Goal: Information Seeking & Learning: Find specific fact

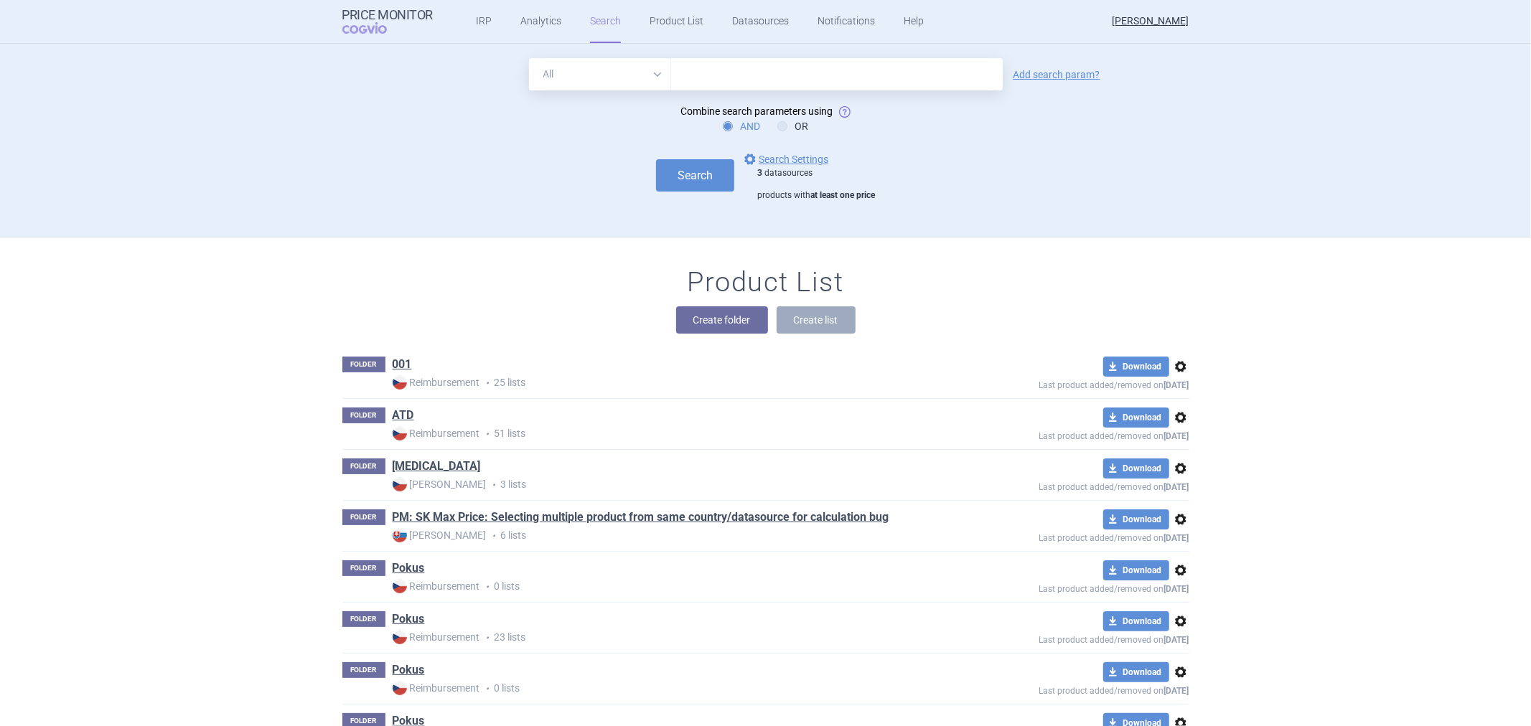
click at [801, 94] on form "All Brand Name ATC Company Active Substance Country Newer than Add search param…" at bounding box center [765, 129] width 847 height 143
click at [800, 65] on input "text" at bounding box center [837, 74] width 332 height 32
click at [662, 135] on form "All Brand Name ATC Company Active Substance Country Newer than Add search param…" at bounding box center [765, 129] width 847 height 143
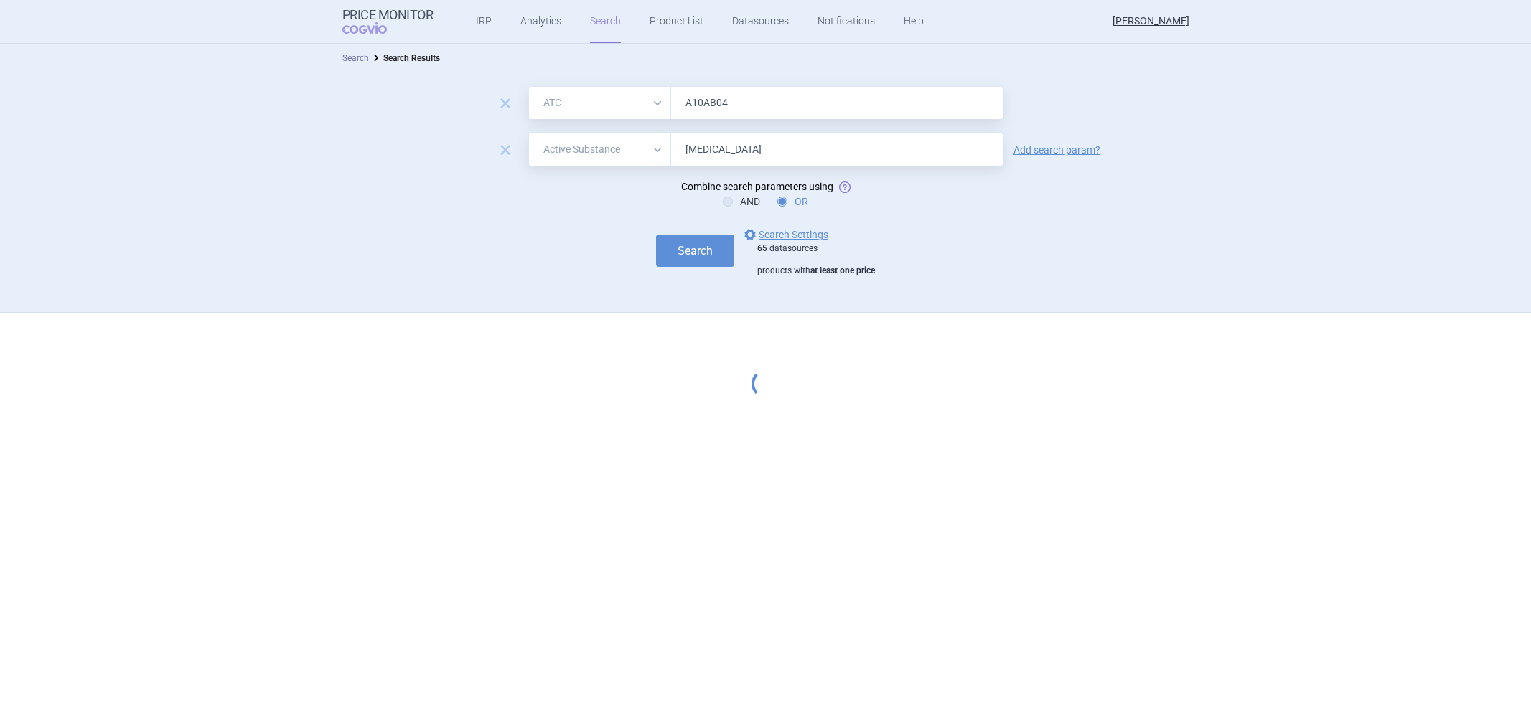
select select "atc"
select select "activeSubstance"
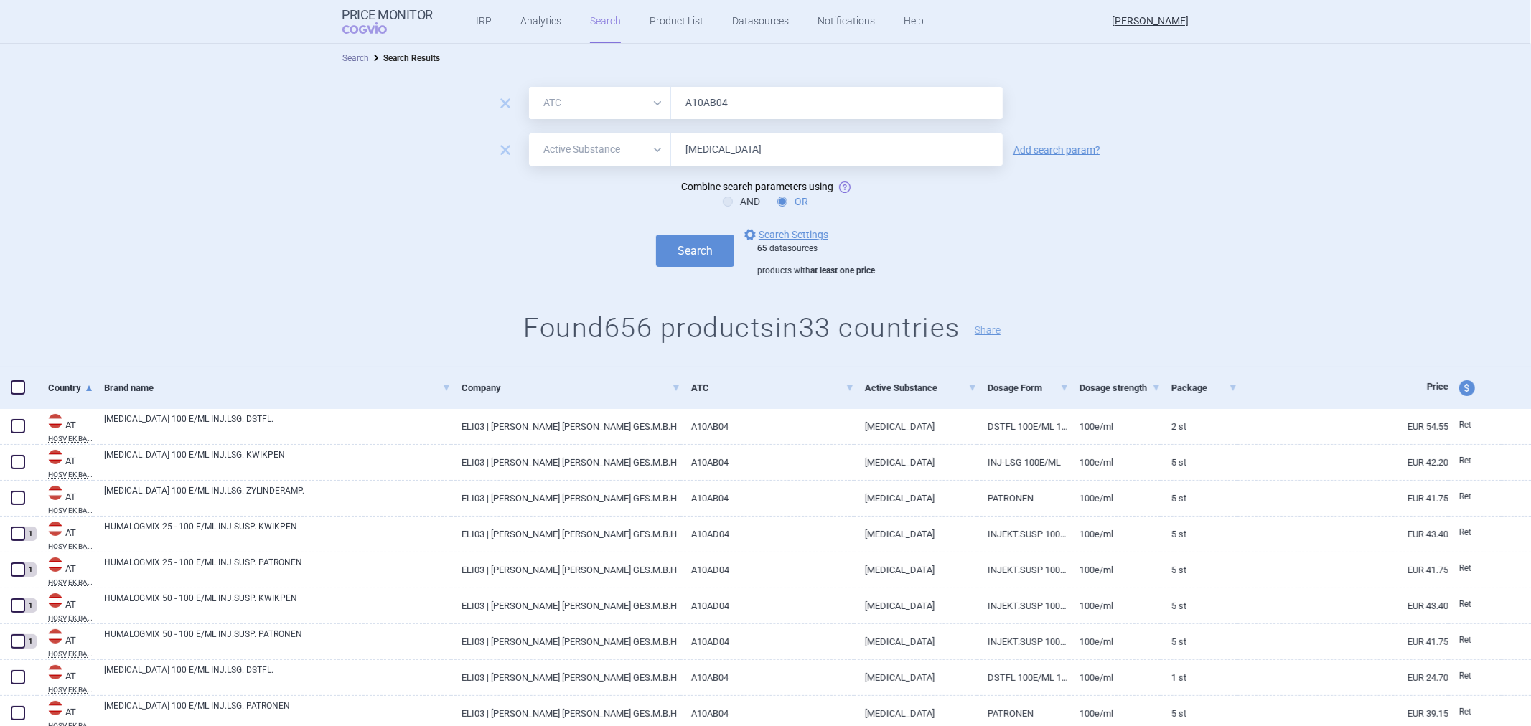
click at [705, 147] on input "[MEDICAL_DATA]" at bounding box center [837, 150] width 332 height 32
click at [711, 146] on input "[MEDICAL_DATA]" at bounding box center [837, 150] width 332 height 32
click at [708, 147] on input "[MEDICAL_DATA]" at bounding box center [837, 150] width 332 height 32
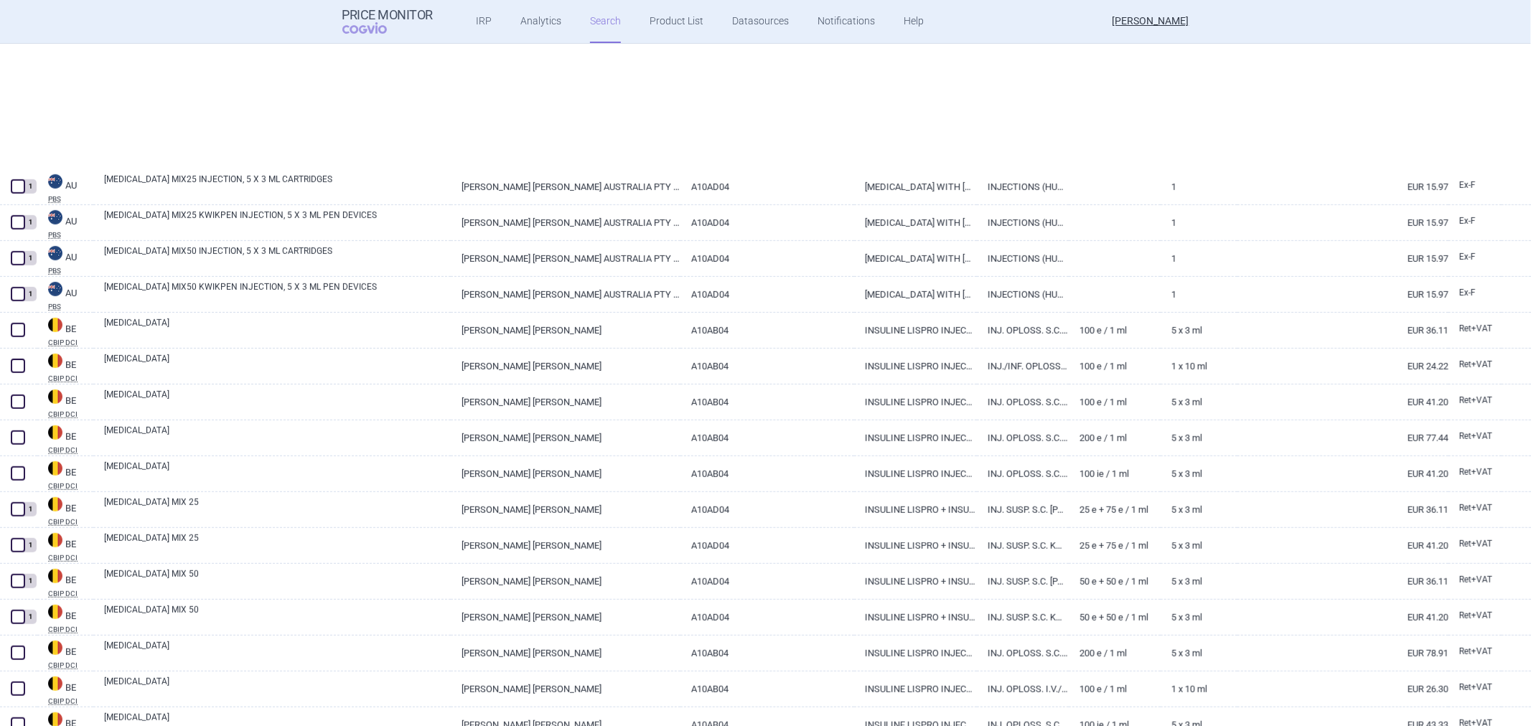
scroll to position [1037, 0]
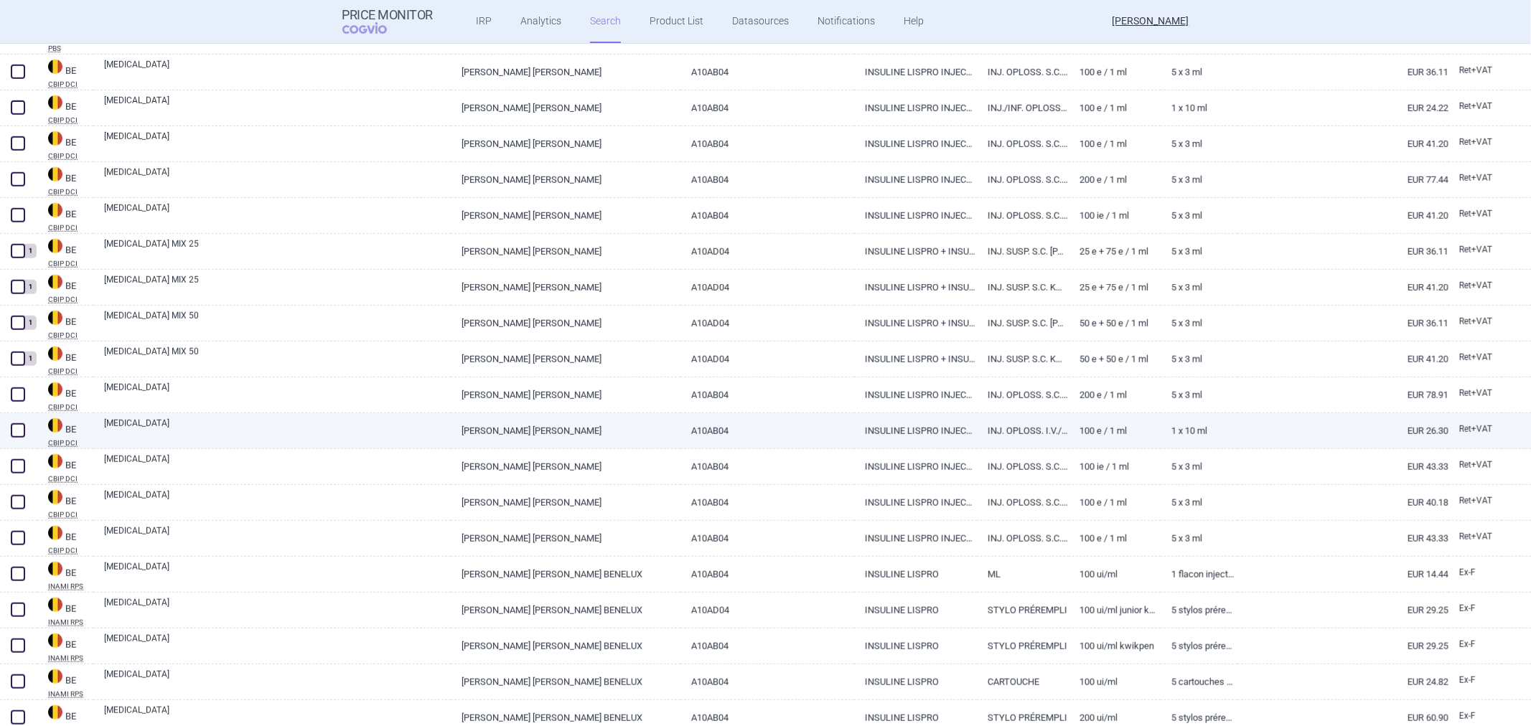
click at [927, 424] on link "INSULINE LISPRO INJECTIE 100 E / 1 ML (VOLW.)" at bounding box center [915, 430] width 123 height 35
select select "EUR"
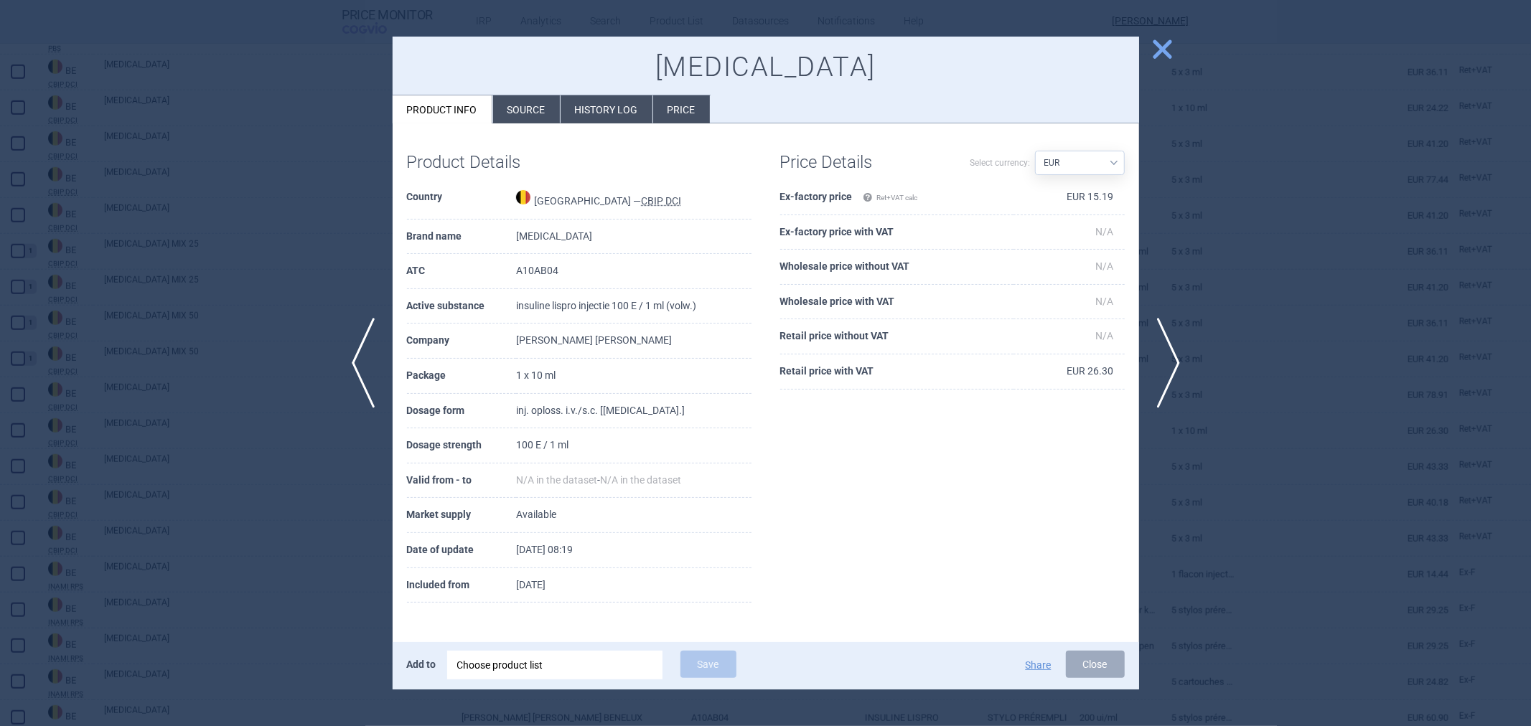
click at [1210, 281] on div at bounding box center [765, 363] width 1531 height 726
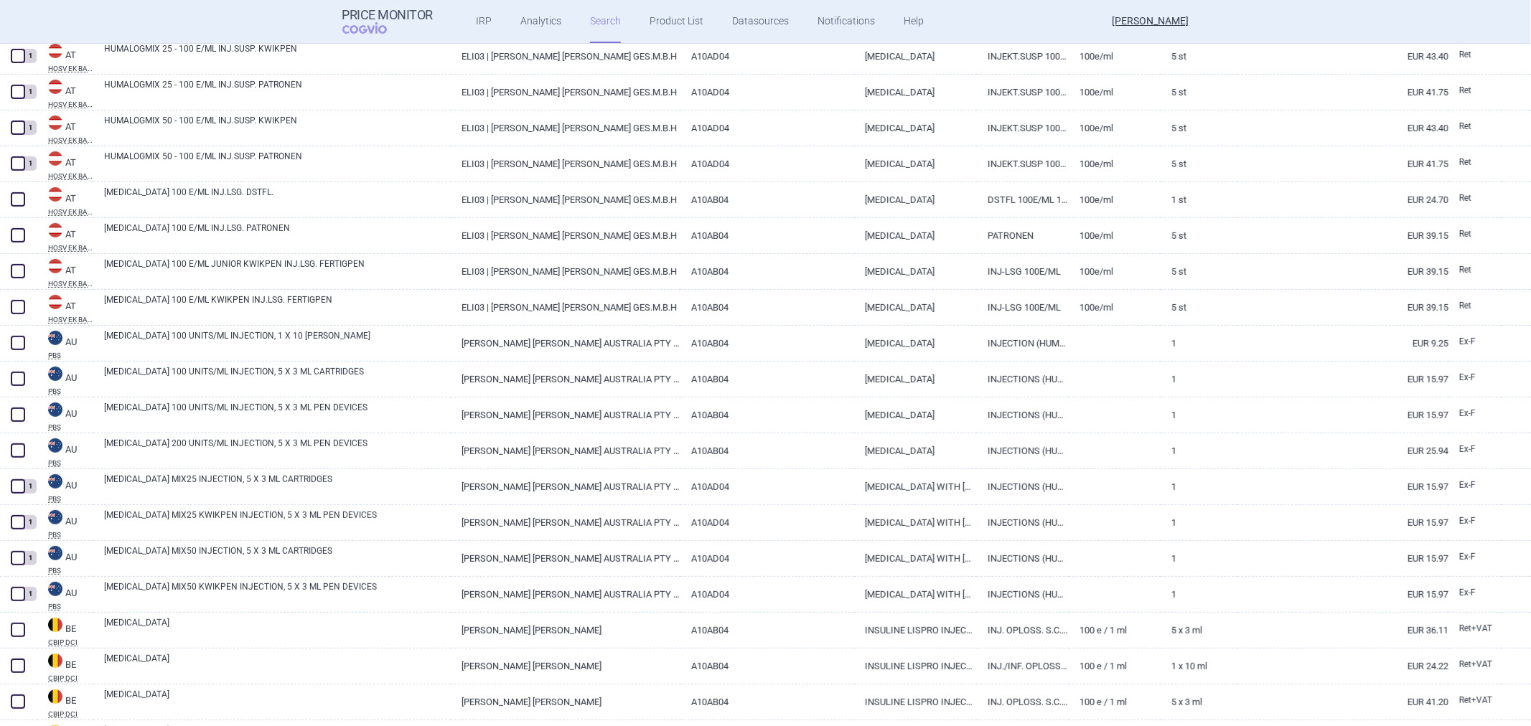
scroll to position [123, 0]
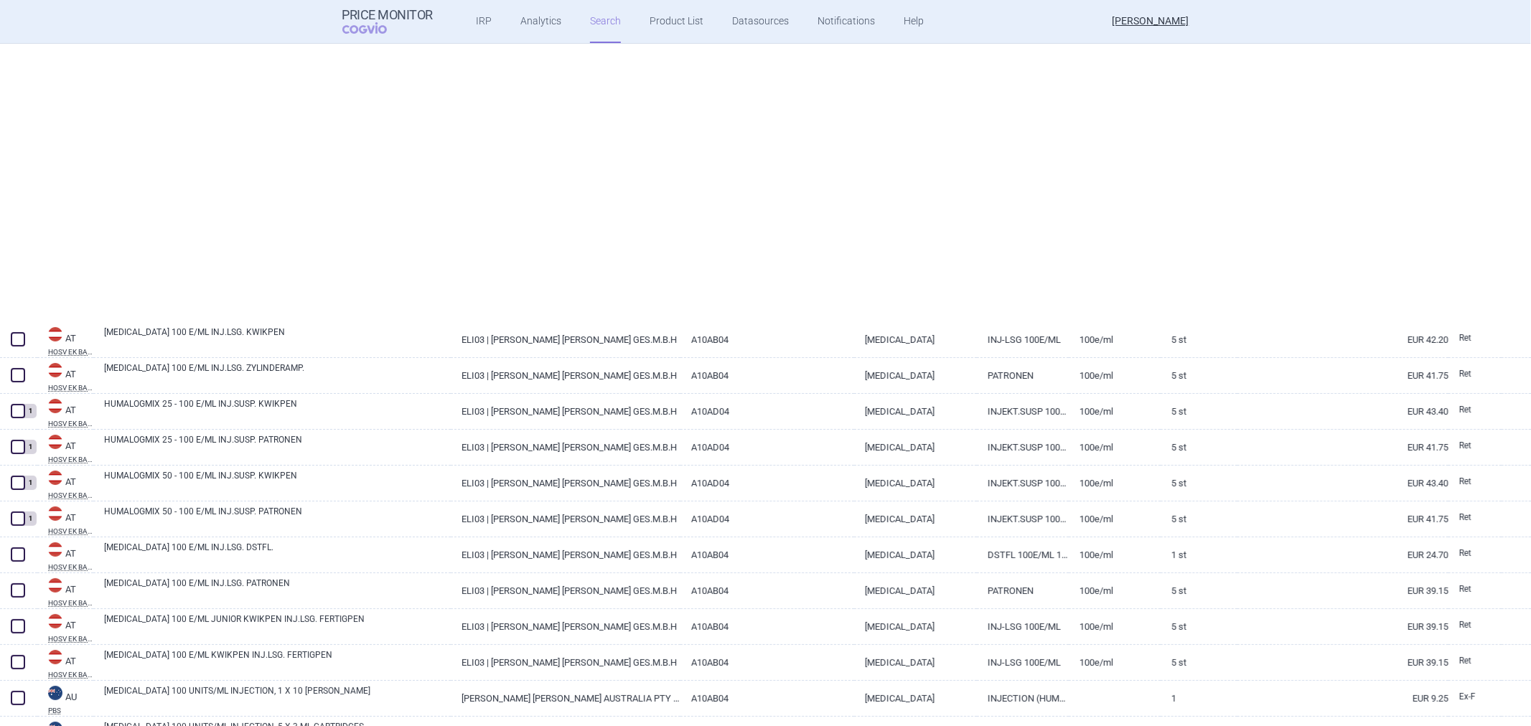
select select "atc"
select select "activeSubstance"
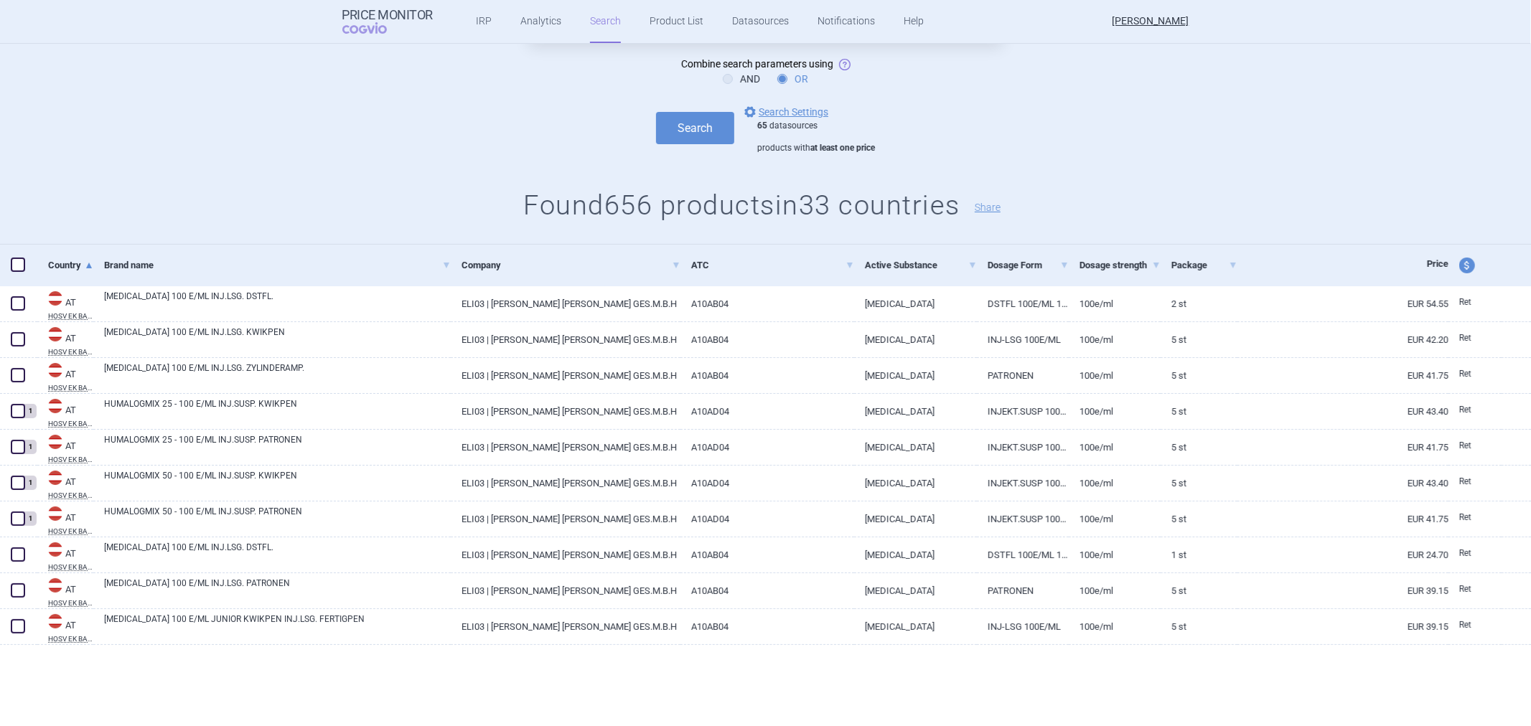
scroll to position [0, 0]
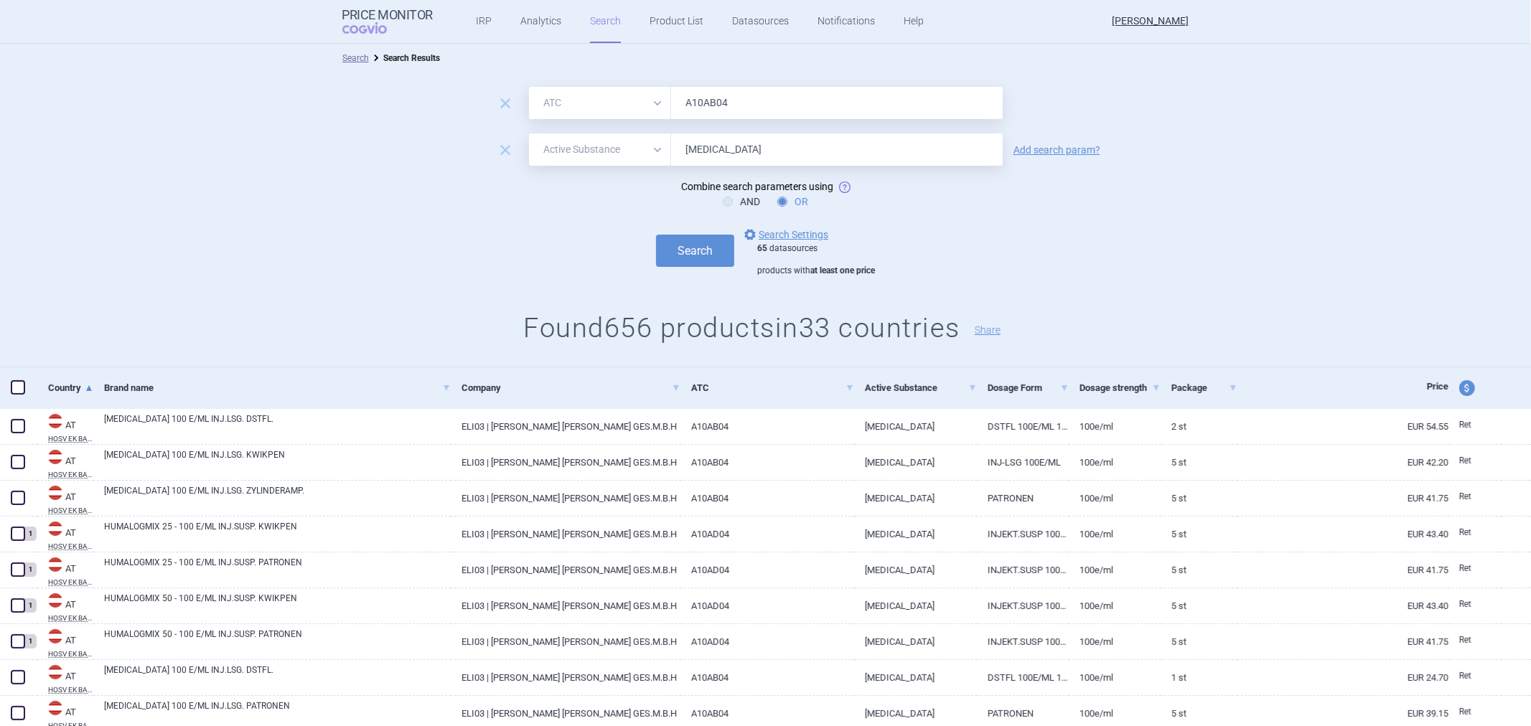
click at [706, 152] on input "[MEDICAL_DATA]" at bounding box center [837, 150] width 332 height 32
type input "Insuline Lispro"
click at [705, 255] on button "Search" at bounding box center [695, 251] width 78 height 32
click at [704, 253] on button "Search" at bounding box center [695, 251] width 78 height 32
type input "[MEDICAL_DATA]"
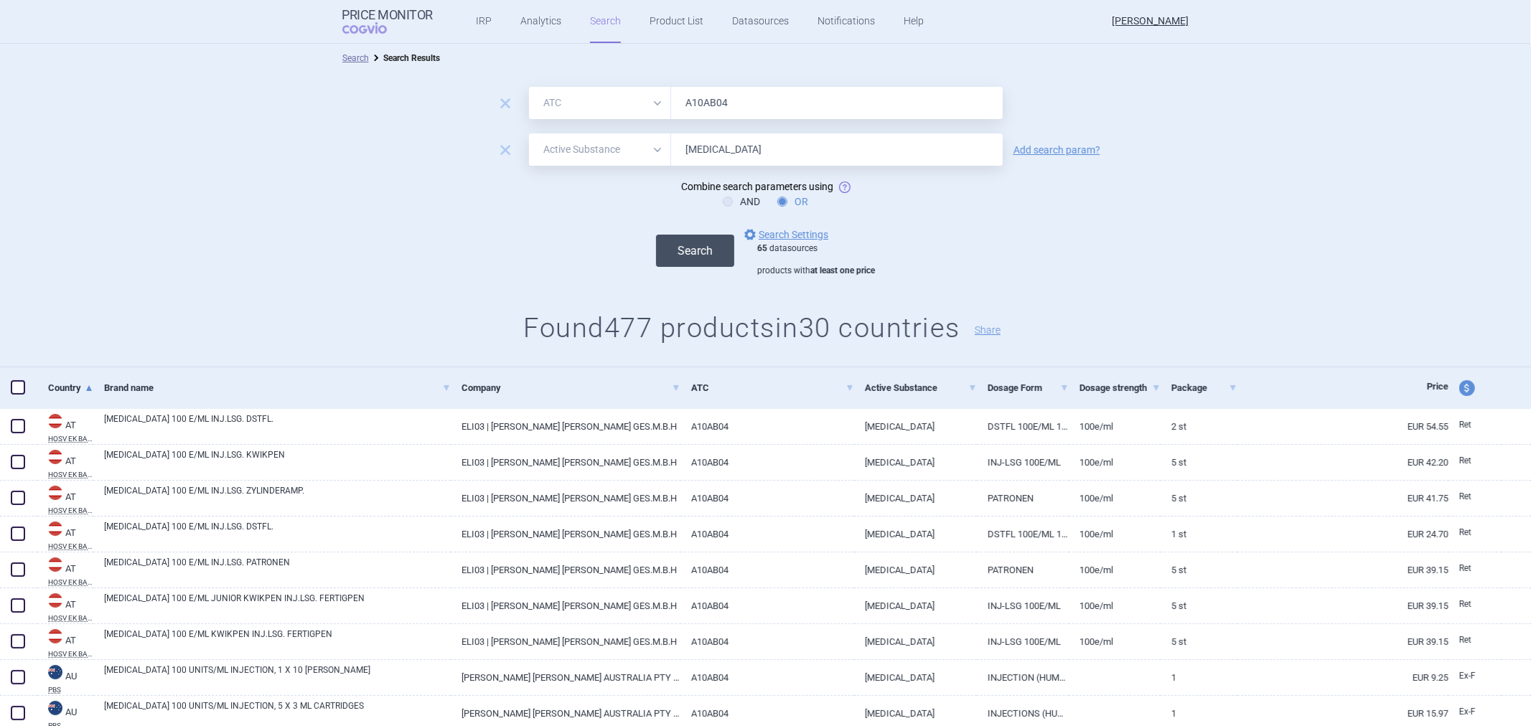
click at [695, 248] on button "Search" at bounding box center [695, 251] width 78 height 32
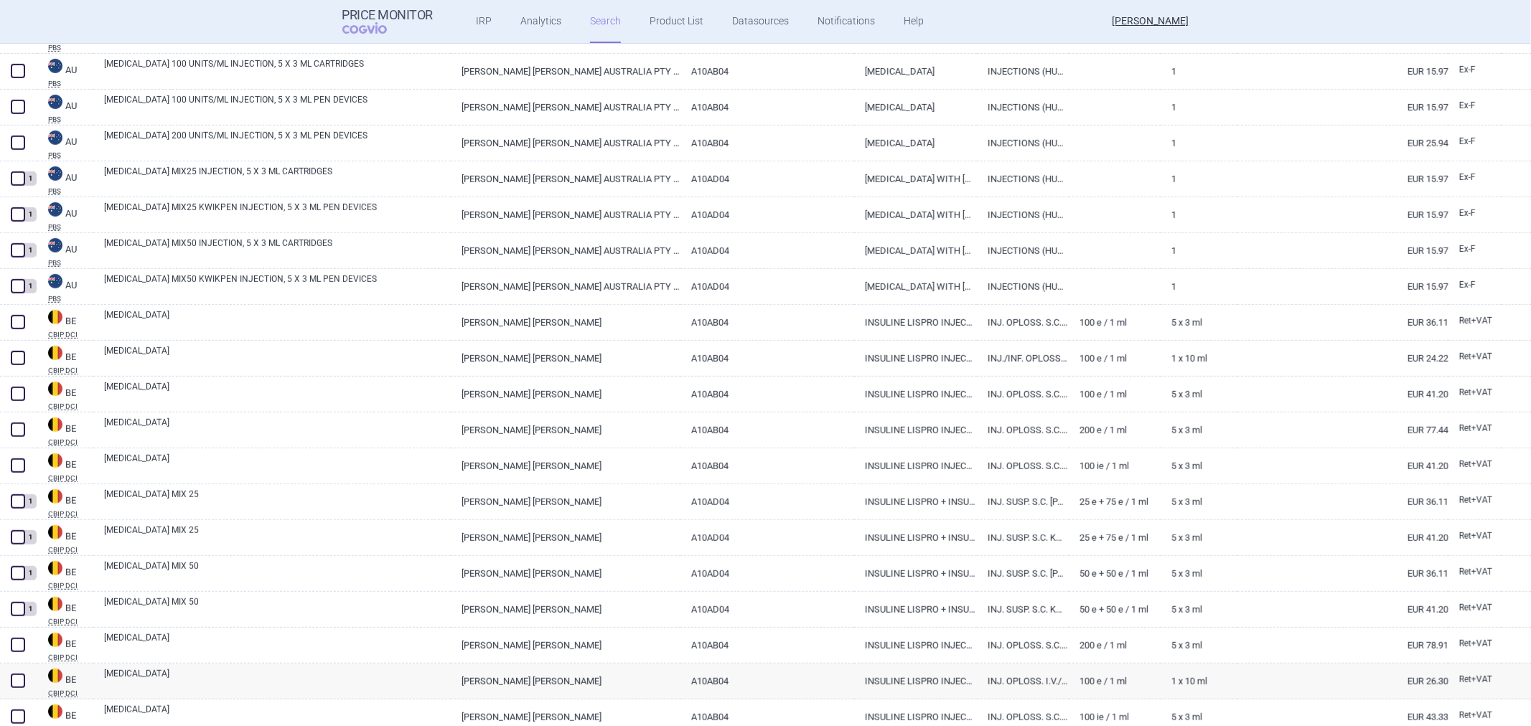
scroll to position [798, 0]
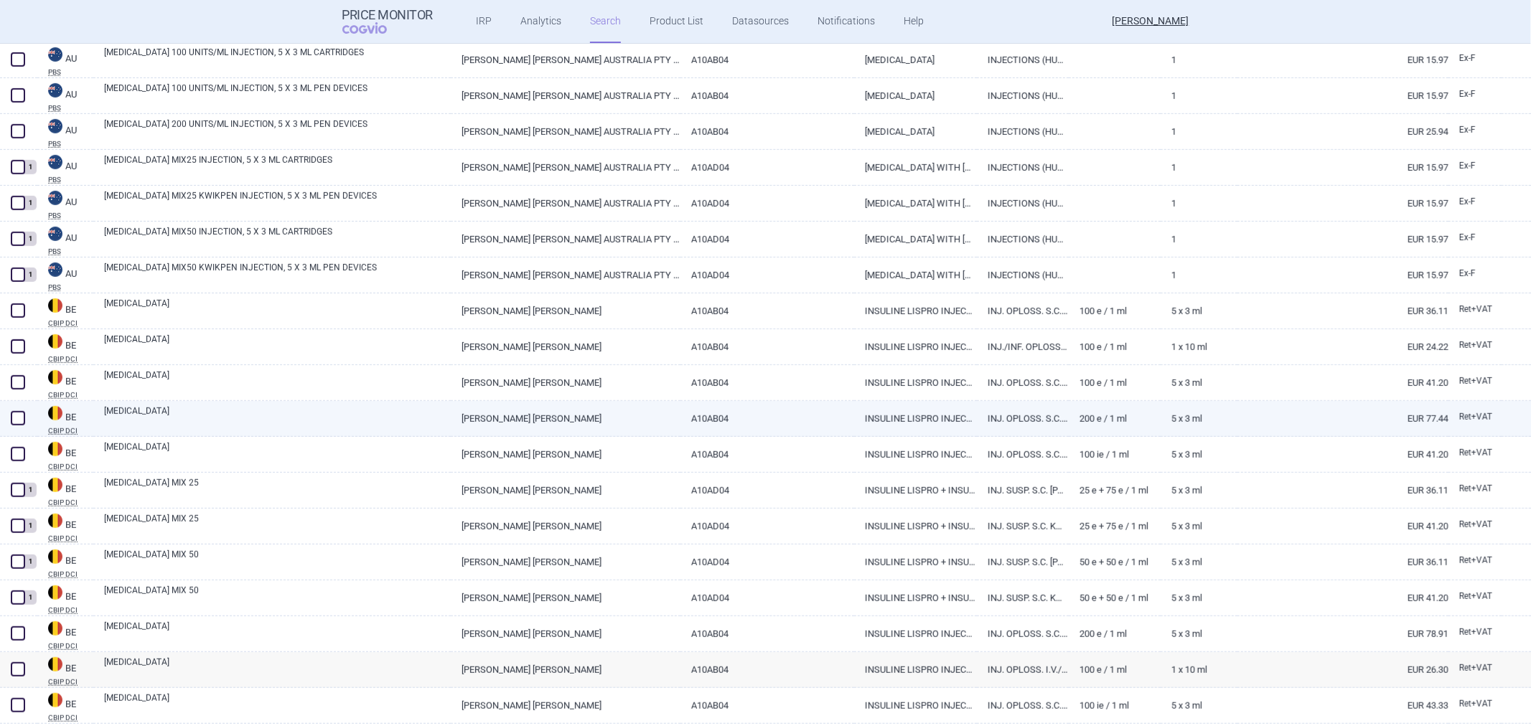
click at [924, 415] on link "INSULINE LISPRO INJECTIE 200 E / 1 ML" at bounding box center [915, 418] width 123 height 35
select select "EUR"
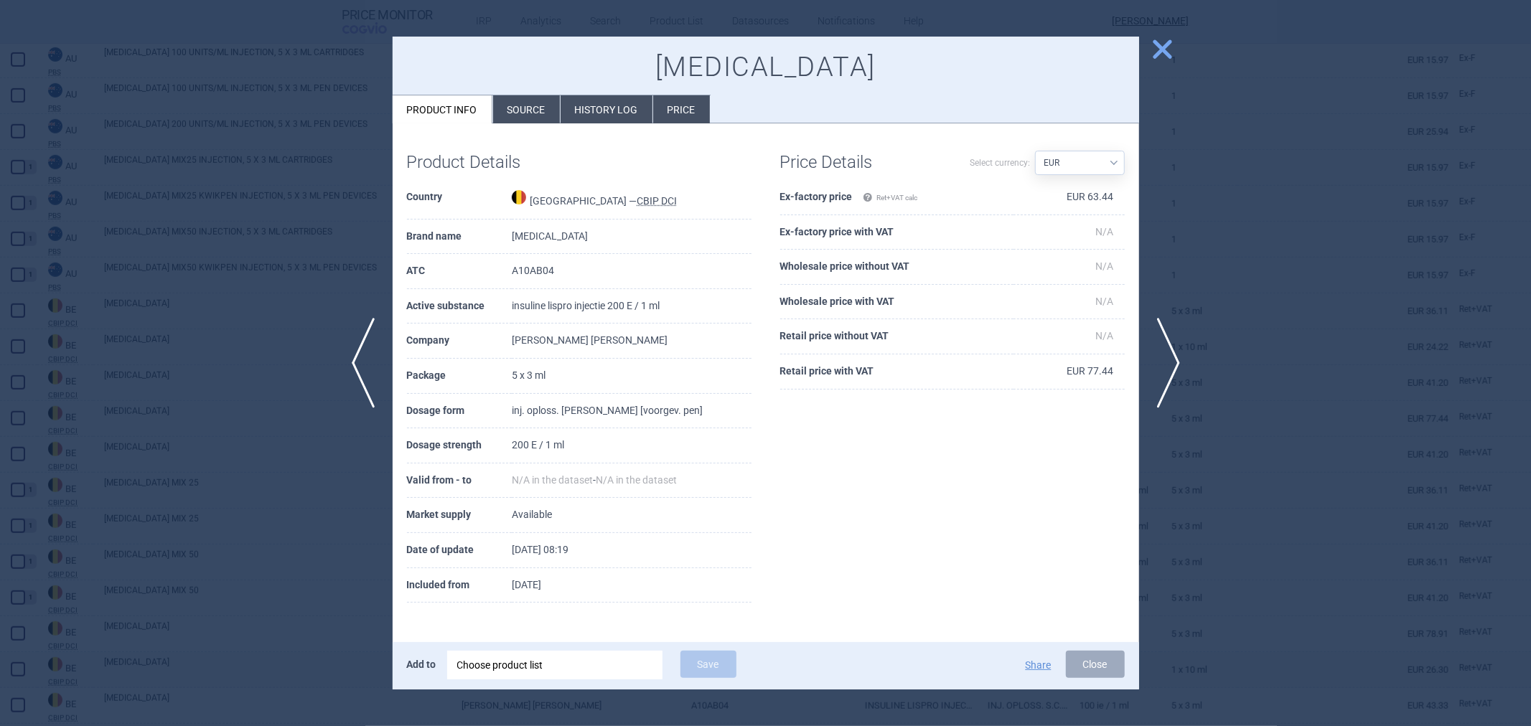
click at [1183, 237] on div at bounding box center [765, 363] width 1531 height 726
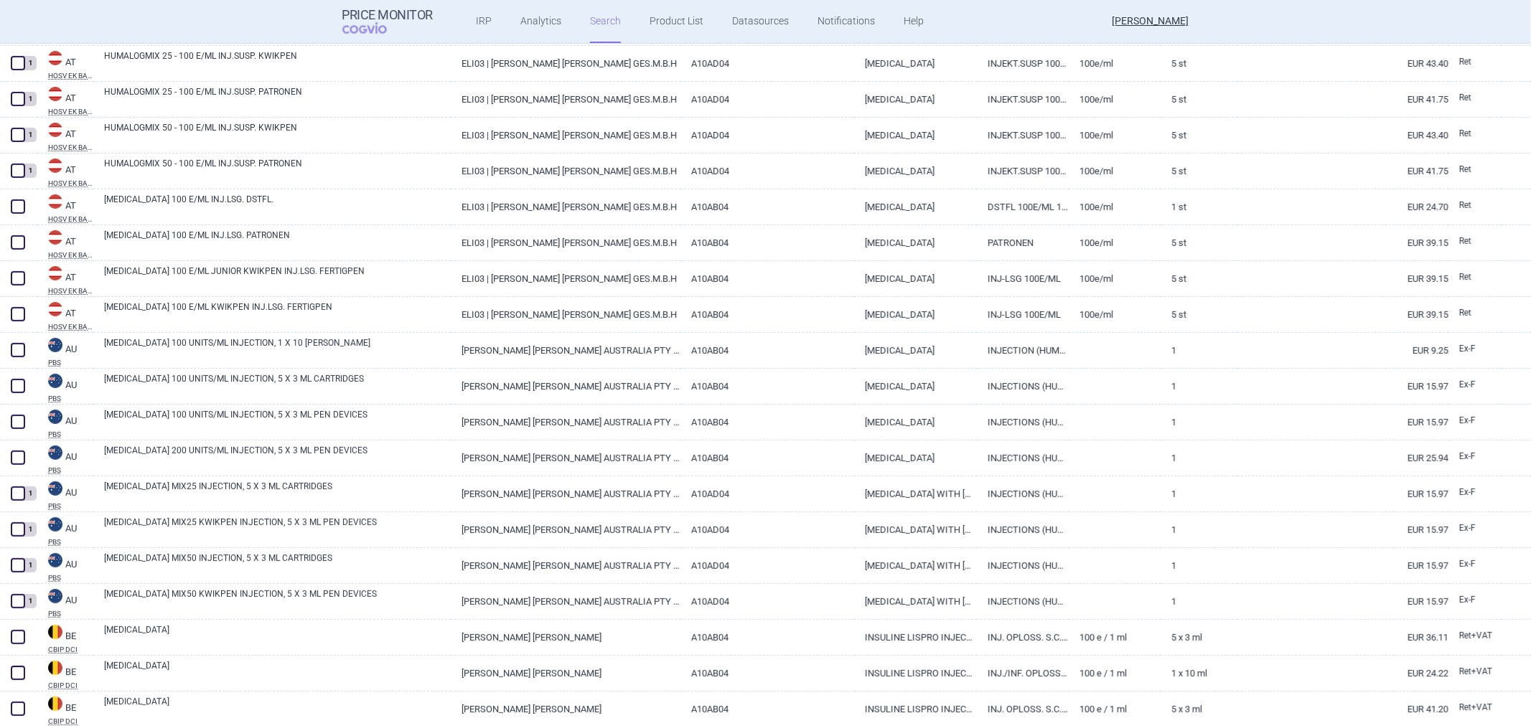
scroll to position [239, 0]
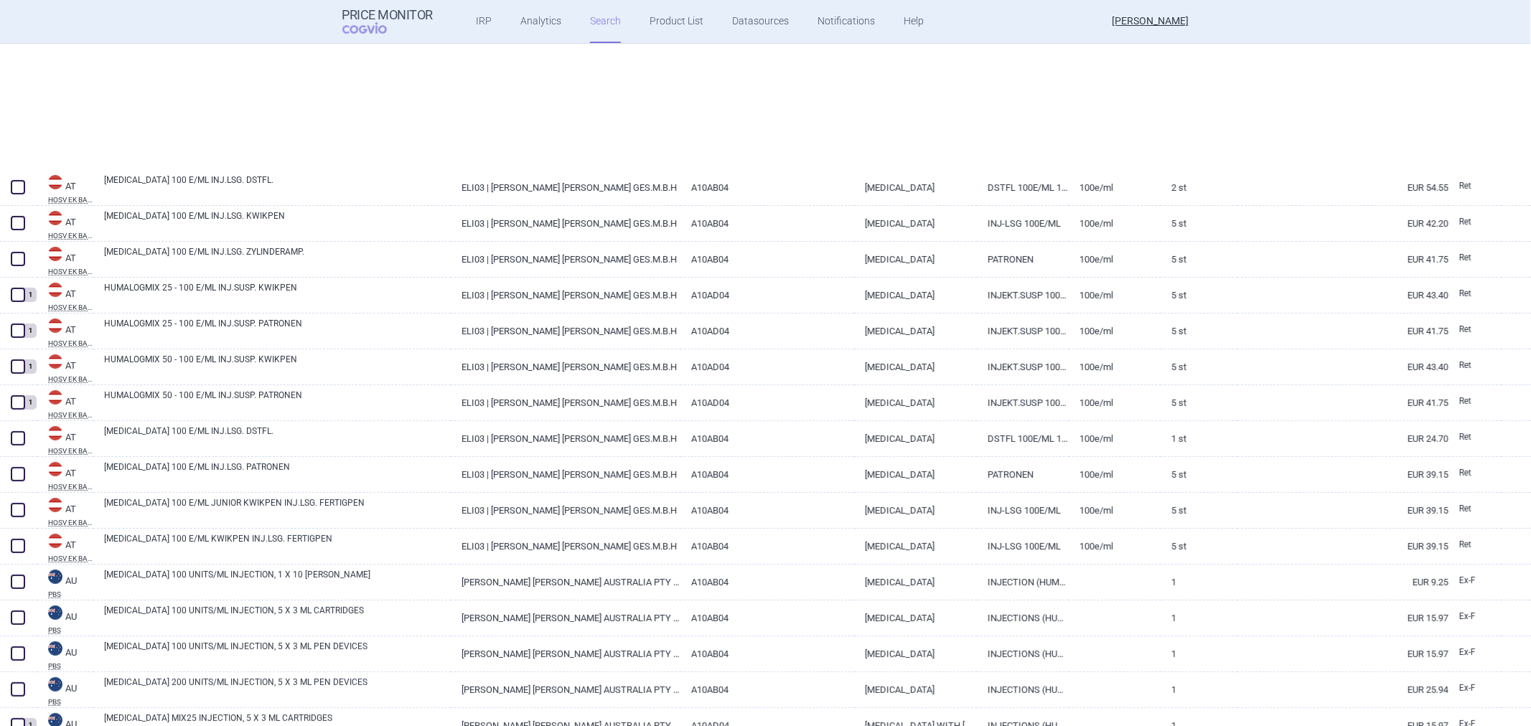
select select "atc"
select select "activeSubstance"
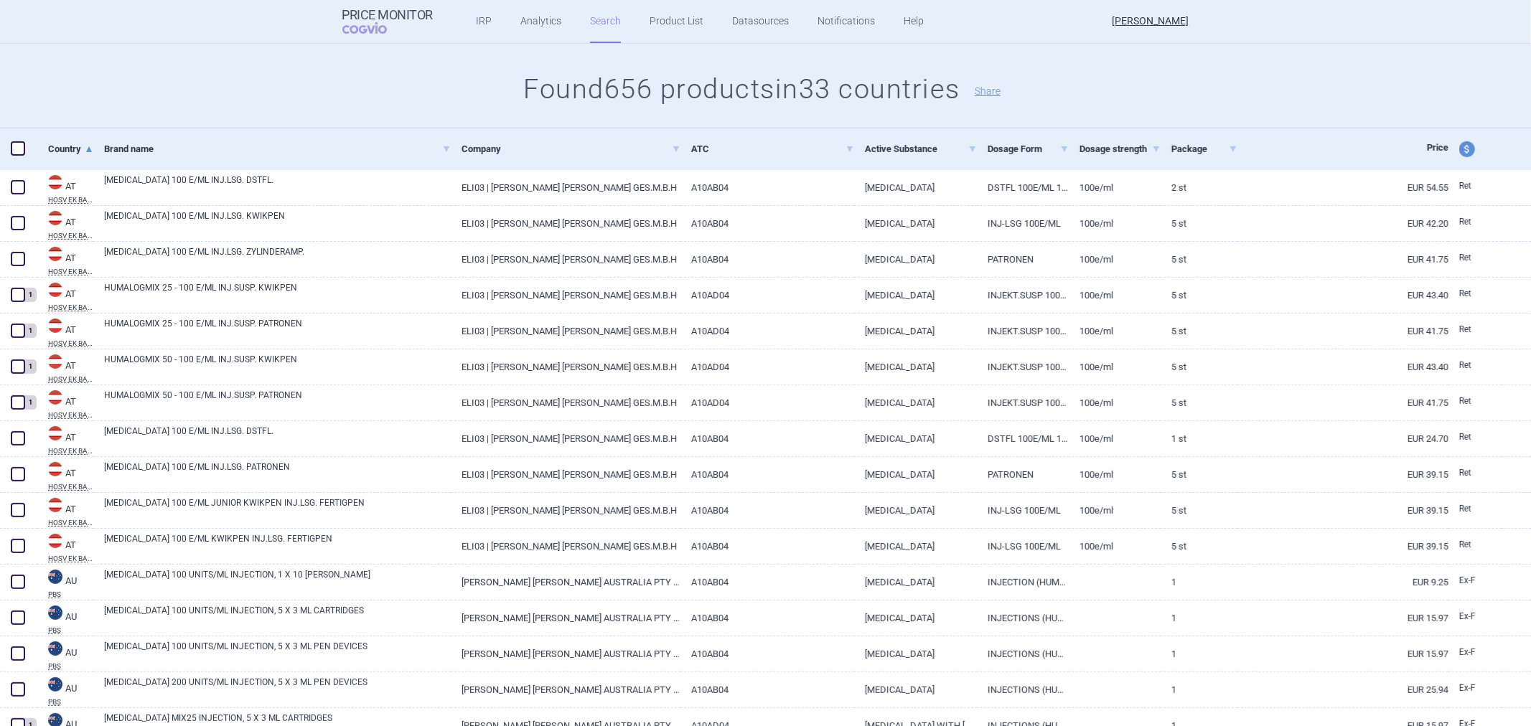
scroll to position [0, 0]
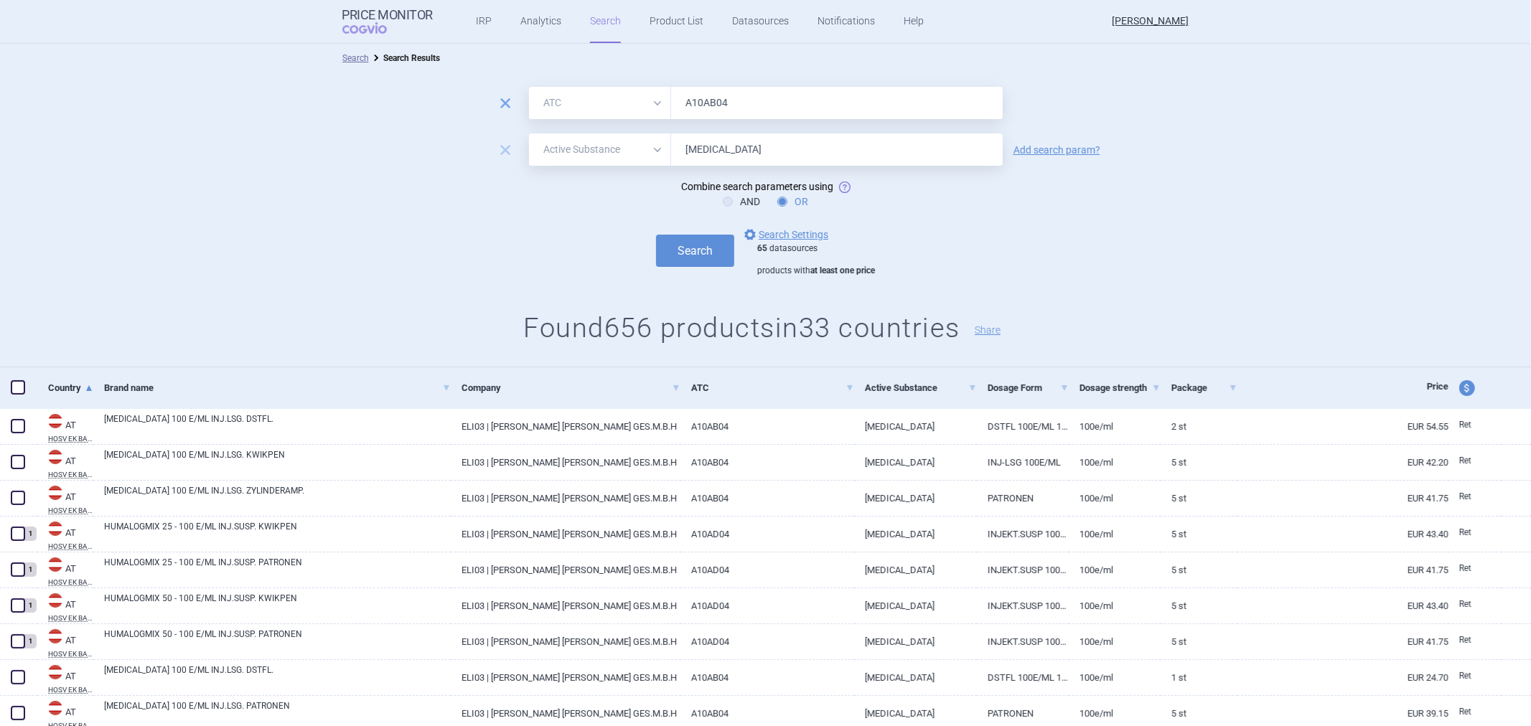
click at [508, 104] on span "remove" at bounding box center [505, 103] width 20 height 20
select select "activeSubstance"
type input "[MEDICAL_DATA]"
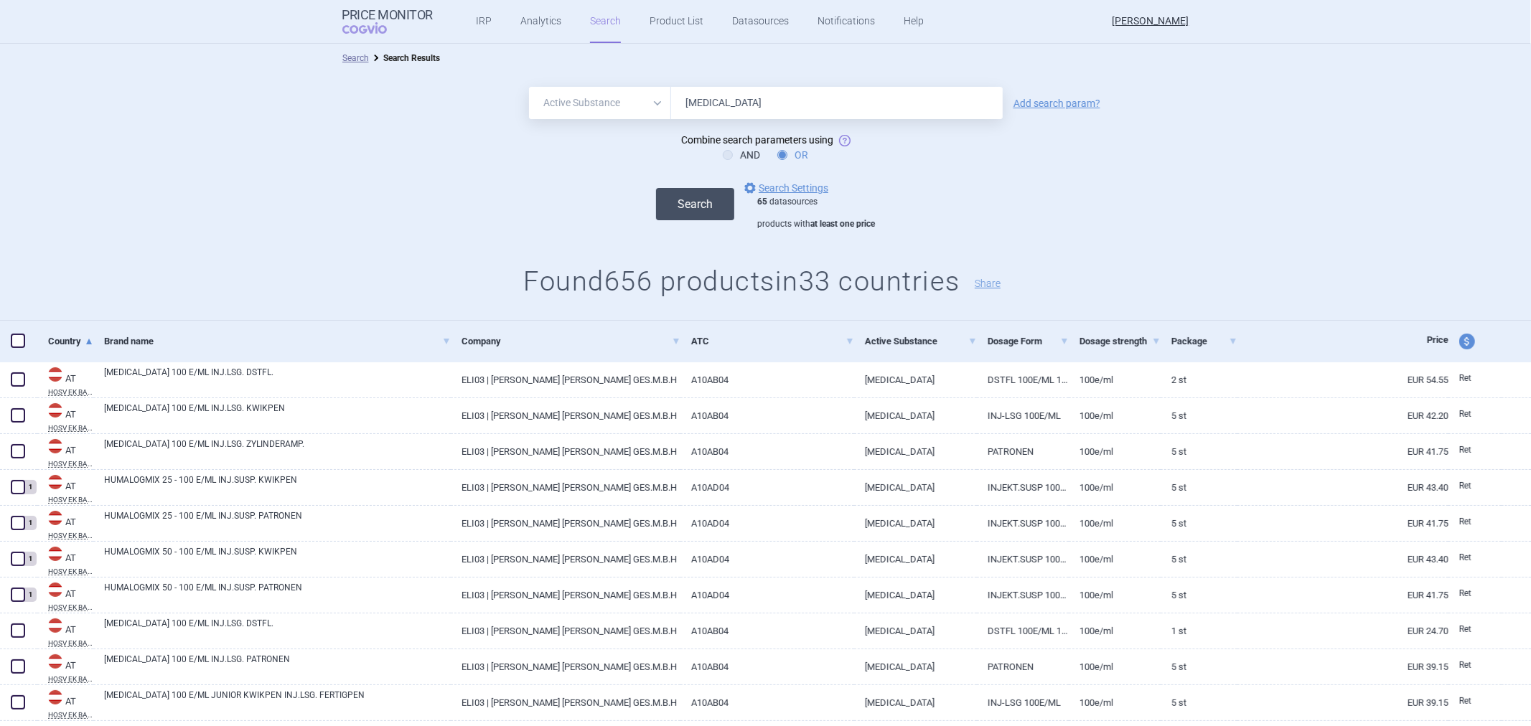
click at [700, 211] on button "Search" at bounding box center [695, 204] width 78 height 32
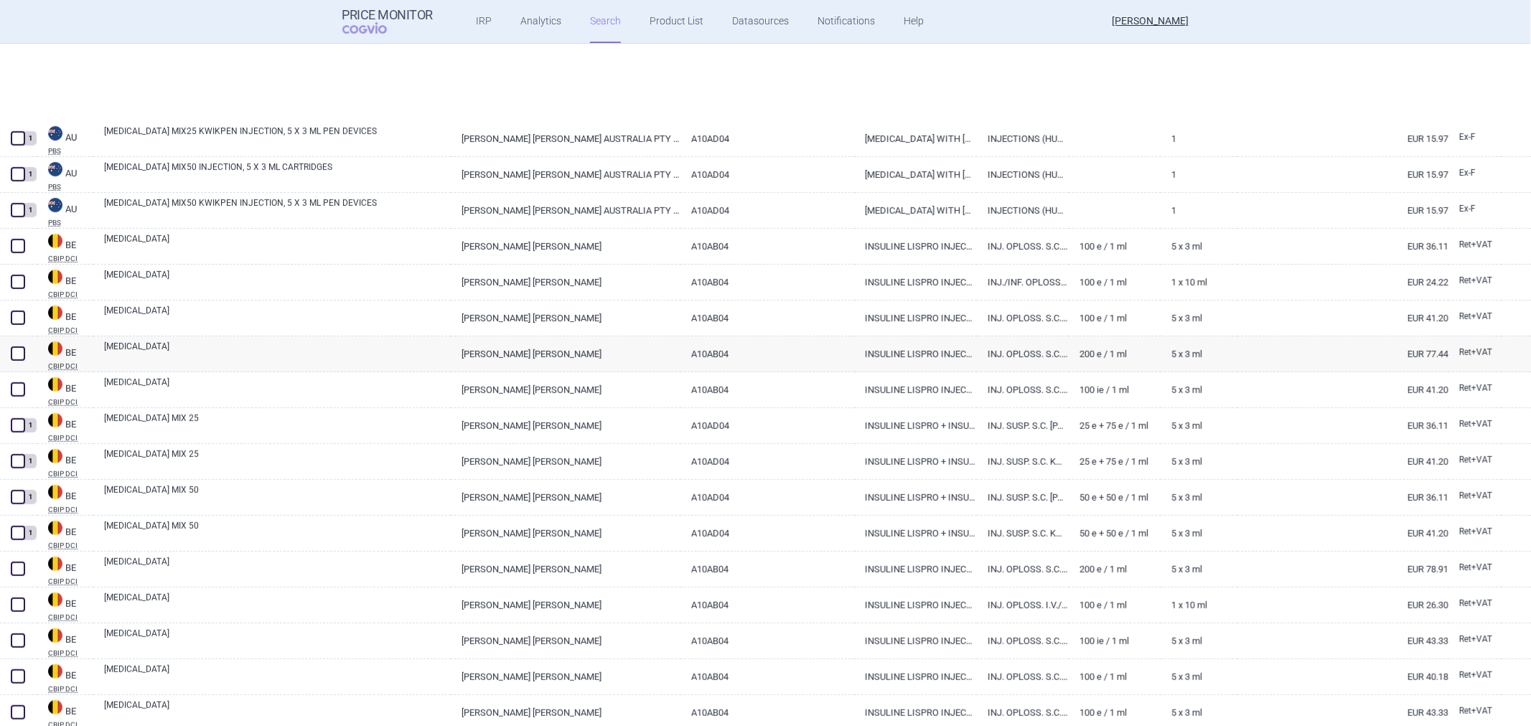
scroll to position [957, 0]
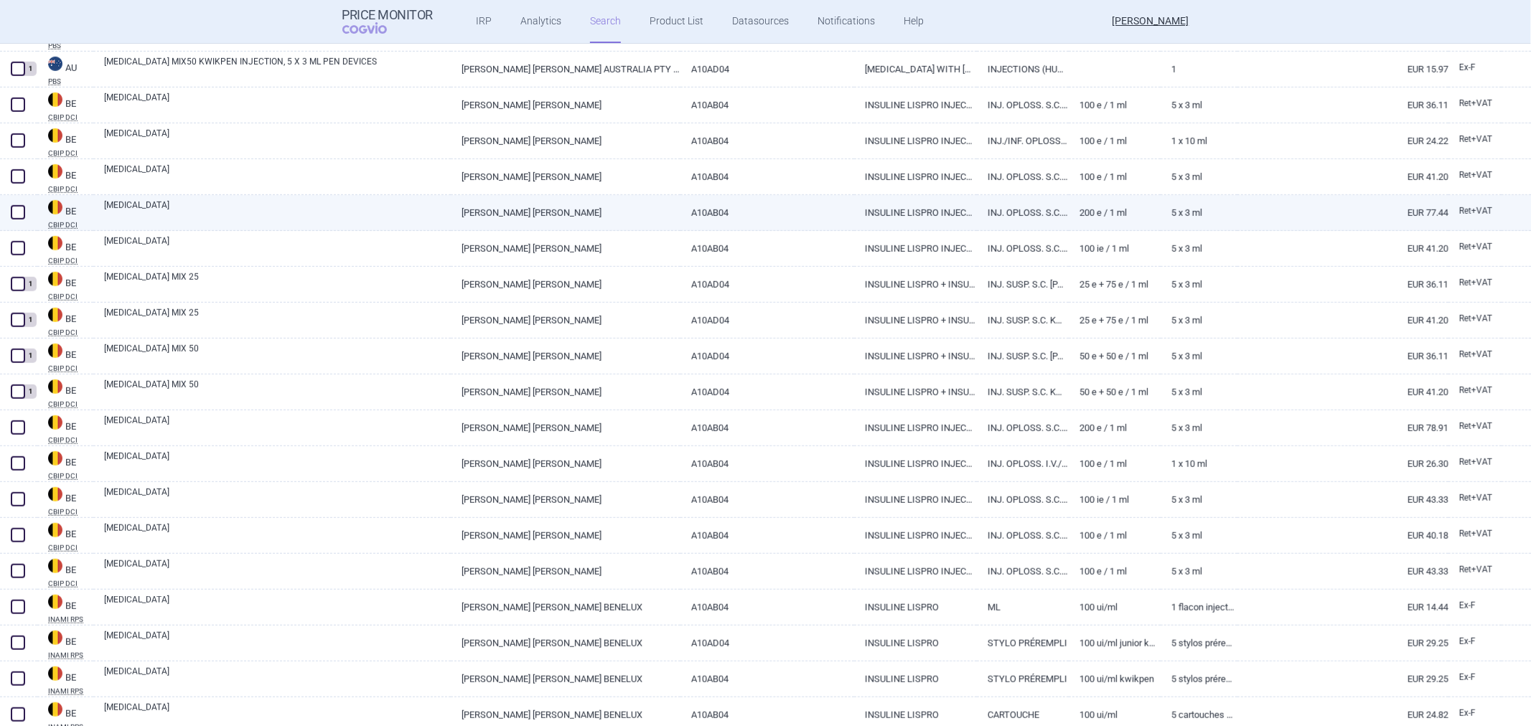
click at [915, 215] on link "INSULINE LISPRO INJECTIE 200 E / 1 ML" at bounding box center [915, 212] width 123 height 35
select select "EUR"
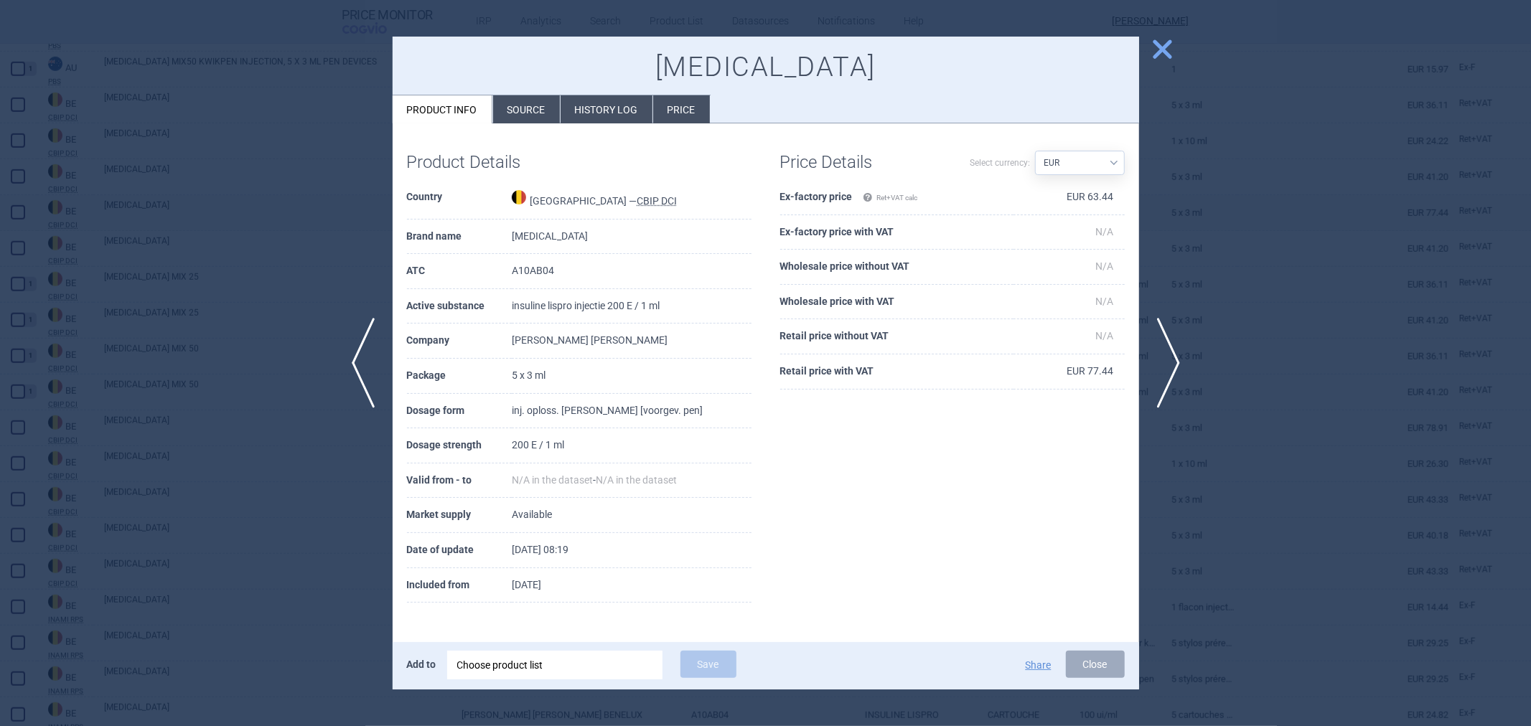
click at [1187, 201] on div at bounding box center [765, 363] width 1531 height 726
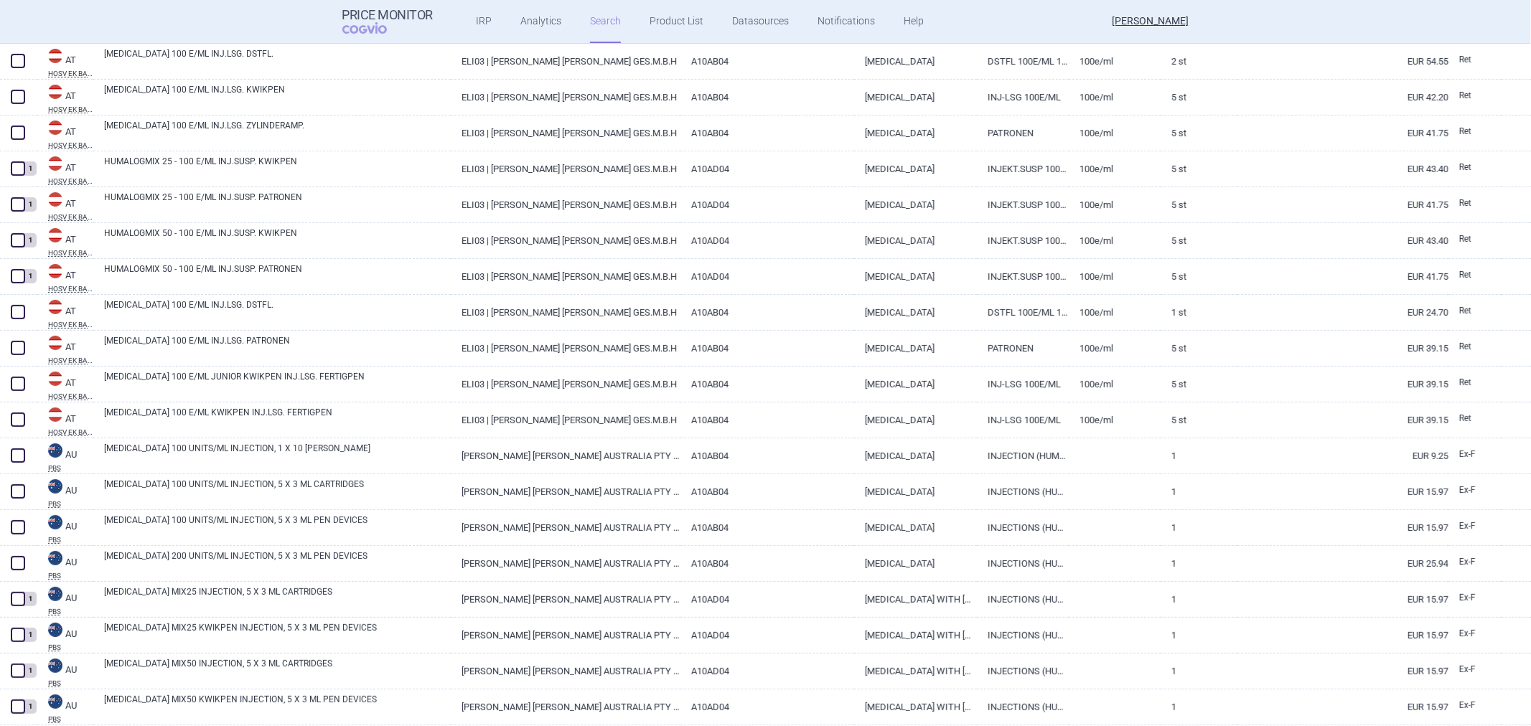
scroll to position [121, 0]
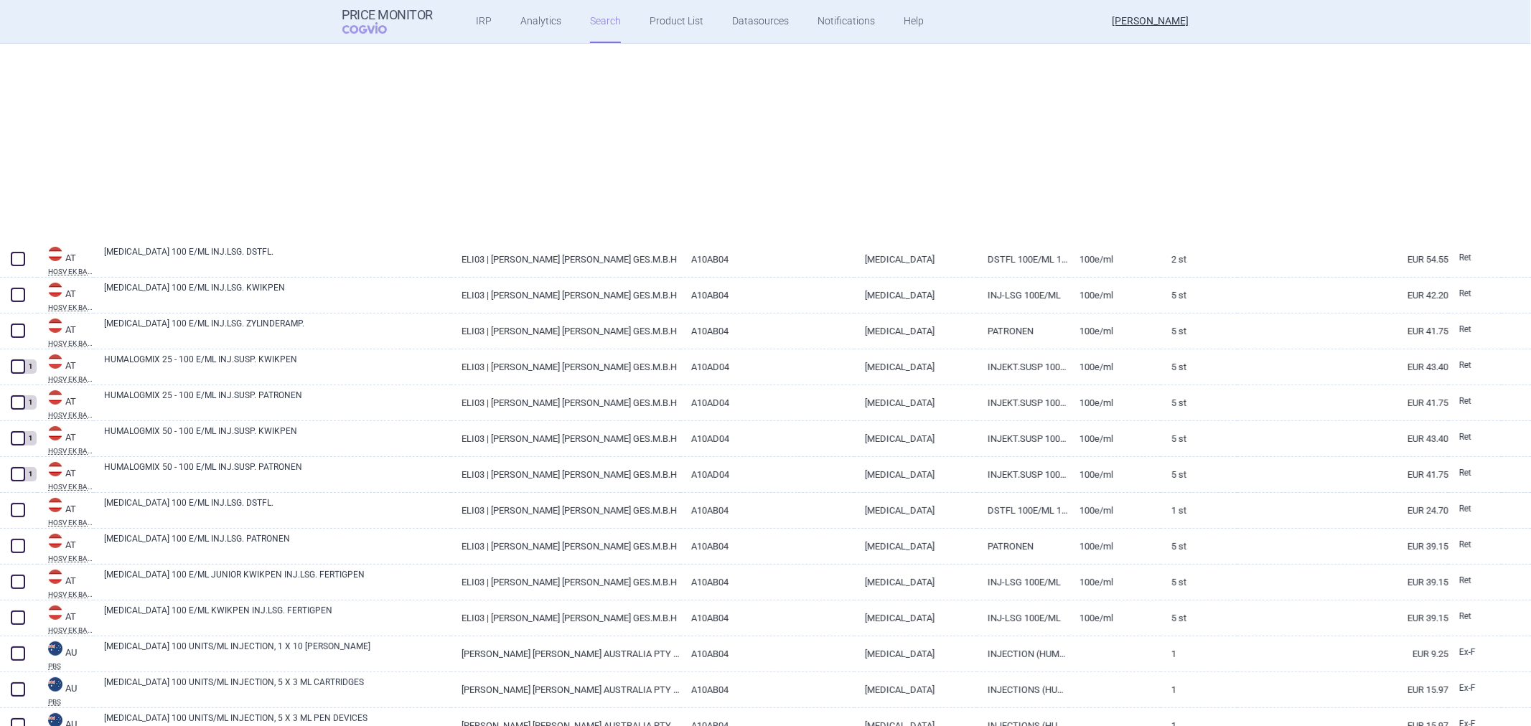
select select "activeSubstance"
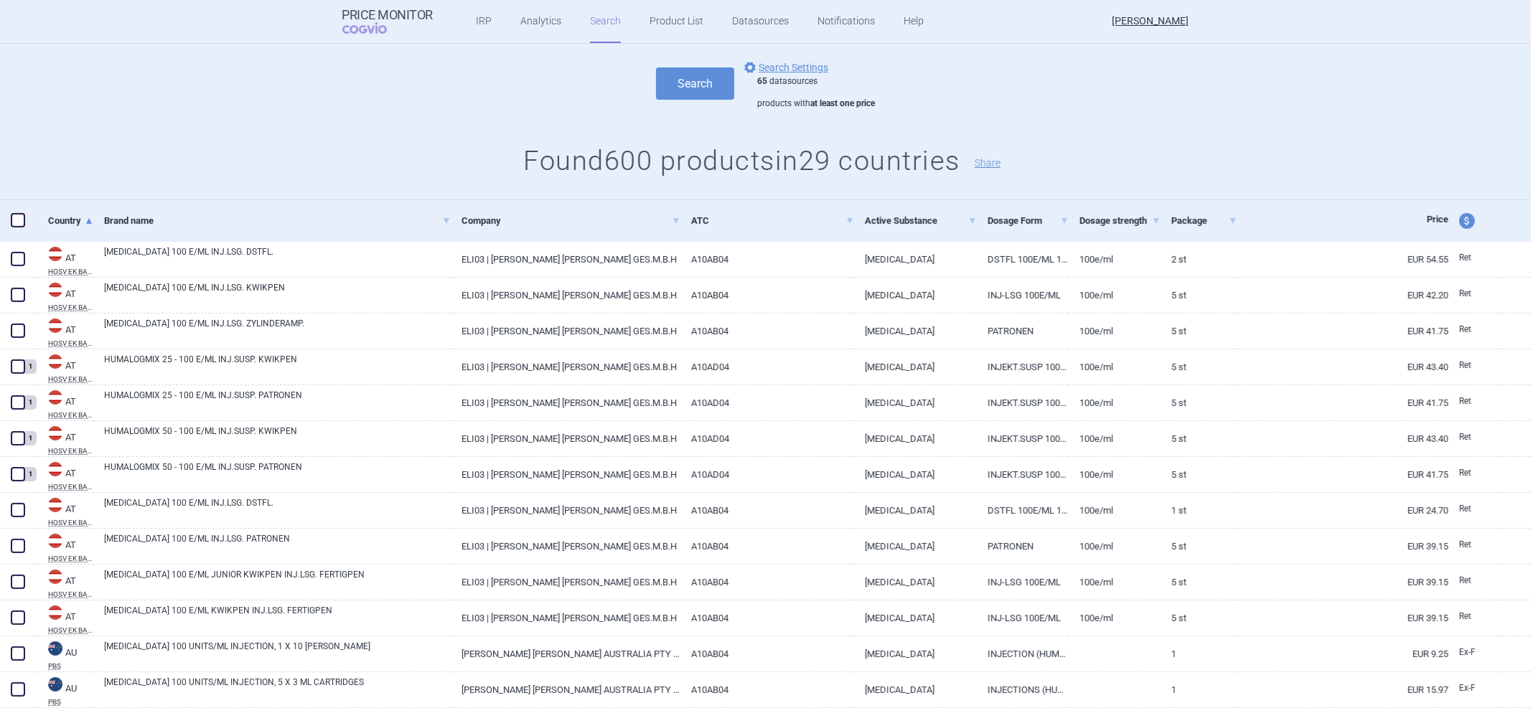
scroll to position [0, 0]
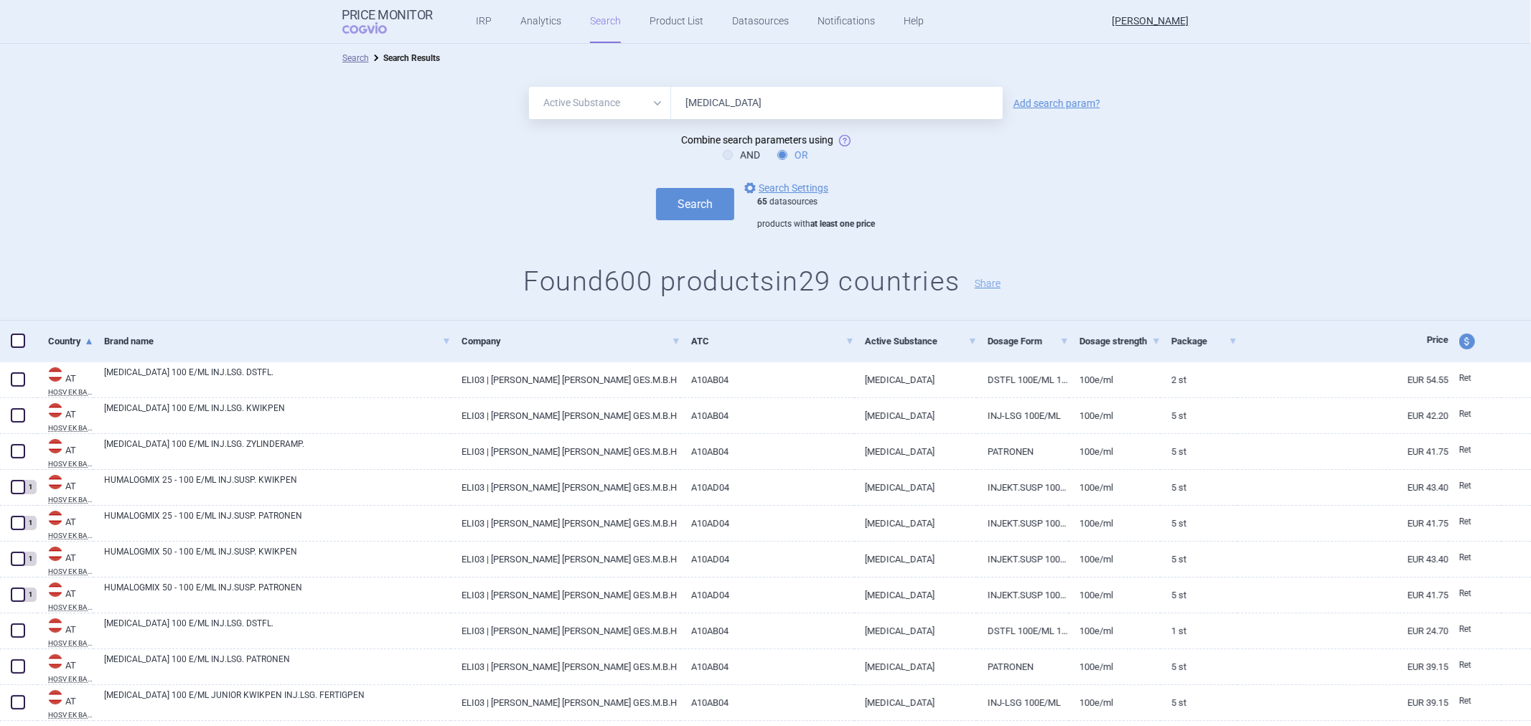
click at [709, 106] on input "[MEDICAL_DATA]" at bounding box center [837, 103] width 332 height 32
click at [779, 102] on input "Insulinum Lispro" at bounding box center [837, 103] width 332 height 32
type input "Insulinum Lisprum"
click at [656, 188] on button "Search" at bounding box center [695, 204] width 78 height 32
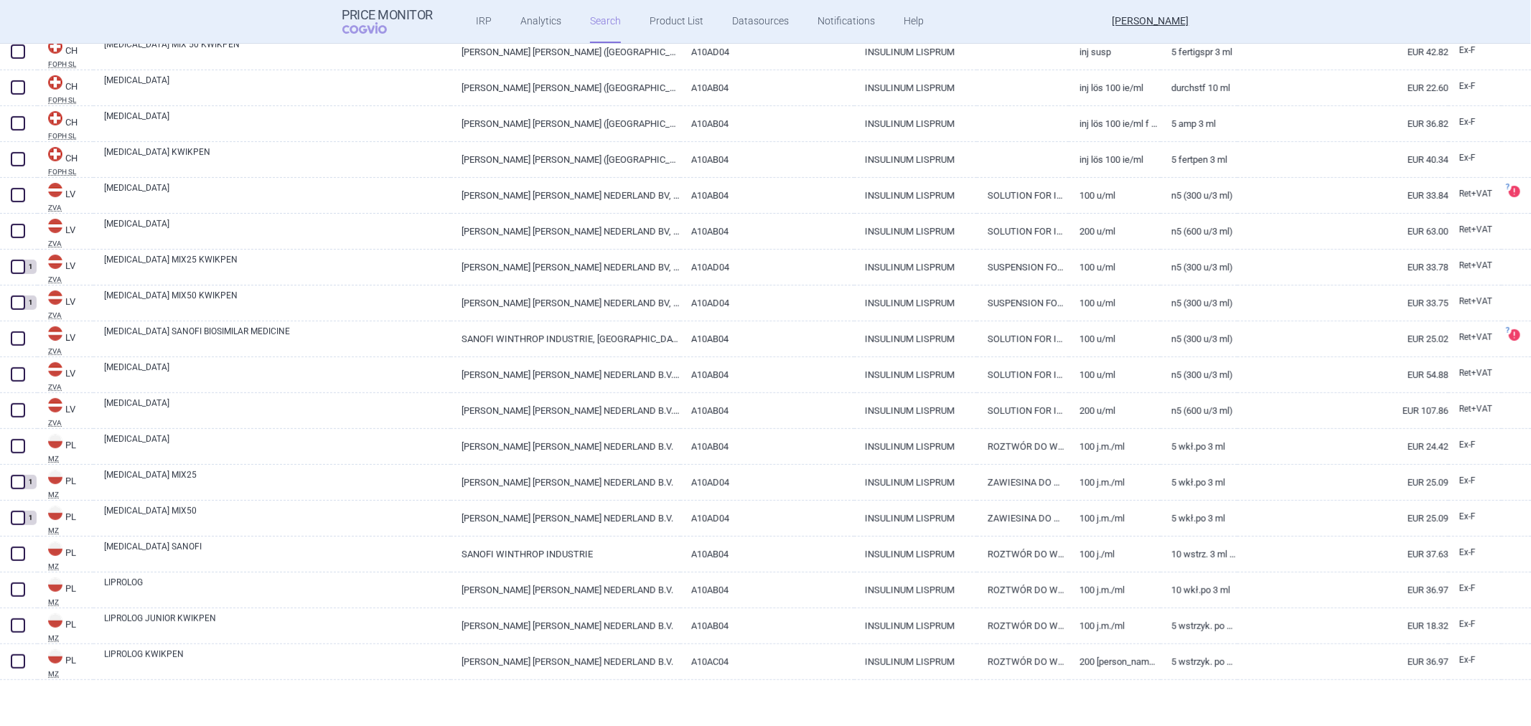
scroll to position [217, 0]
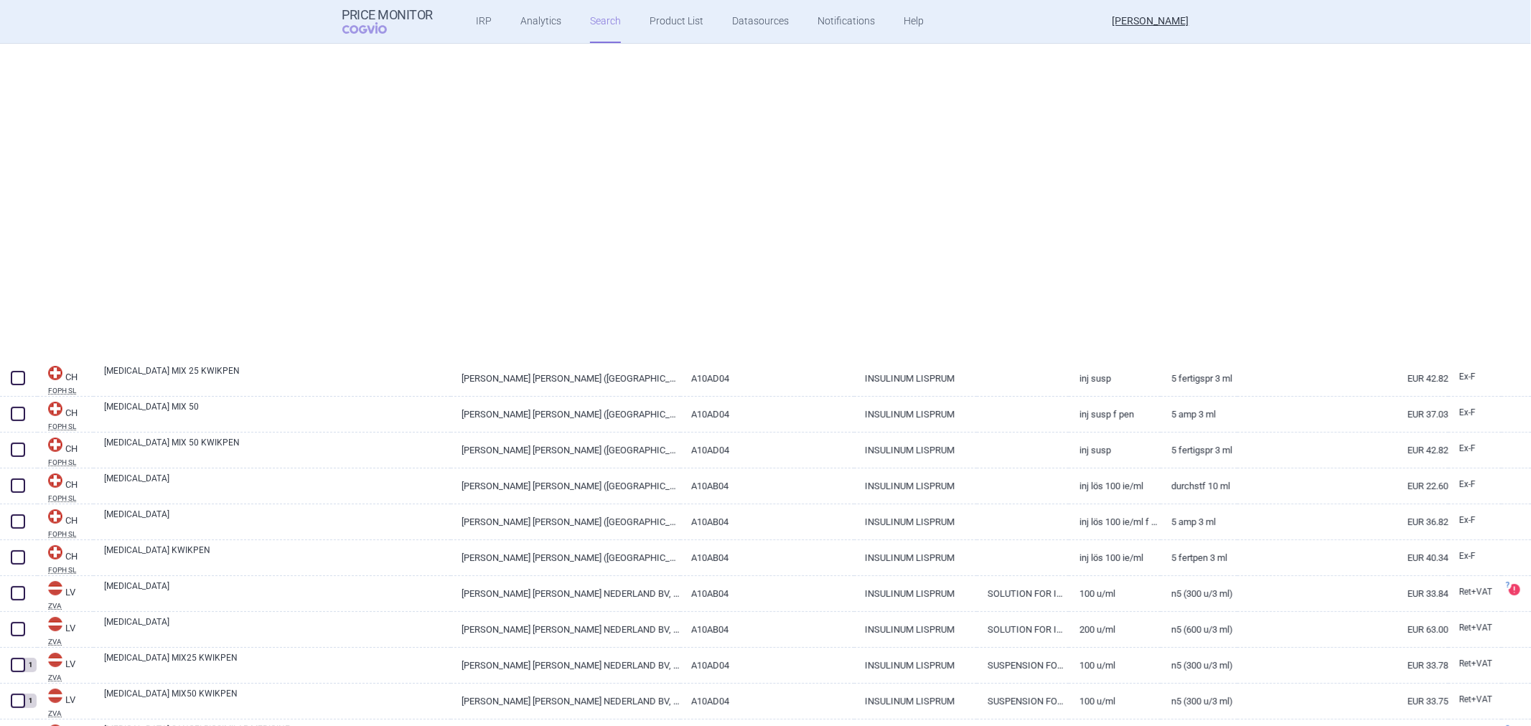
select select "activeSubstance"
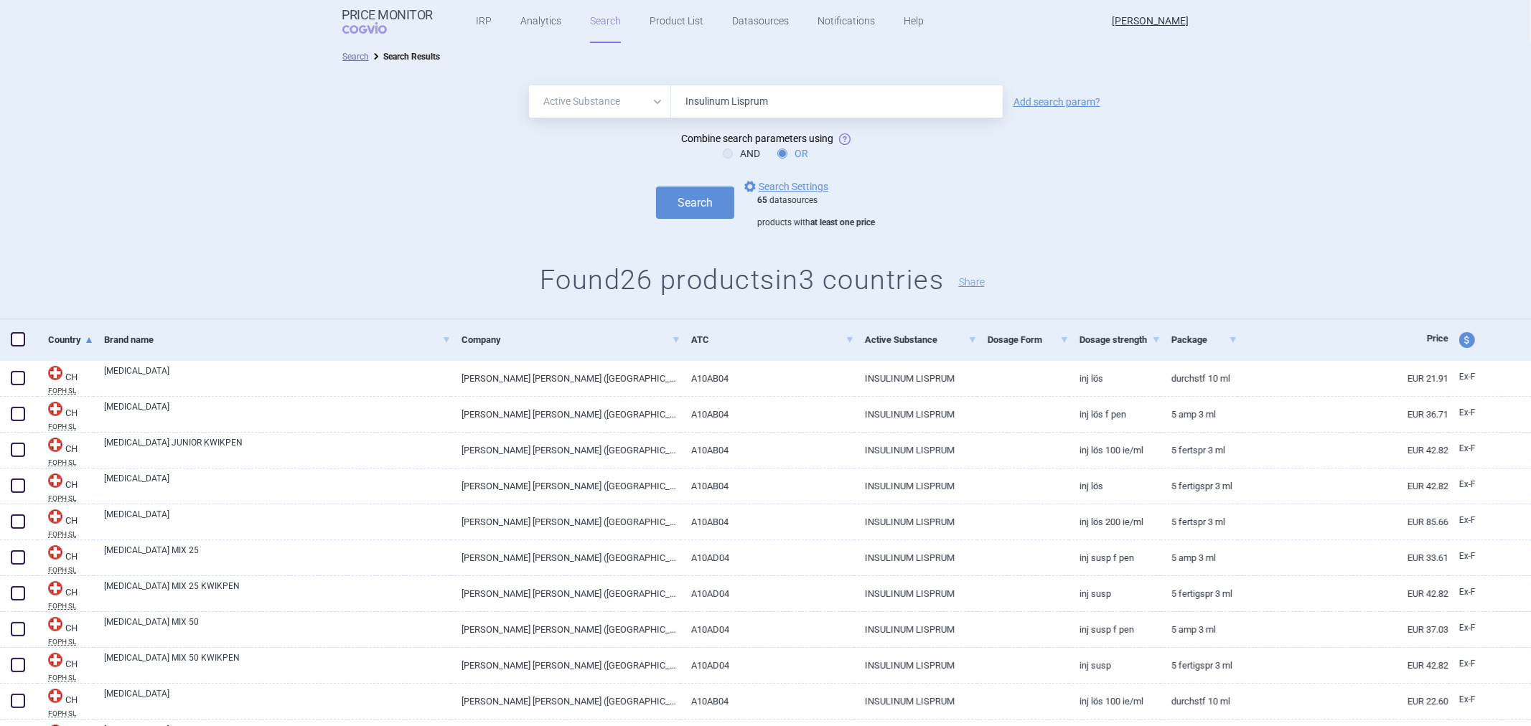
scroll to position [0, 0]
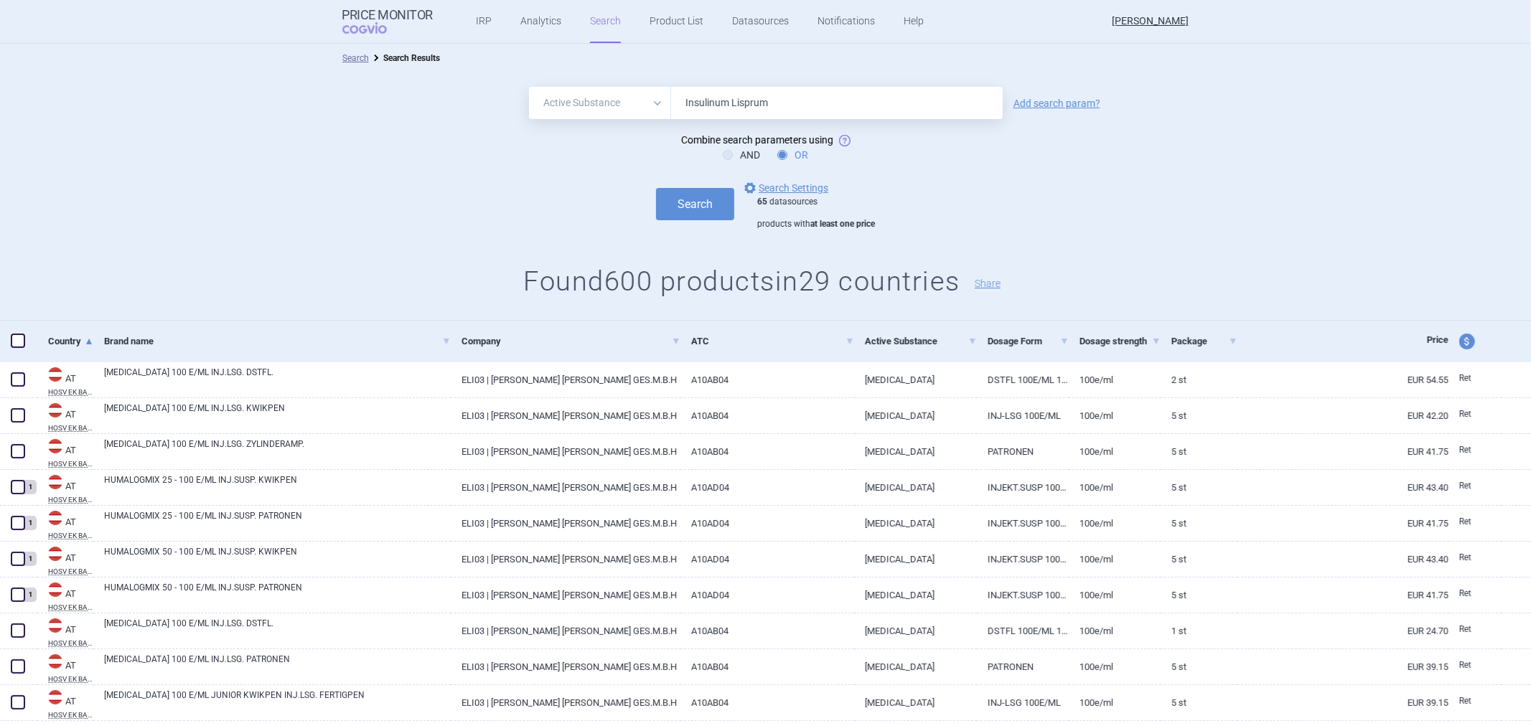
select select "EUR"
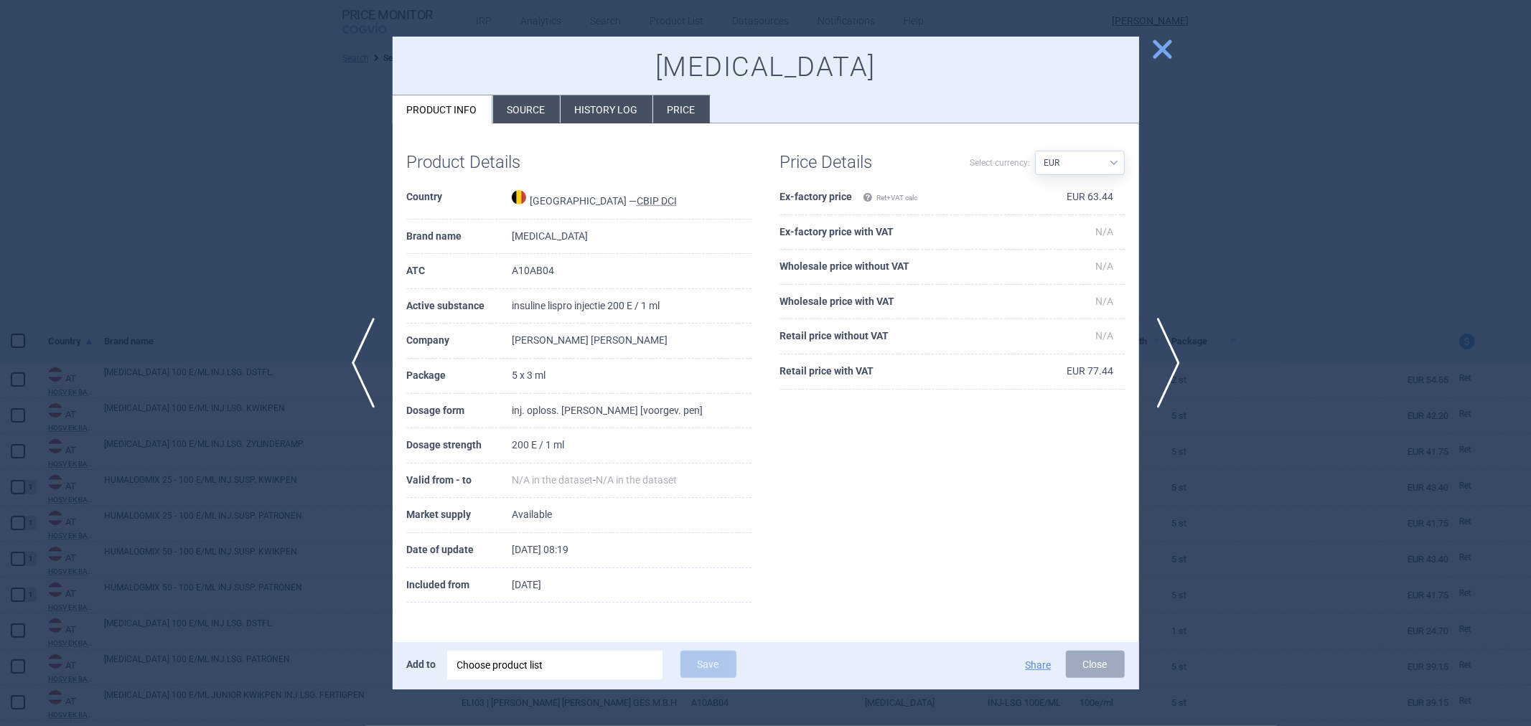
click at [1161, 51] on span "close" at bounding box center [1162, 49] width 25 height 25
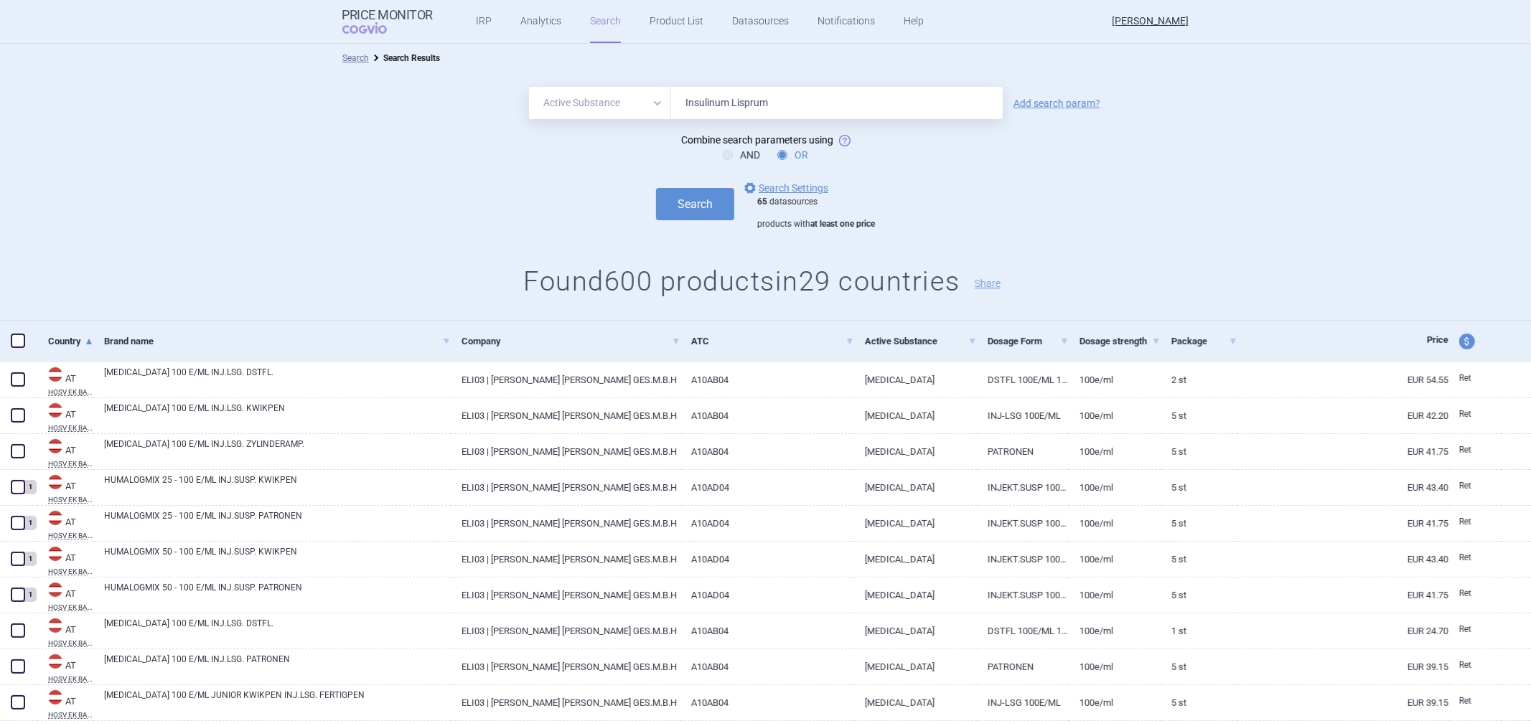
drag, startPoint x: 787, startPoint y: 98, endPoint x: 711, endPoint y: 103, distance: 76.2
click at [711, 103] on input "Insulinum Lisprum" at bounding box center [837, 103] width 332 height 32
select select "EUR"
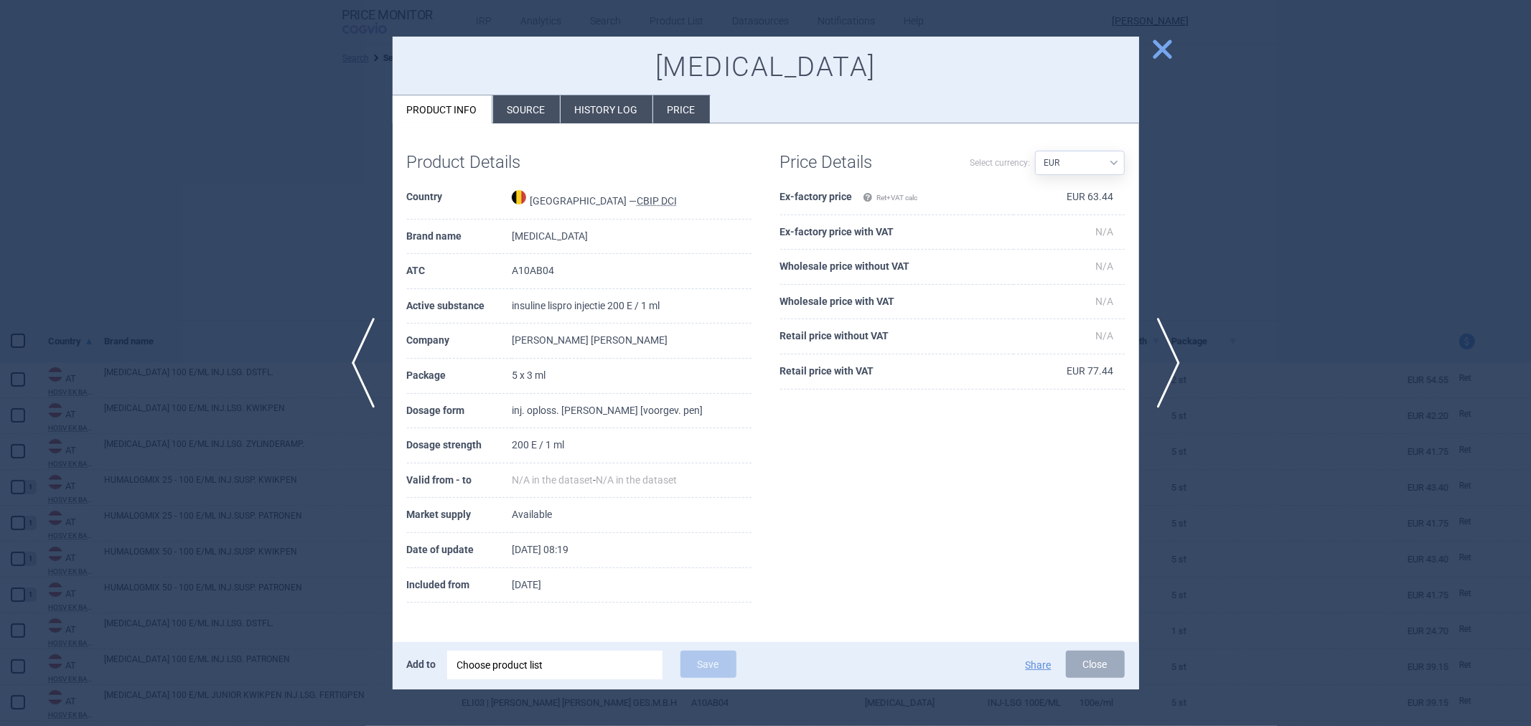
click at [345, 106] on div at bounding box center [765, 363] width 1531 height 726
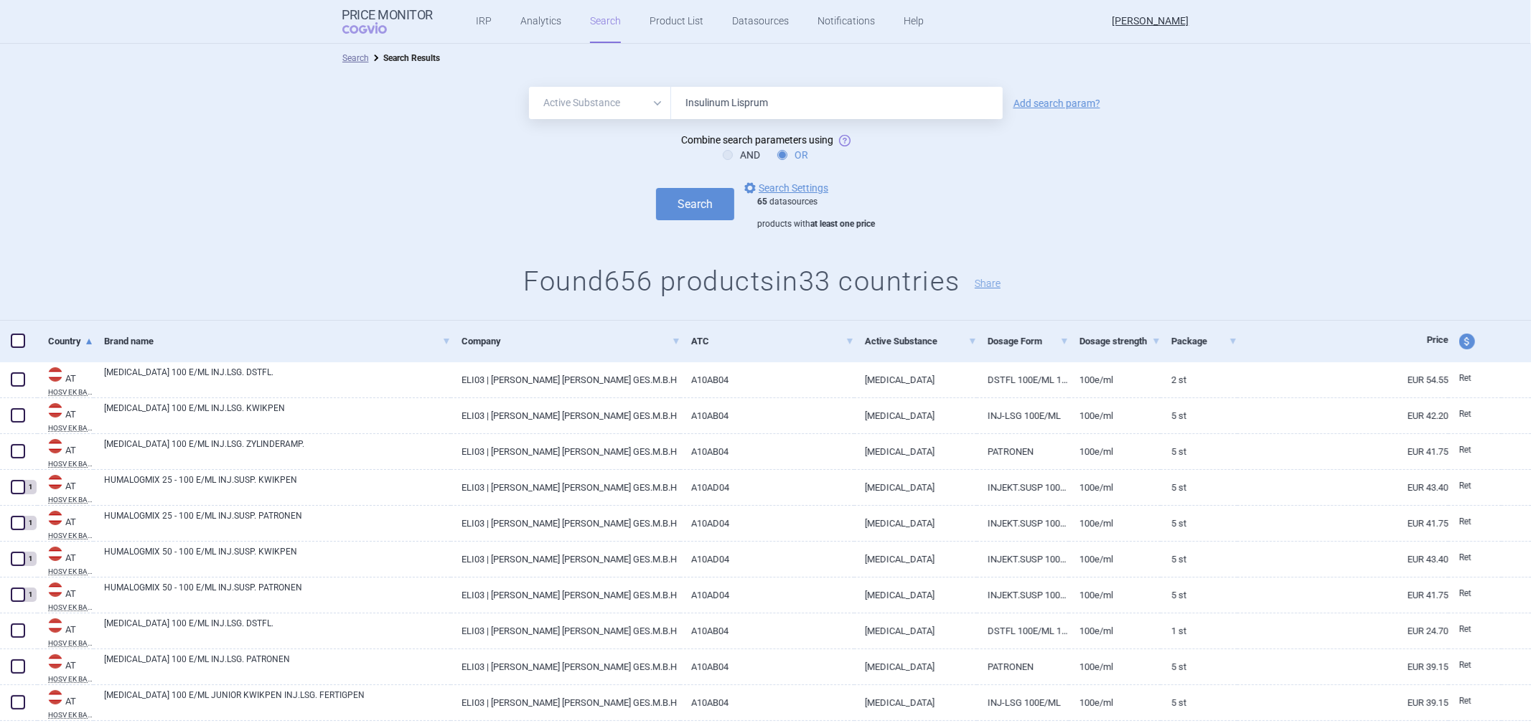
drag, startPoint x: 790, startPoint y: 98, endPoint x: 711, endPoint y: 96, distance: 79.0
click at [711, 96] on input "Insulinum Lisprum" at bounding box center [837, 103] width 332 height 32
type input "[MEDICAL_DATA]"
click at [688, 214] on button "Search" at bounding box center [695, 204] width 78 height 32
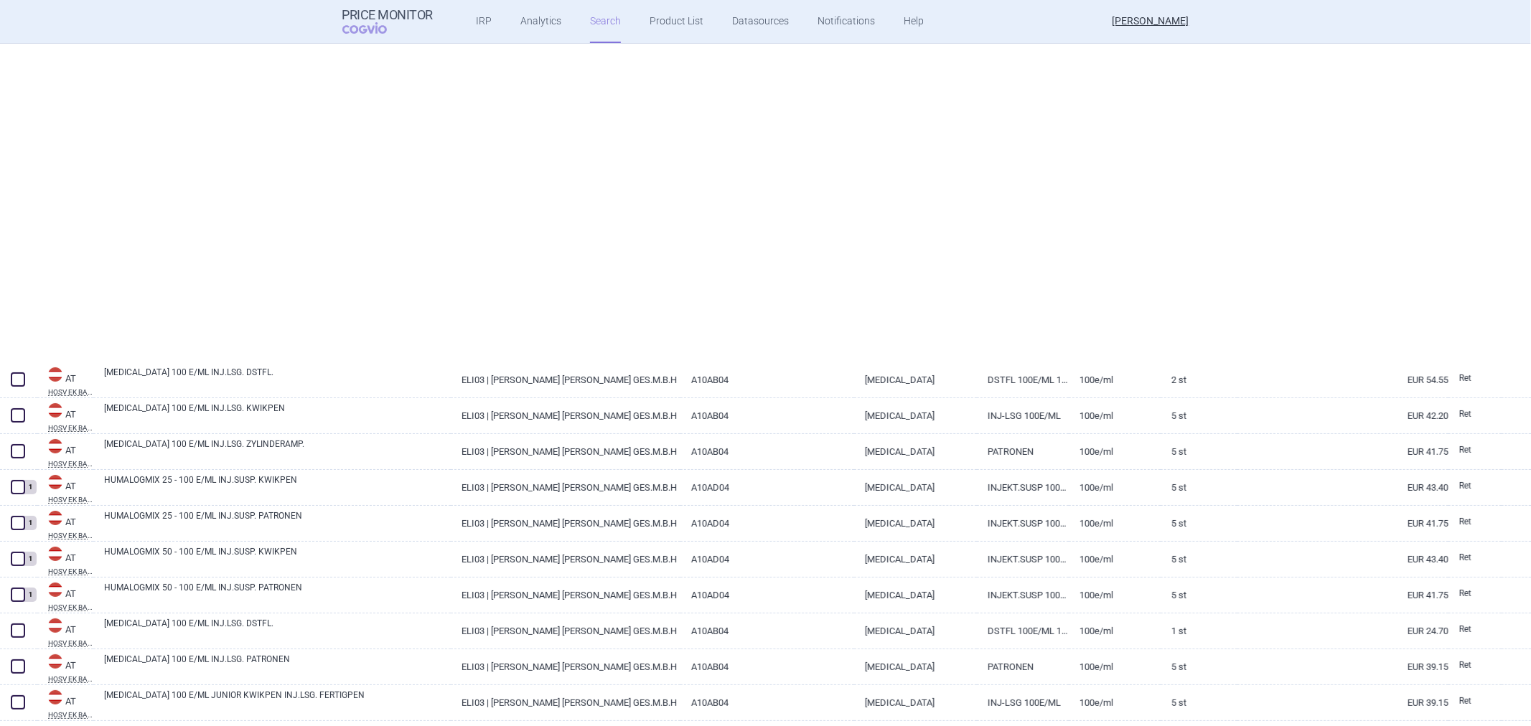
select select "activeSubstance"
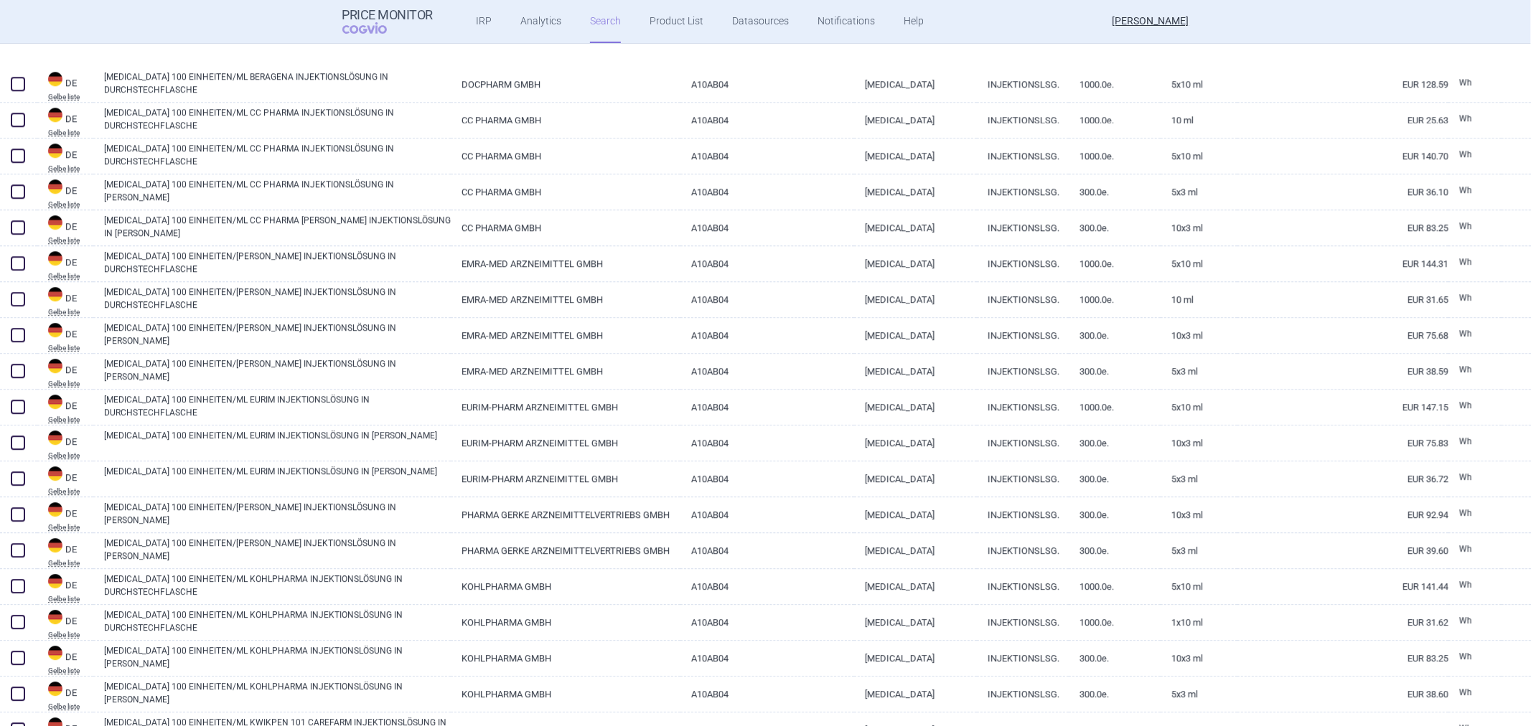
scroll to position [3271, 0]
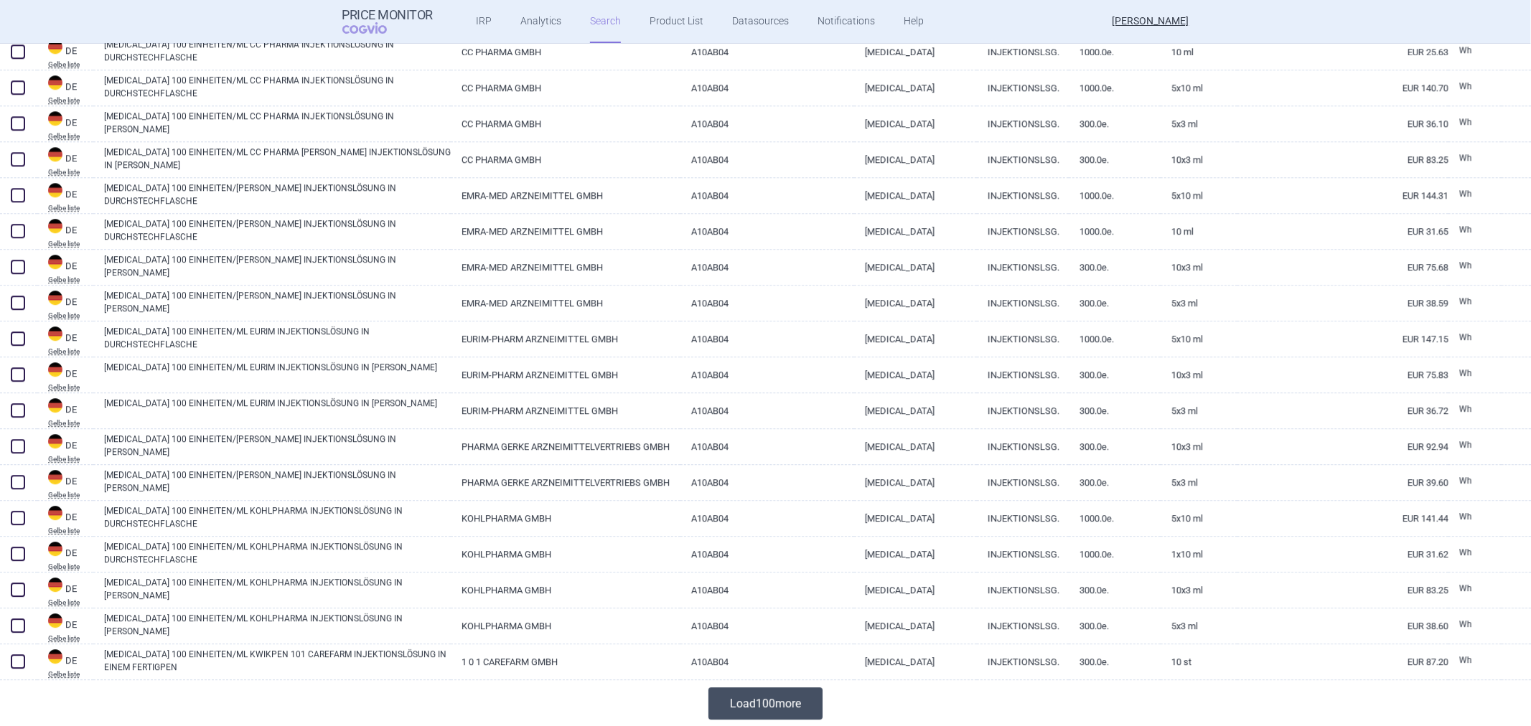
click at [737, 713] on button "Load 100 more" at bounding box center [766, 704] width 114 height 32
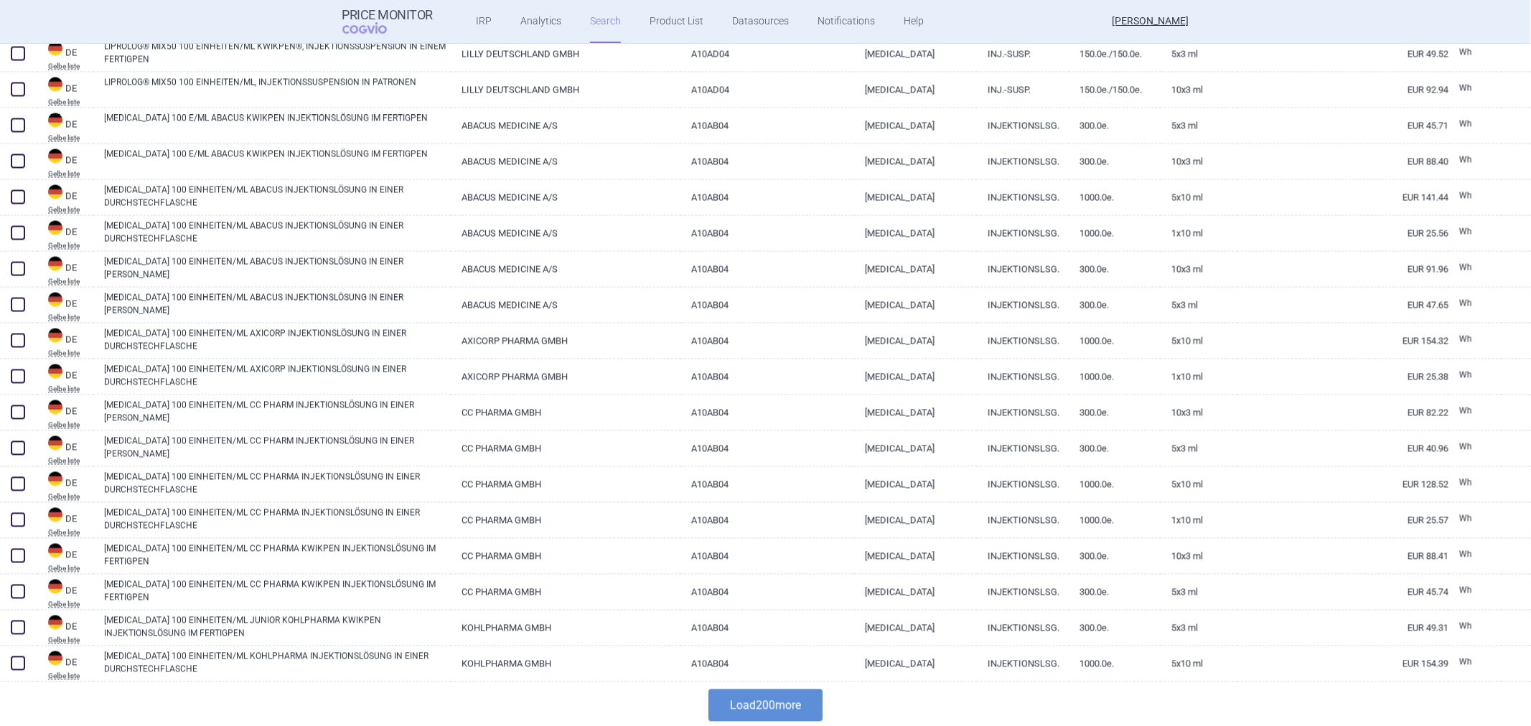
scroll to position [6861, 0]
click at [772, 702] on button "Load 200 more" at bounding box center [766, 704] width 114 height 32
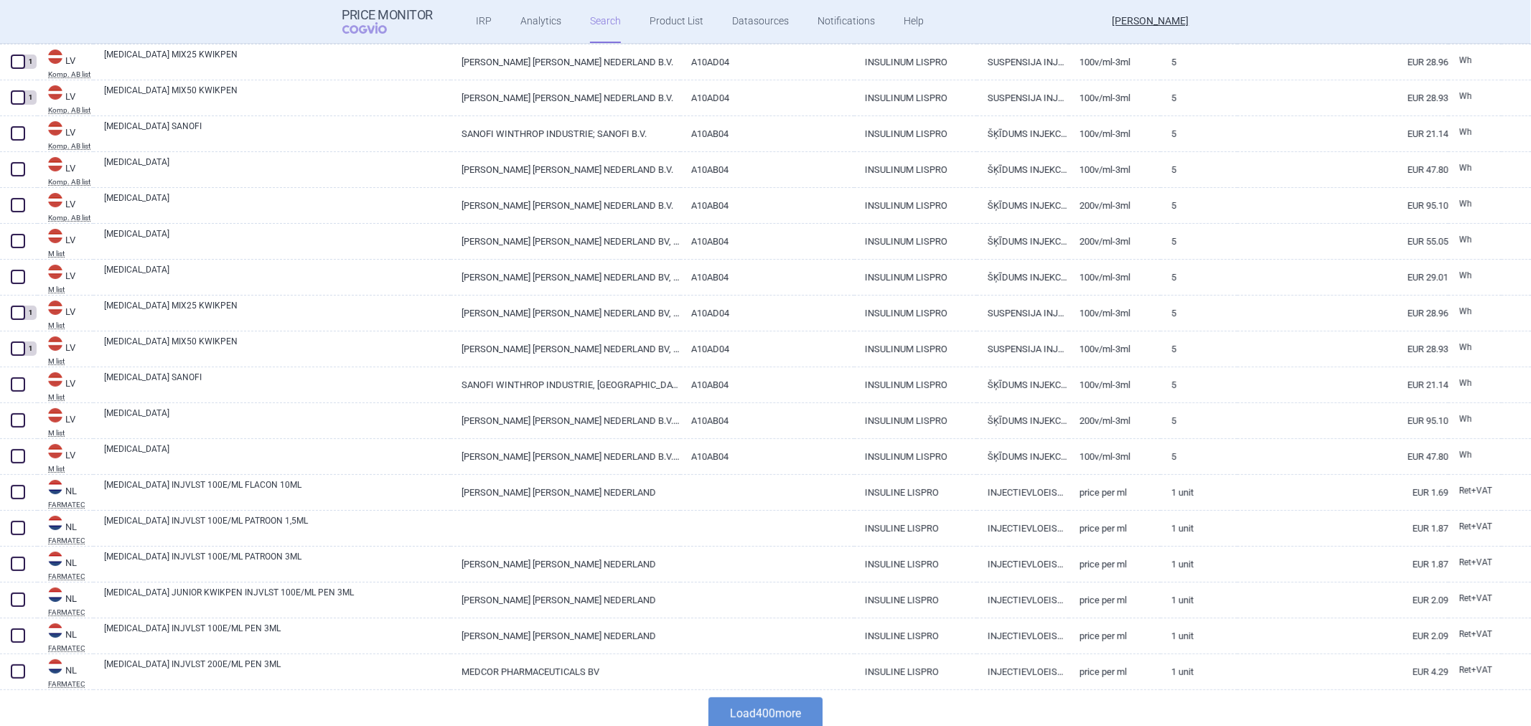
scroll to position [14039, 0]
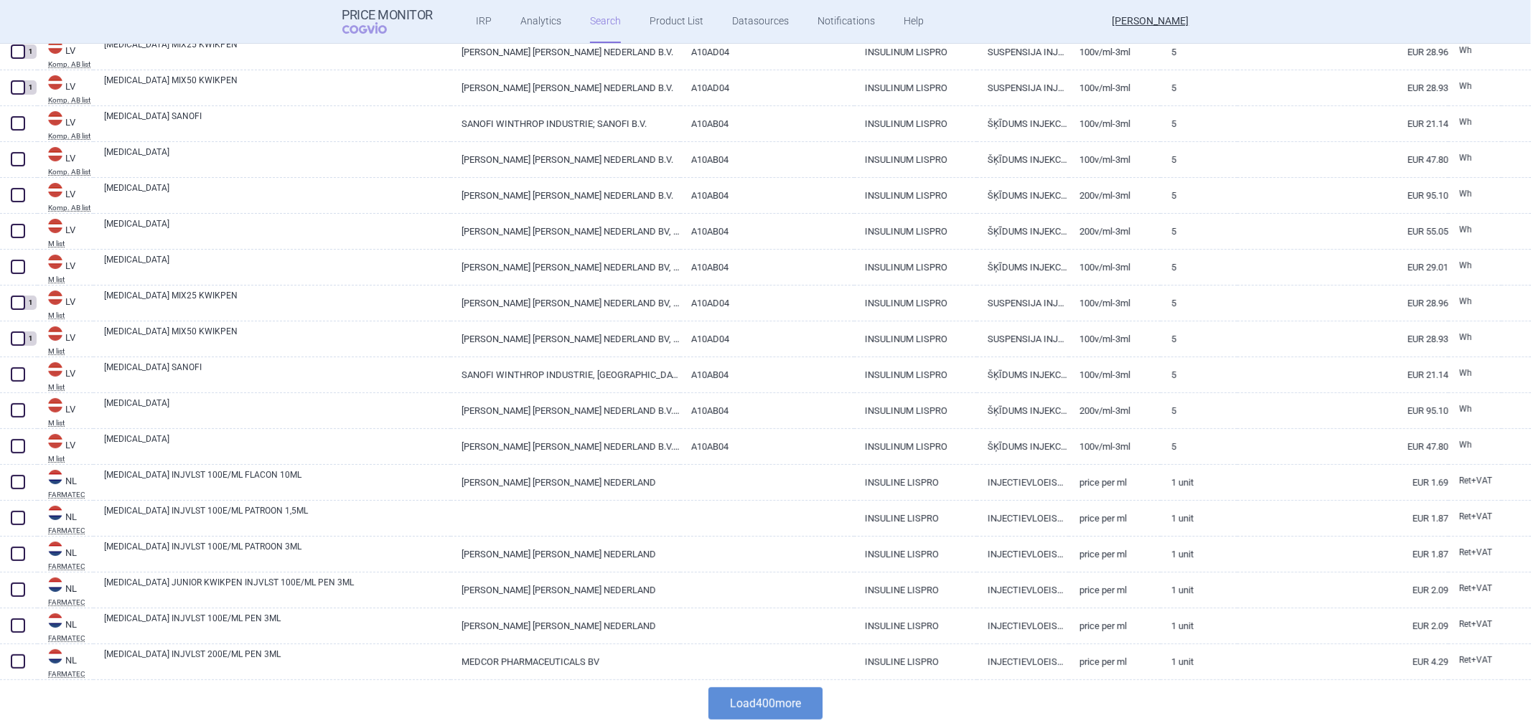
drag, startPoint x: 775, startPoint y: 698, endPoint x: 785, endPoint y: 698, distance: 9.3
click at [785, 698] on button "Load 400 more" at bounding box center [766, 704] width 114 height 32
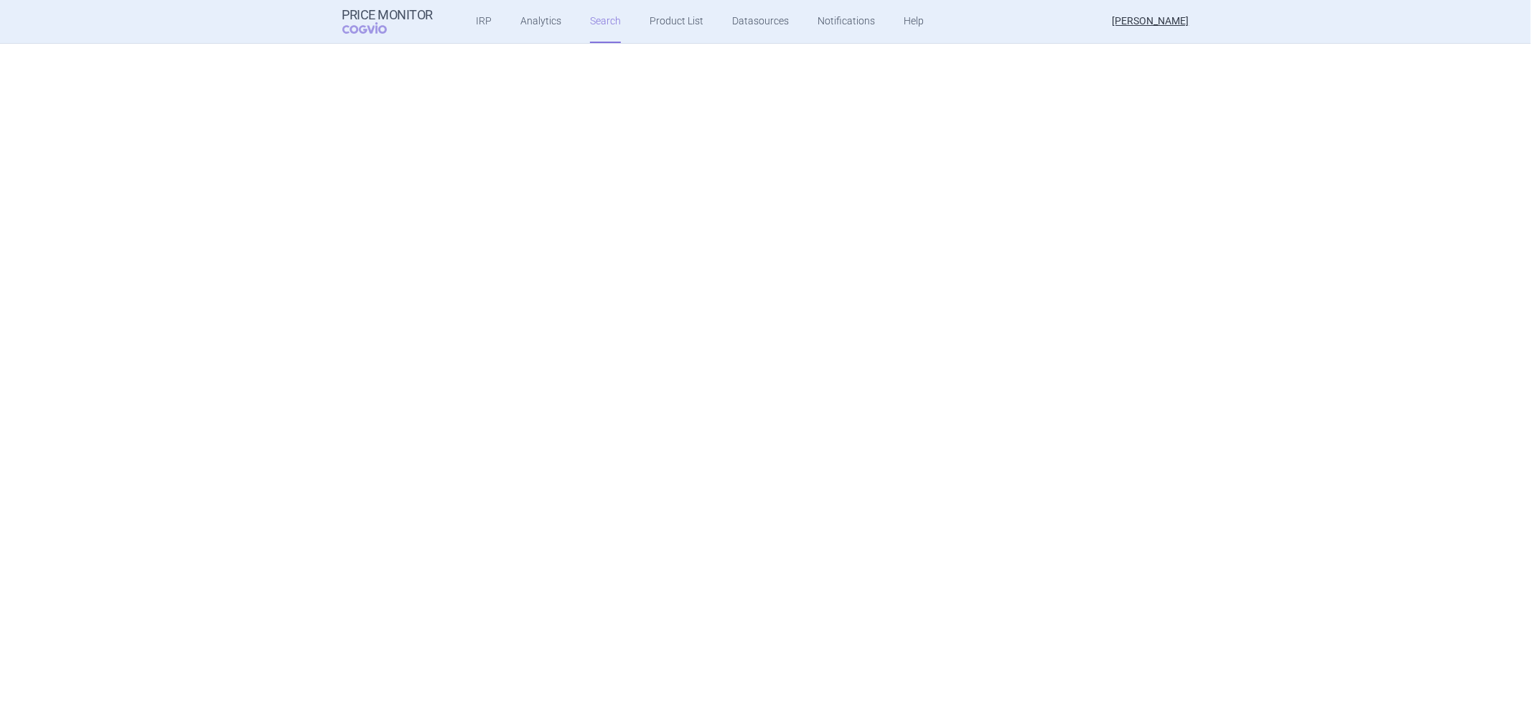
scroll to position [113, 0]
select select "activeSubstance"
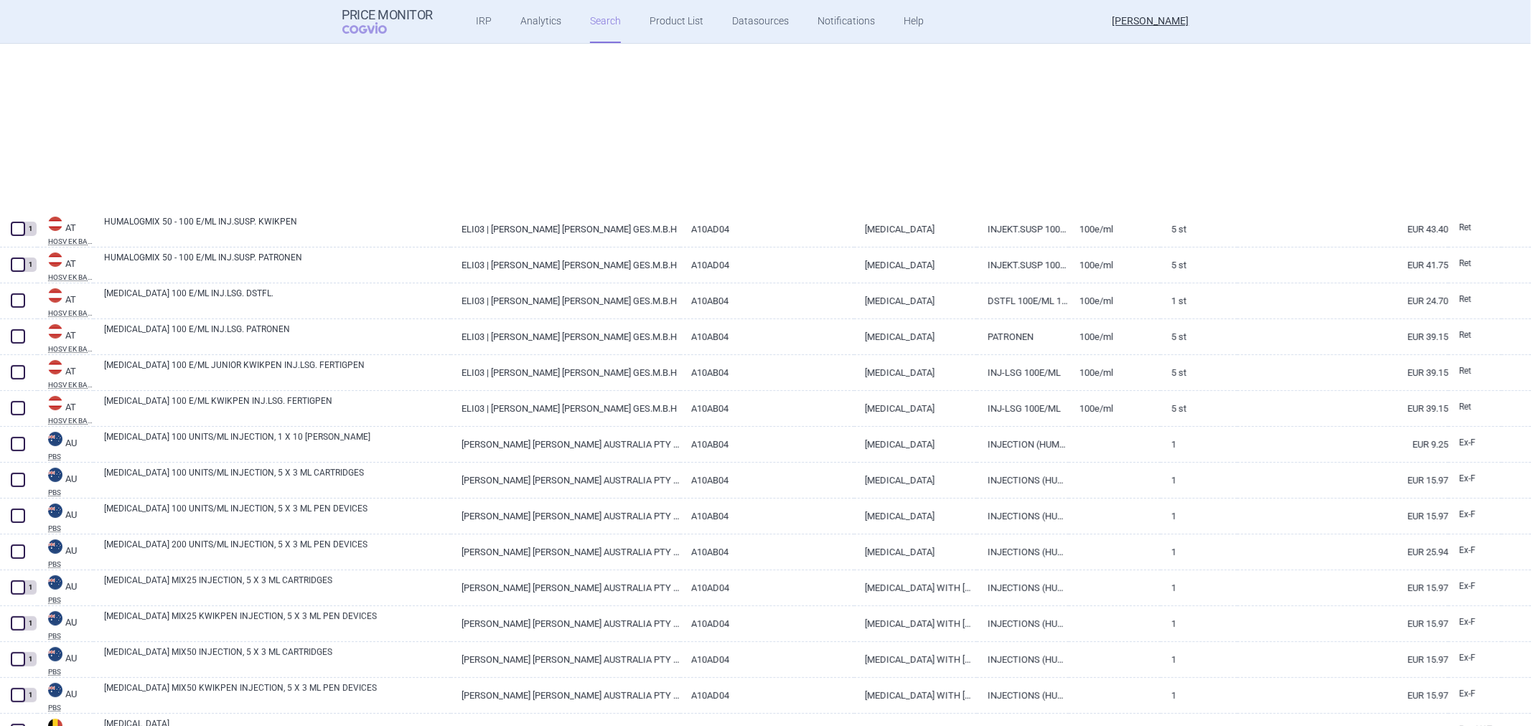
scroll to position [558, 0]
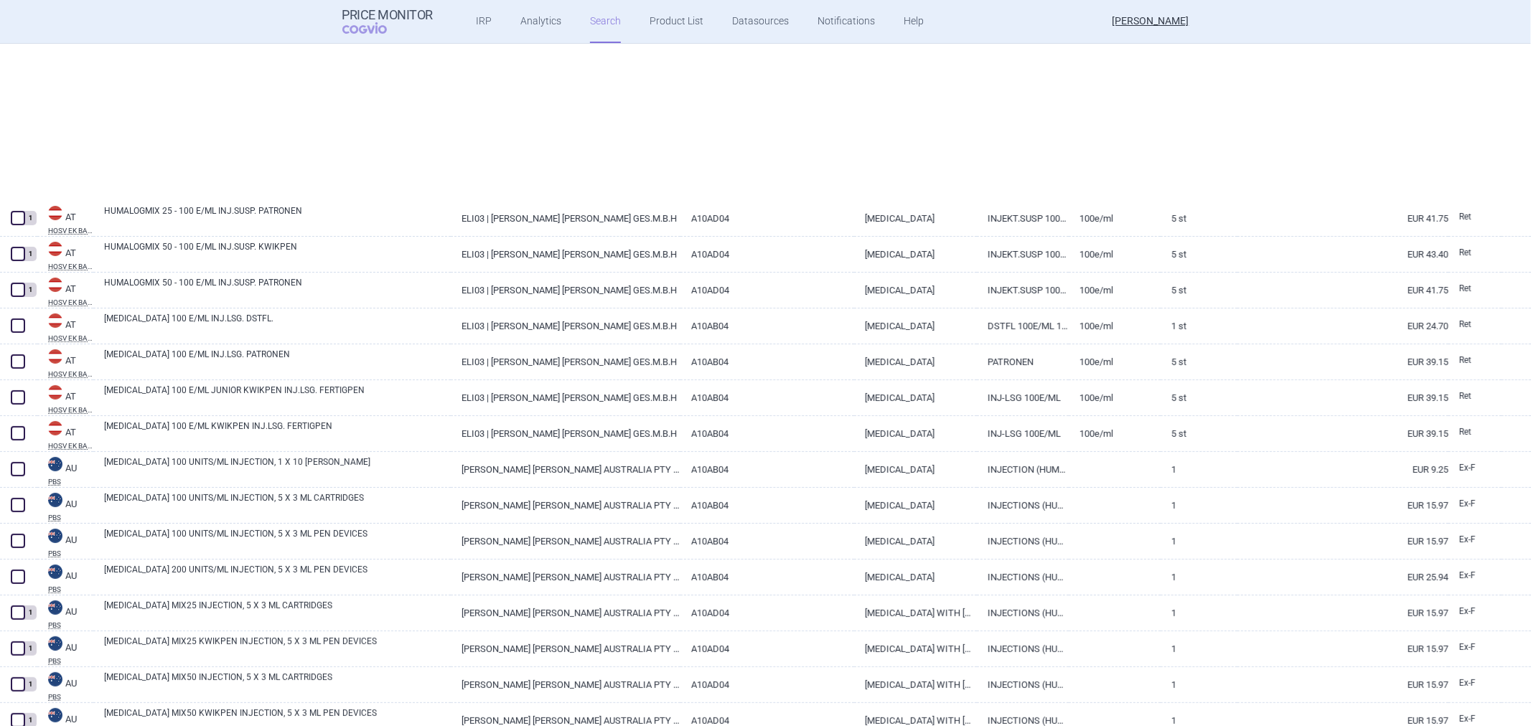
select select "activeSubstance"
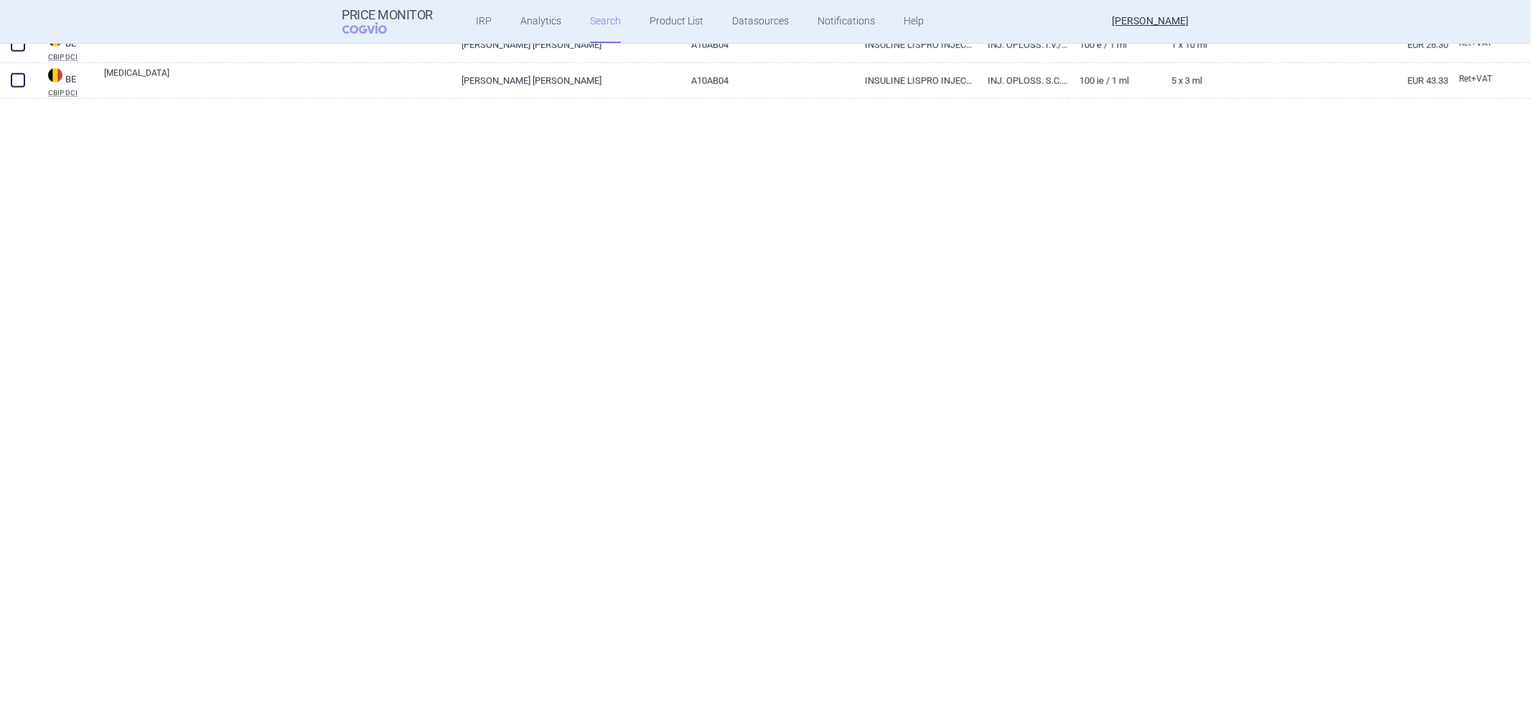
scroll to position [0, 0]
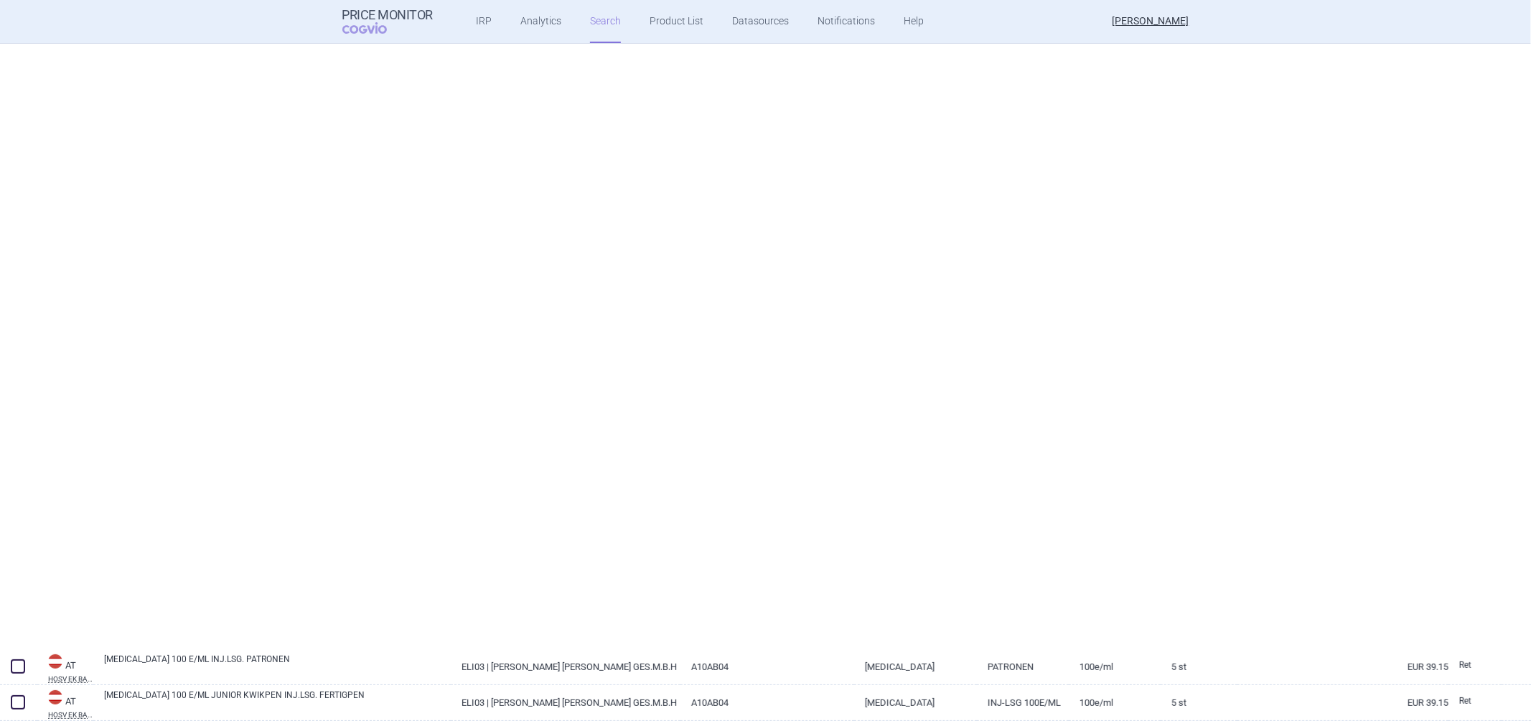
select select "activeSubstance"
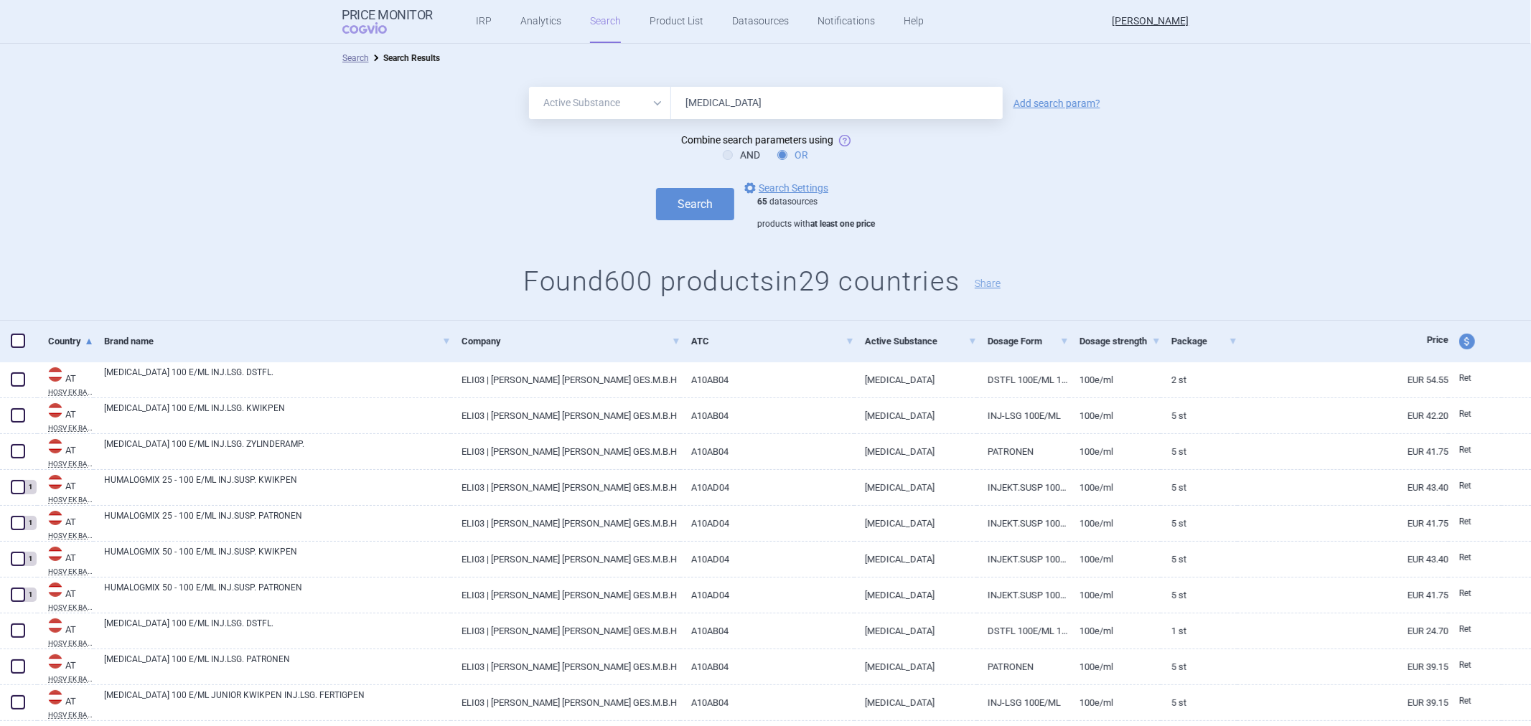
click at [774, 98] on input "[MEDICAL_DATA]" at bounding box center [837, 103] width 332 height 32
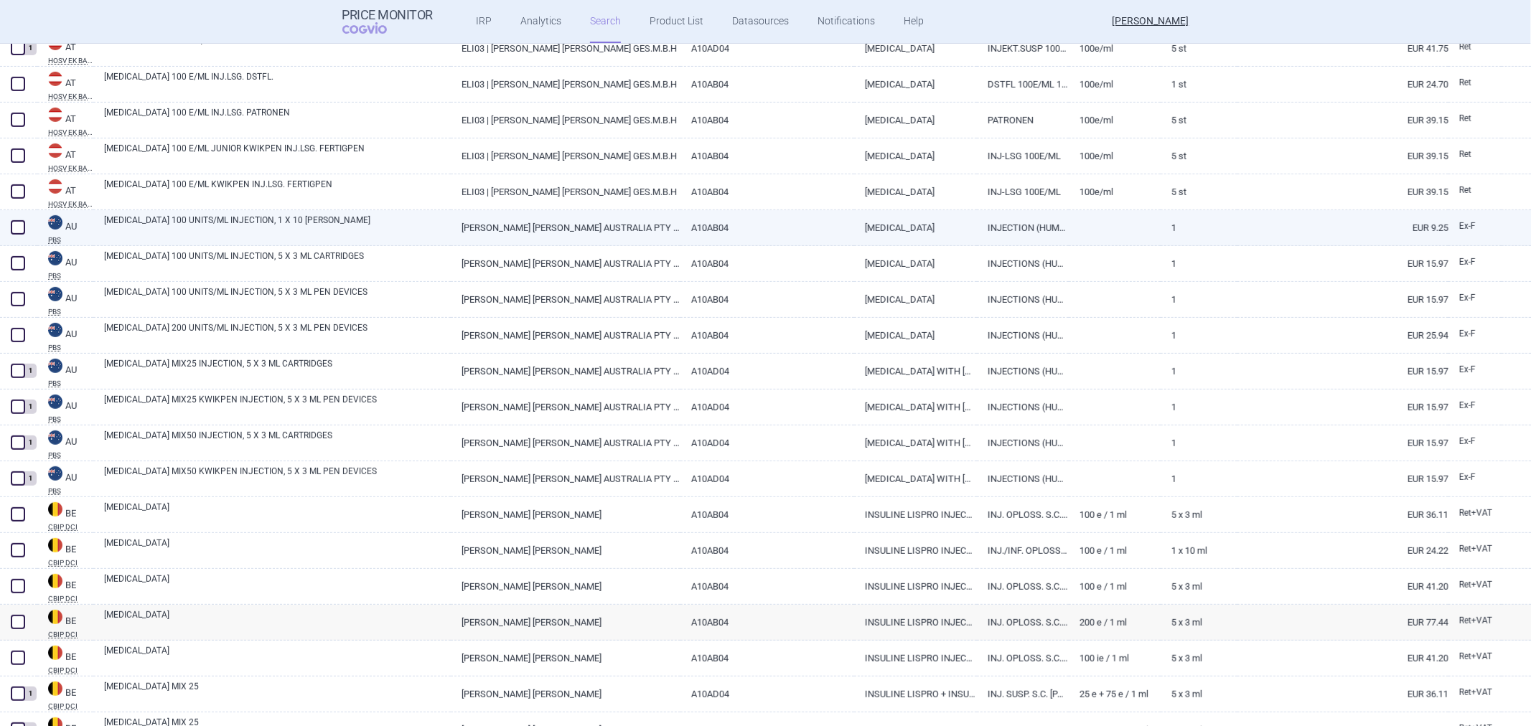
scroll to position [718, 0]
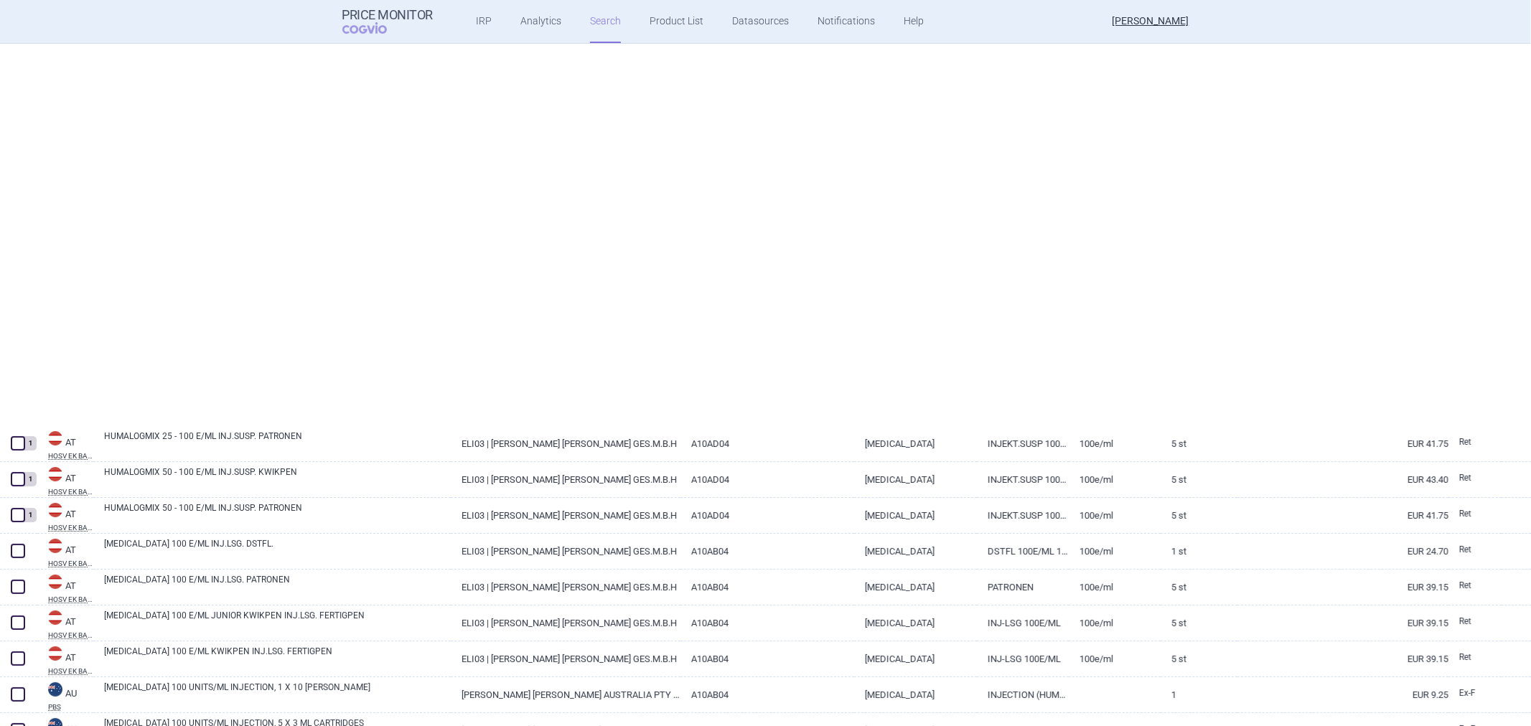
select select "activeSubstance"
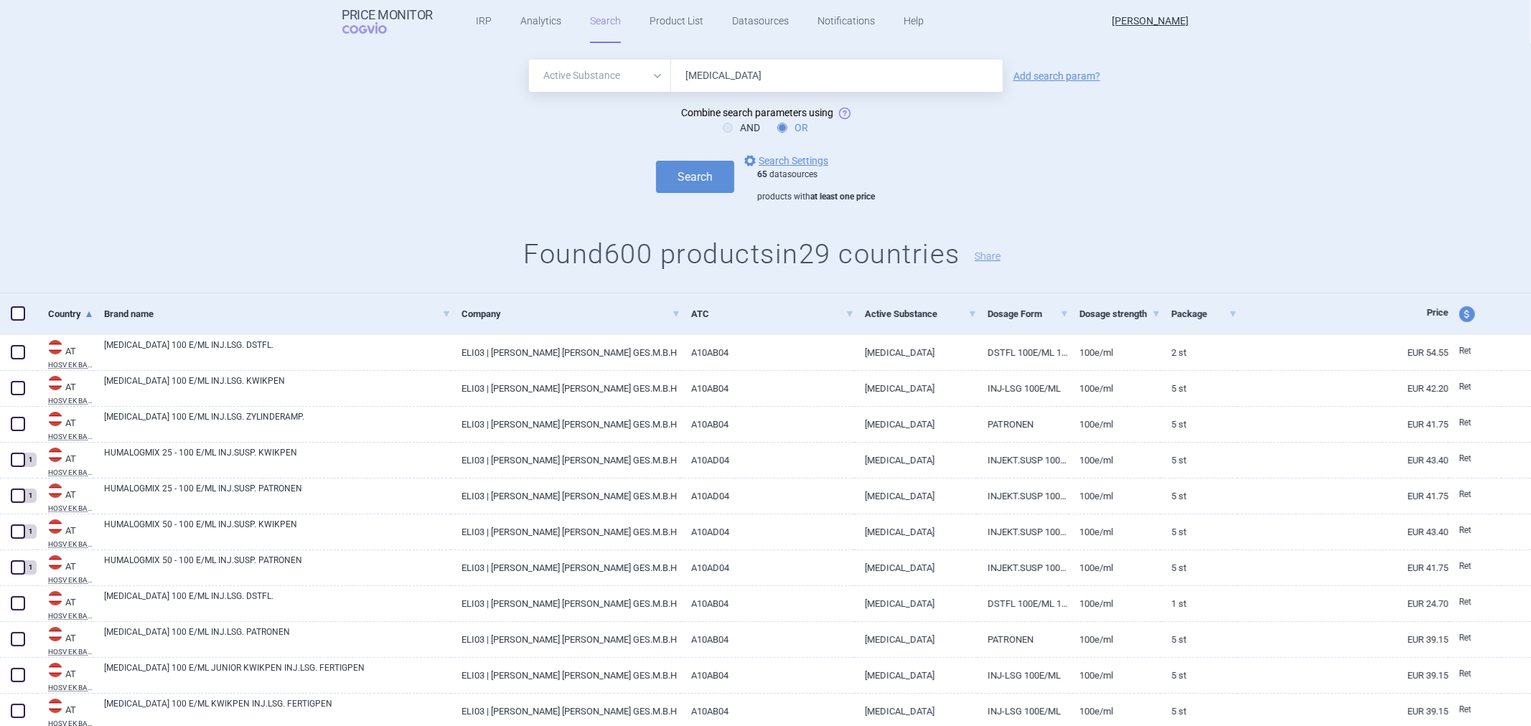
scroll to position [0, 0]
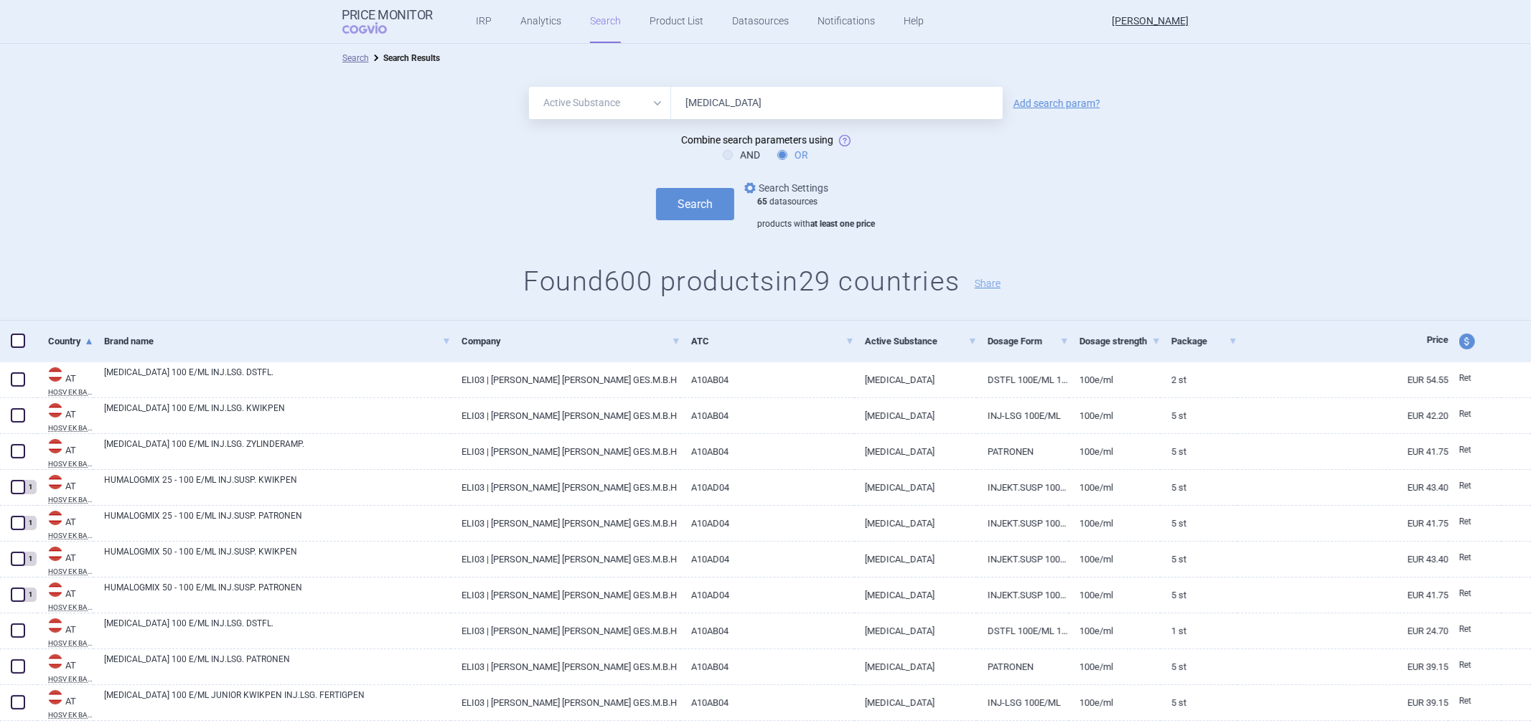
click at [805, 187] on link "options Search Settings" at bounding box center [785, 187] width 87 height 17
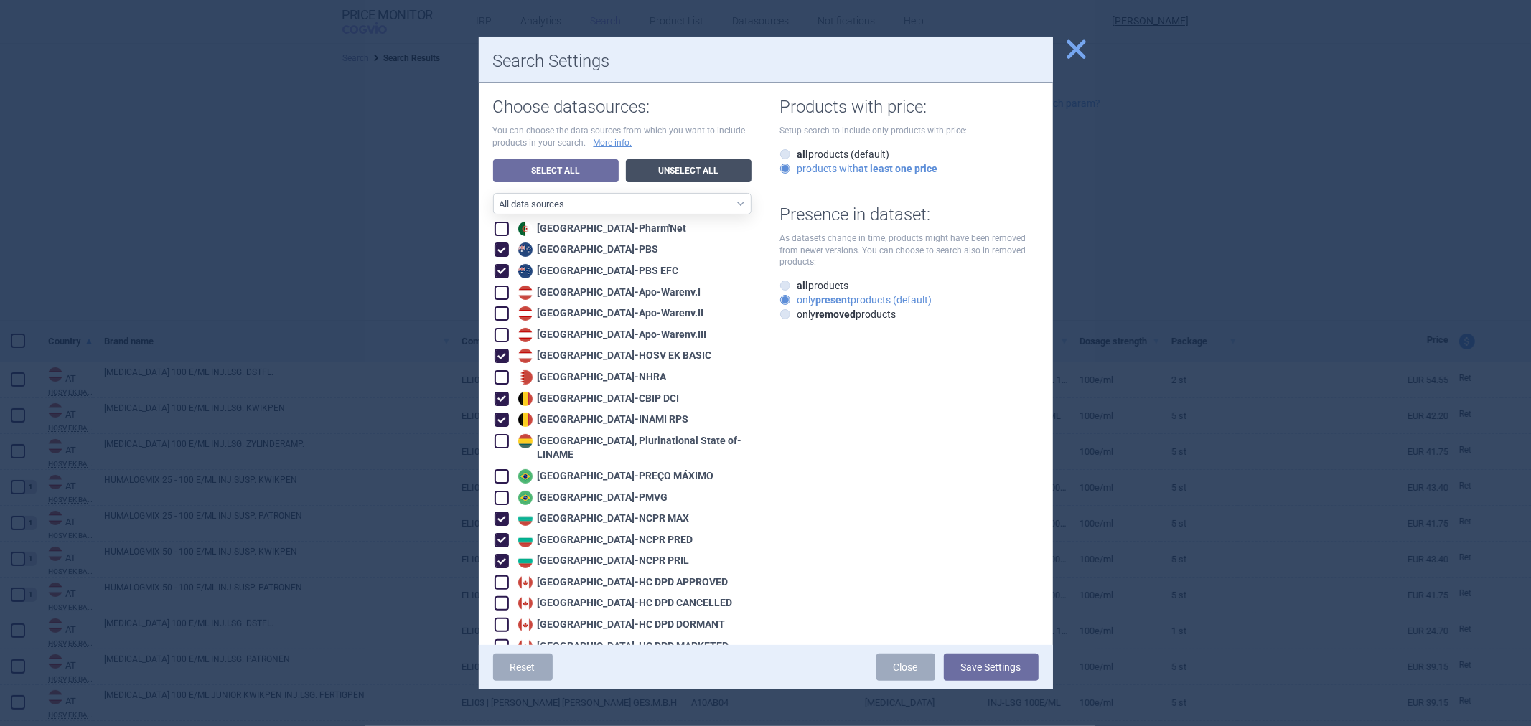
click at [684, 169] on link "Unselect All" at bounding box center [689, 170] width 126 height 23
checkbox input "false"
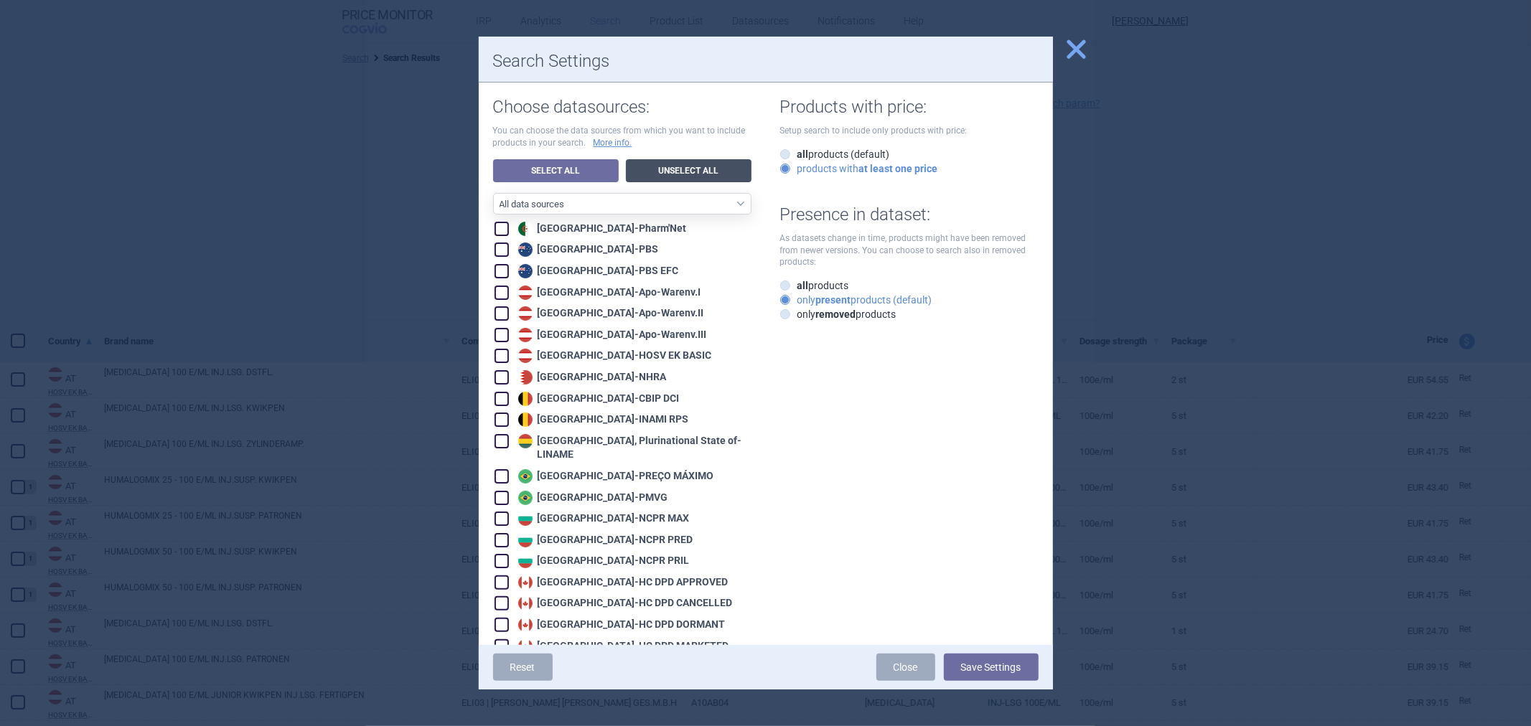
checkbox input "false"
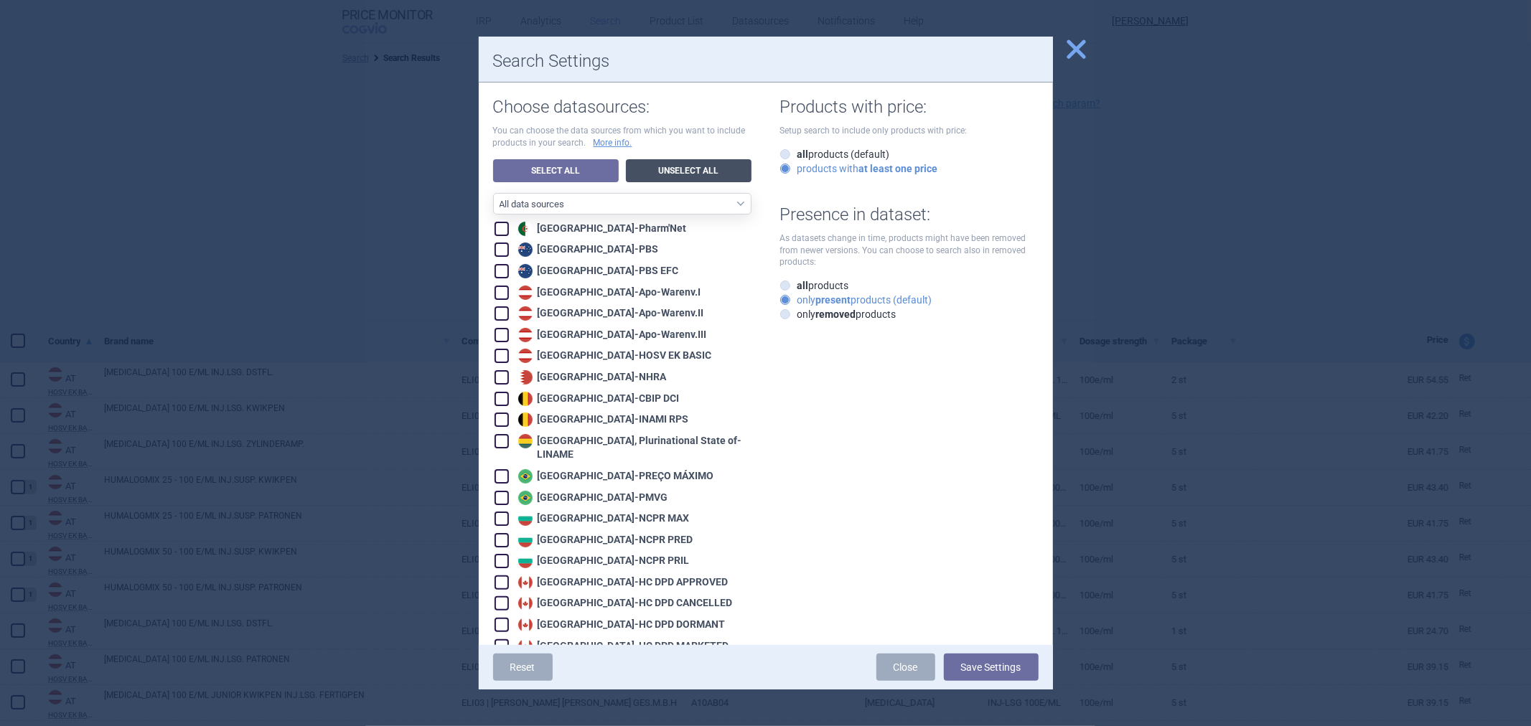
checkbox input "false"
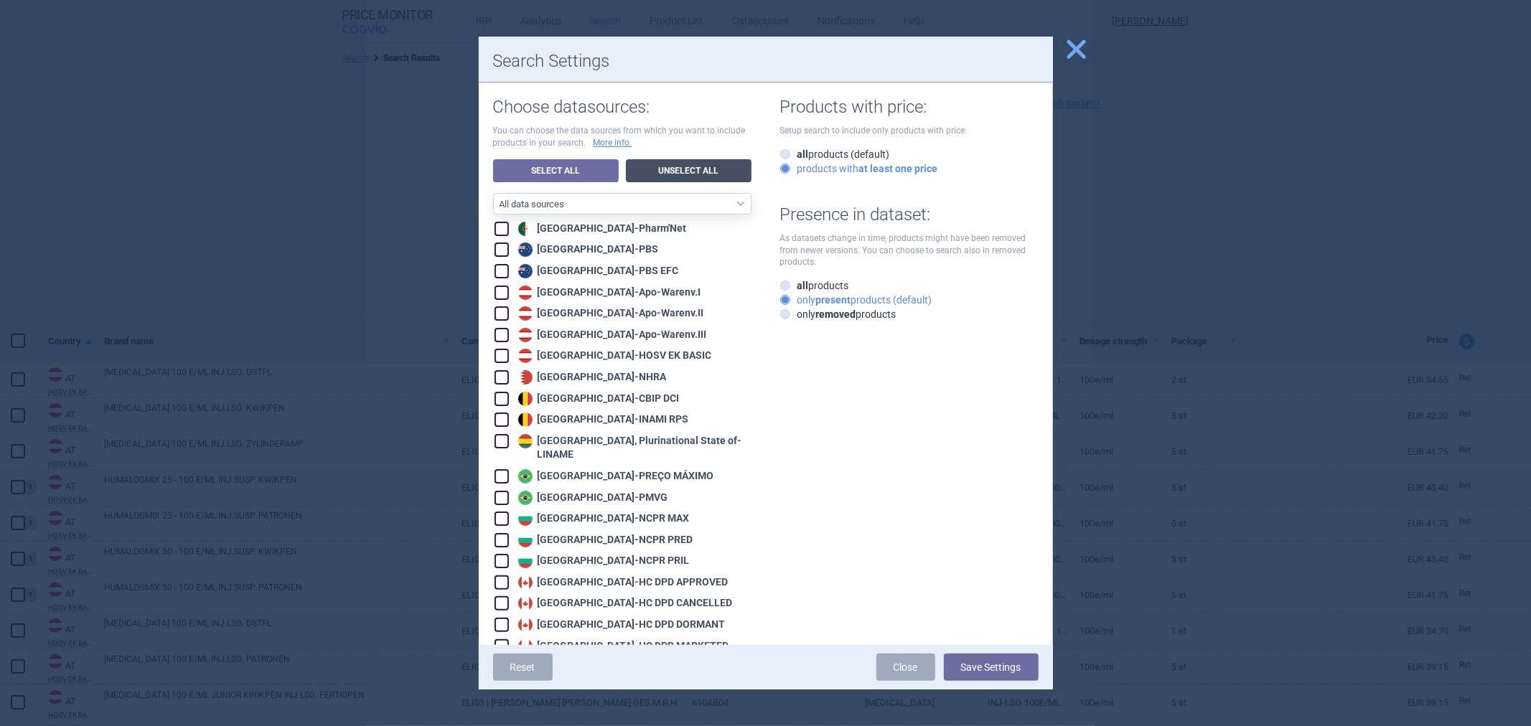
checkbox input "false"
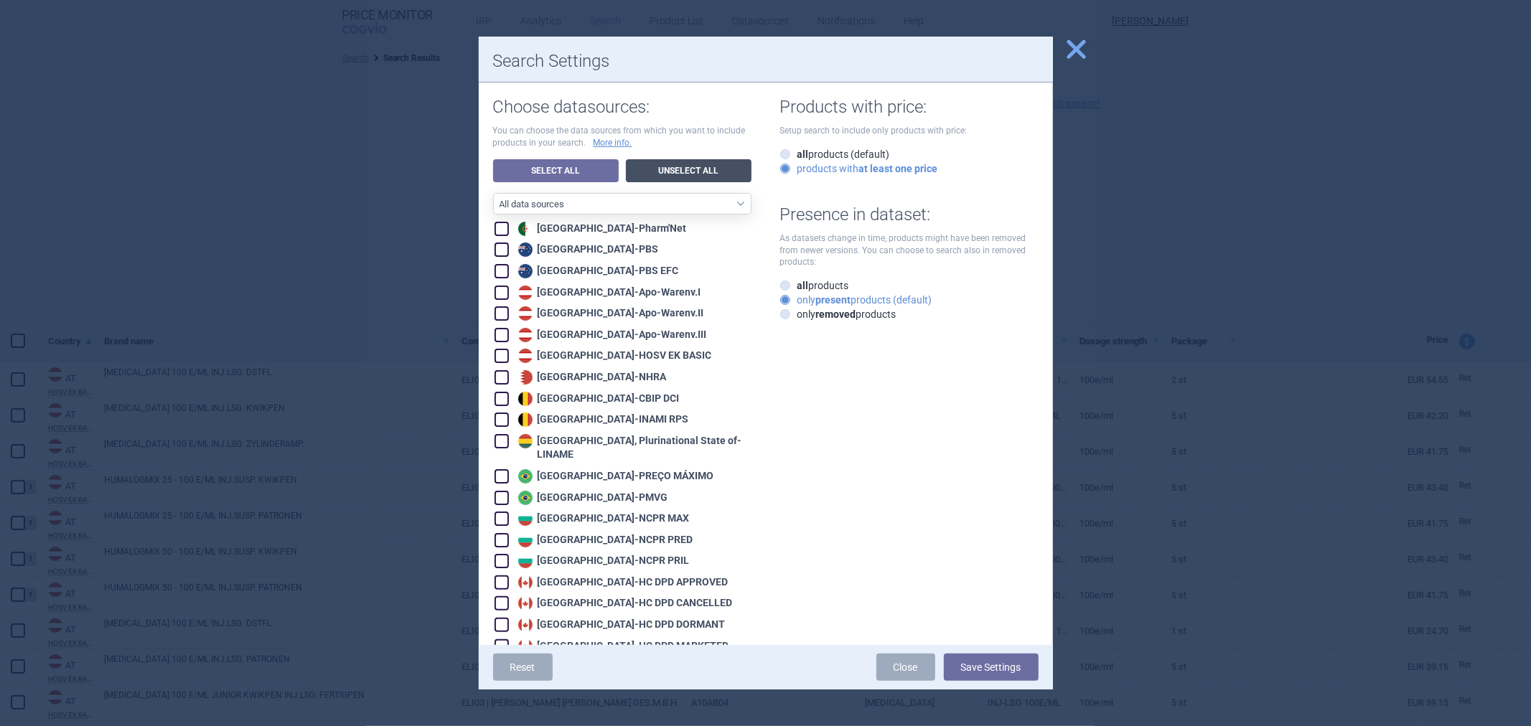
checkbox input "false"
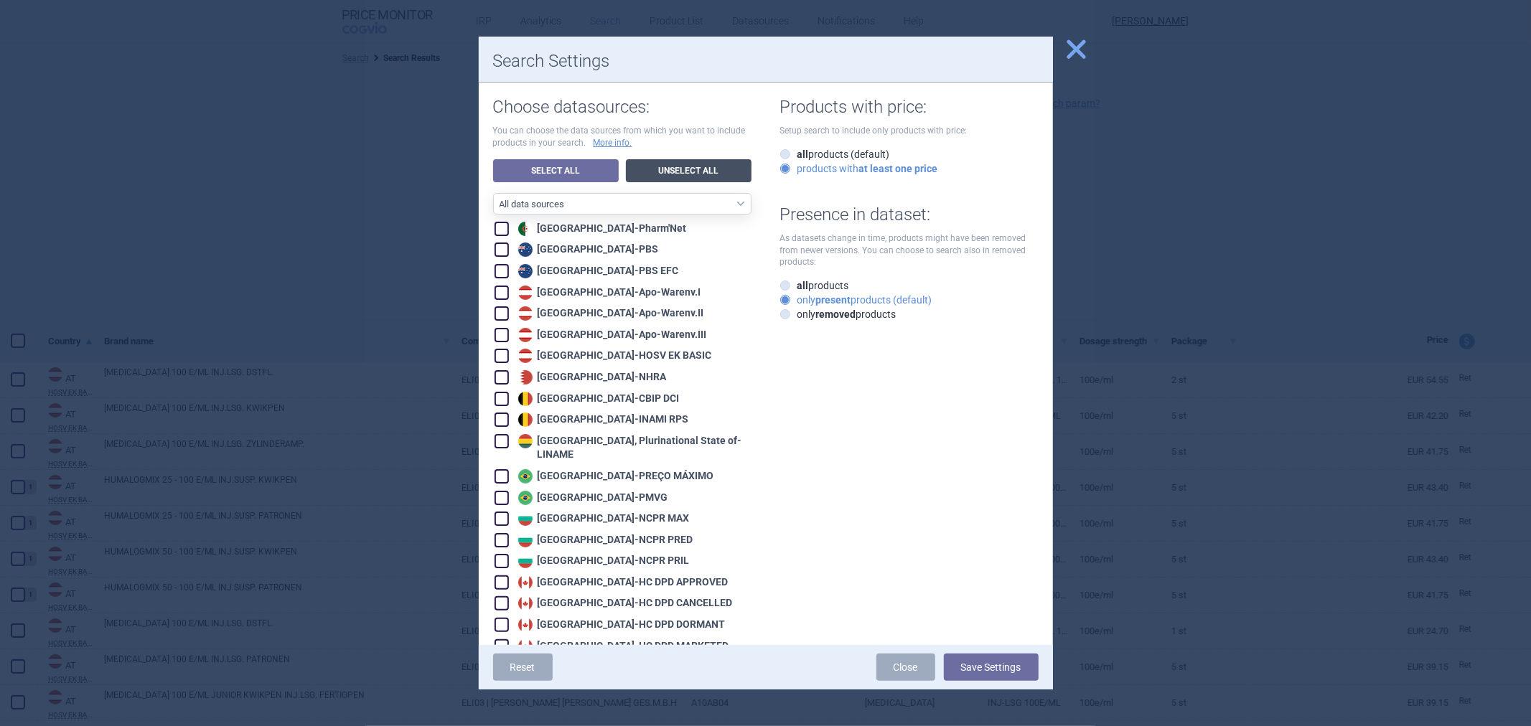
checkbox input "false"
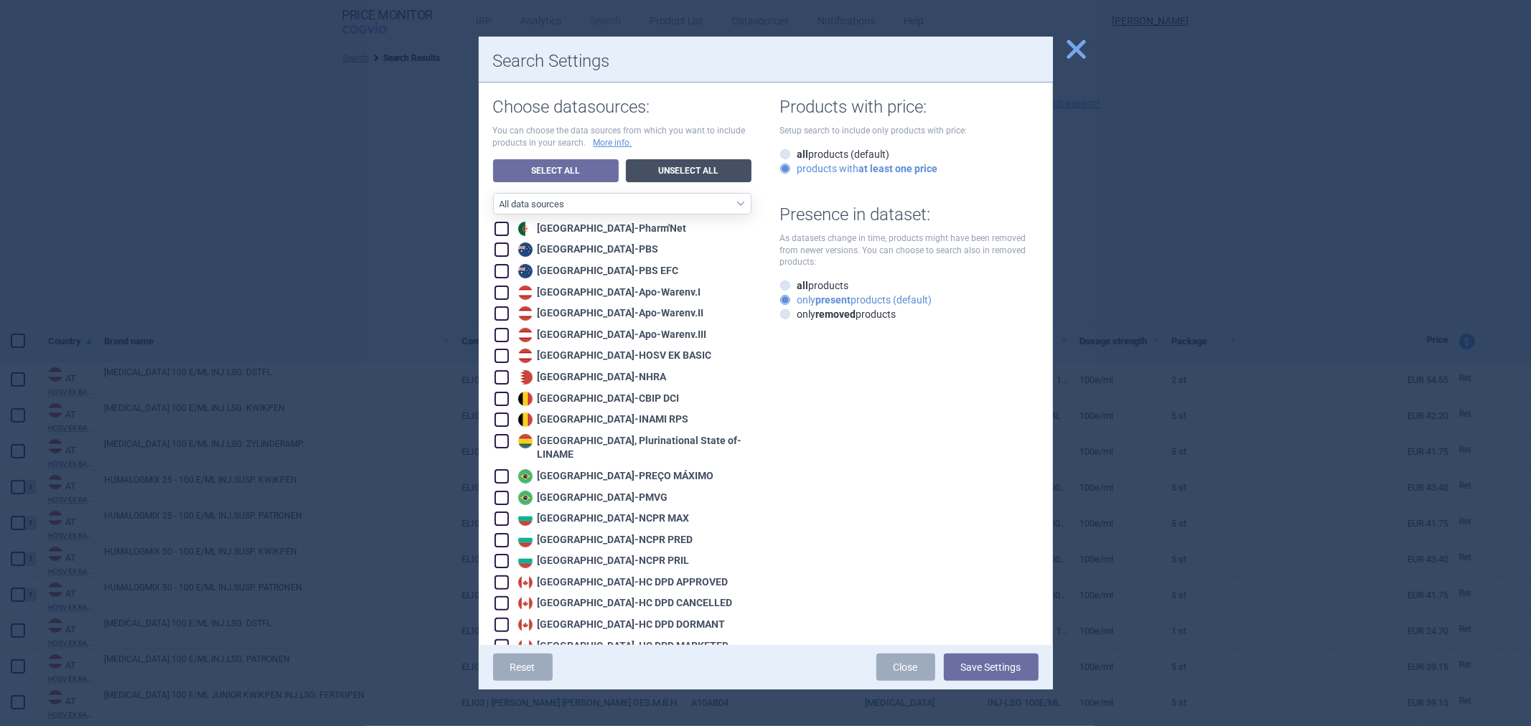
checkbox input "false"
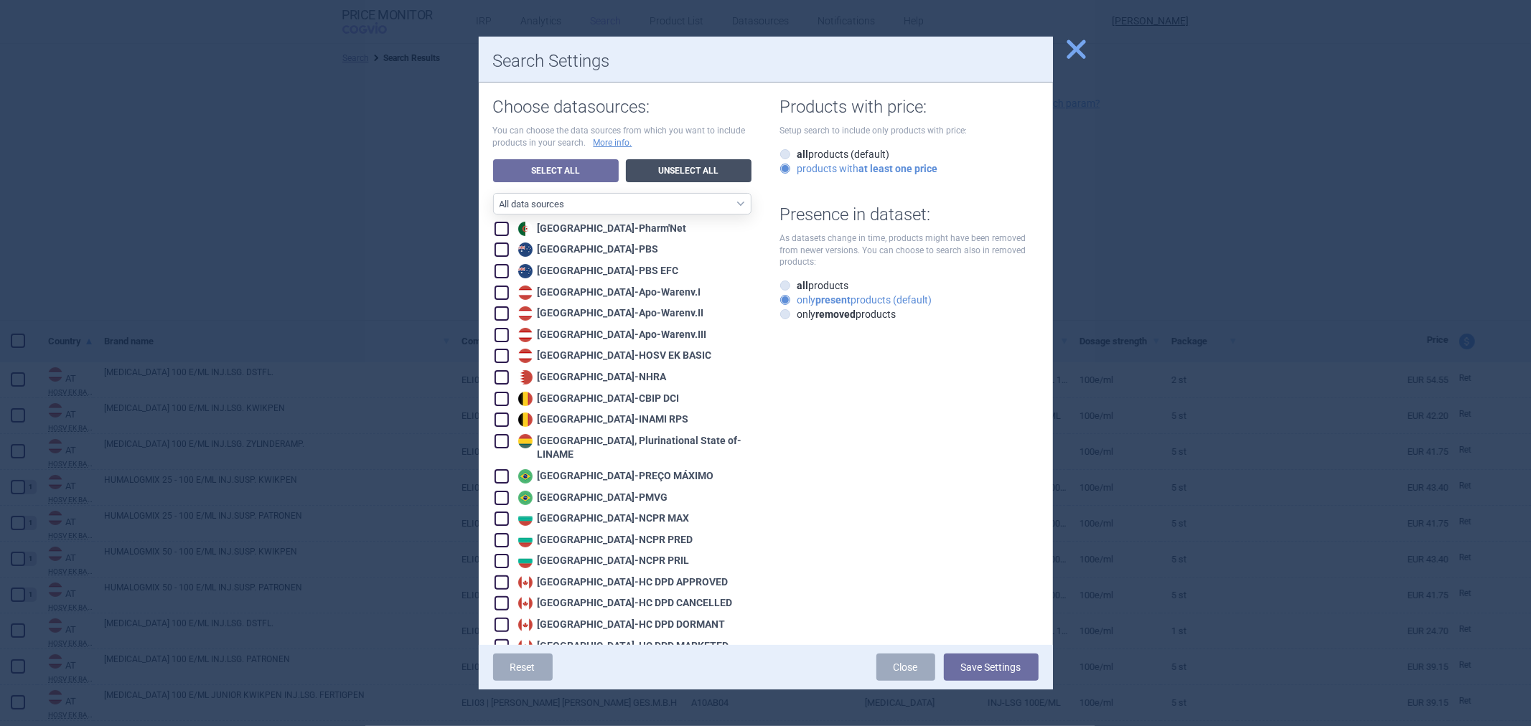
checkbox input "false"
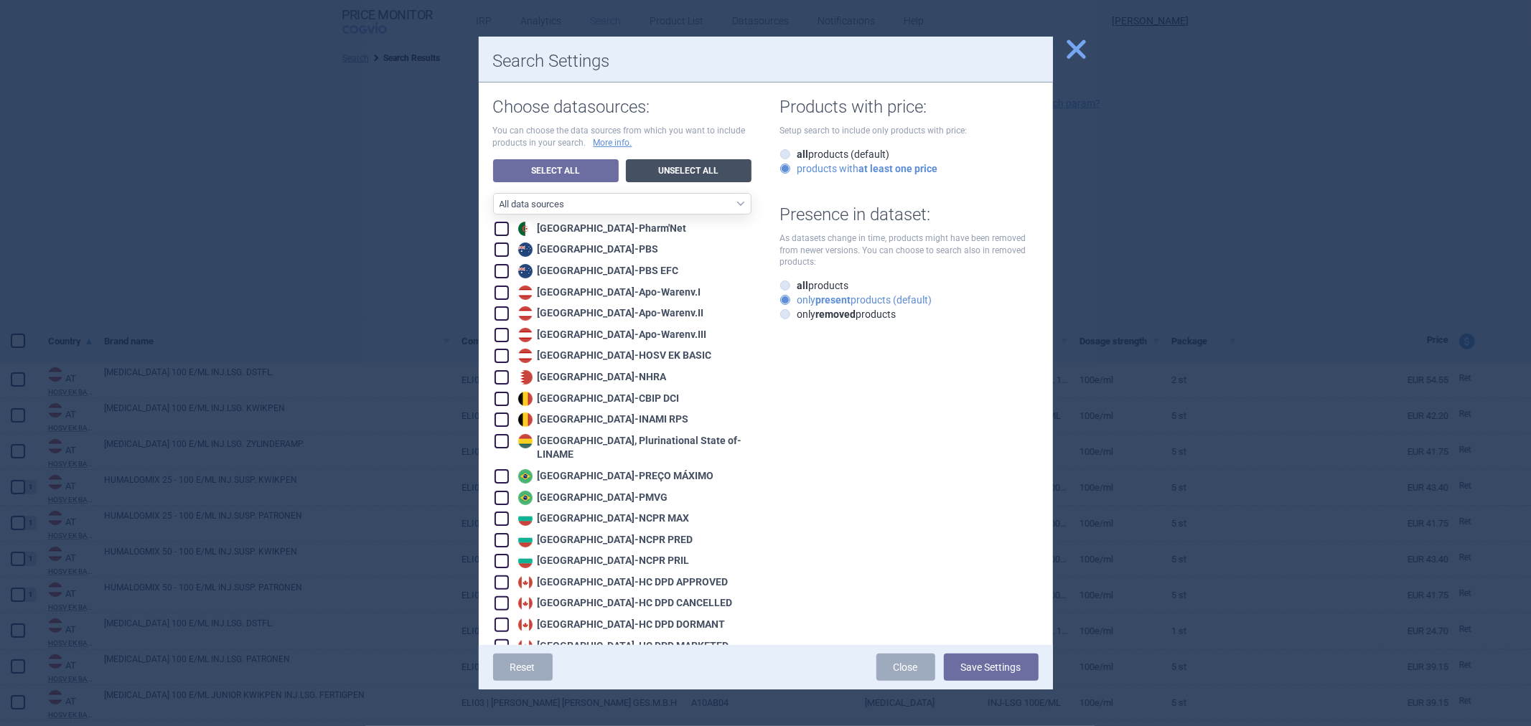
checkbox input "false"
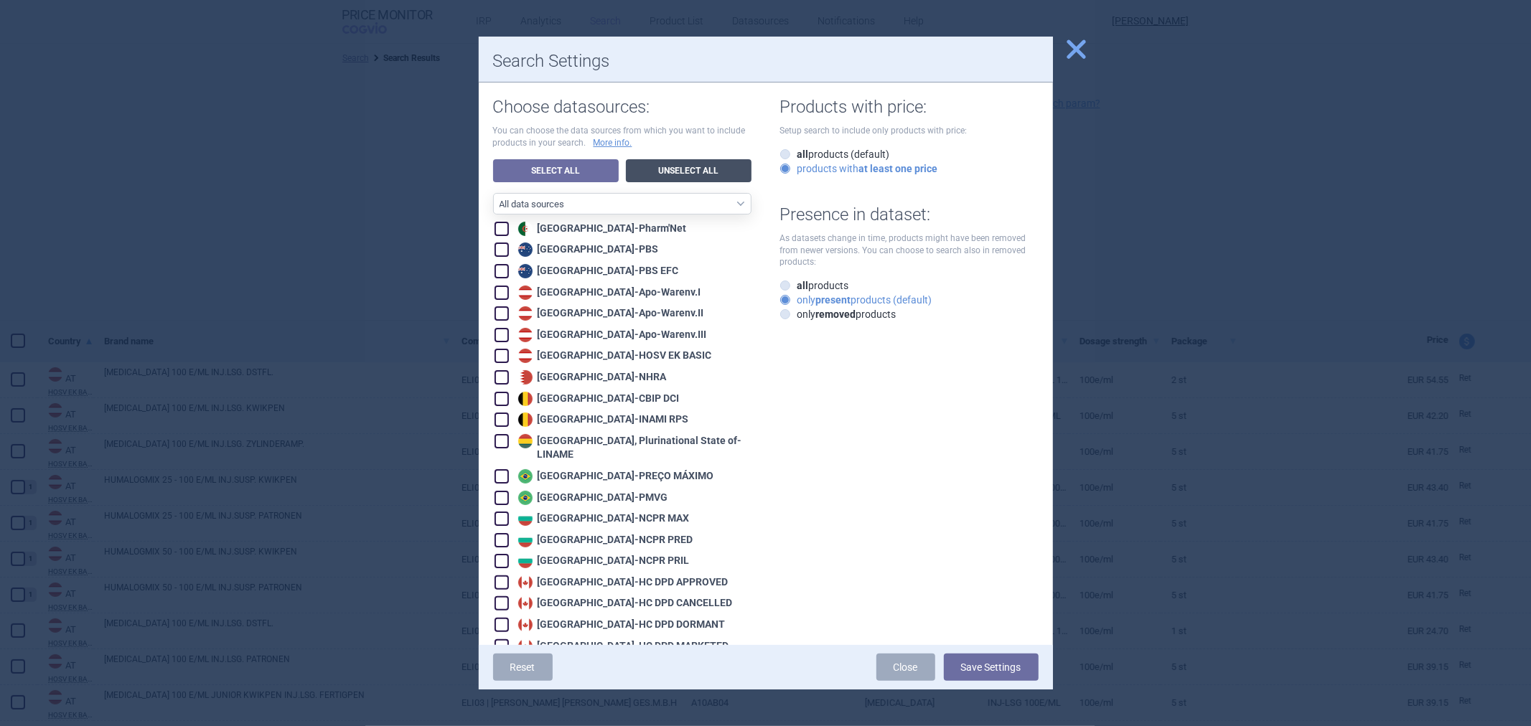
checkbox input "false"
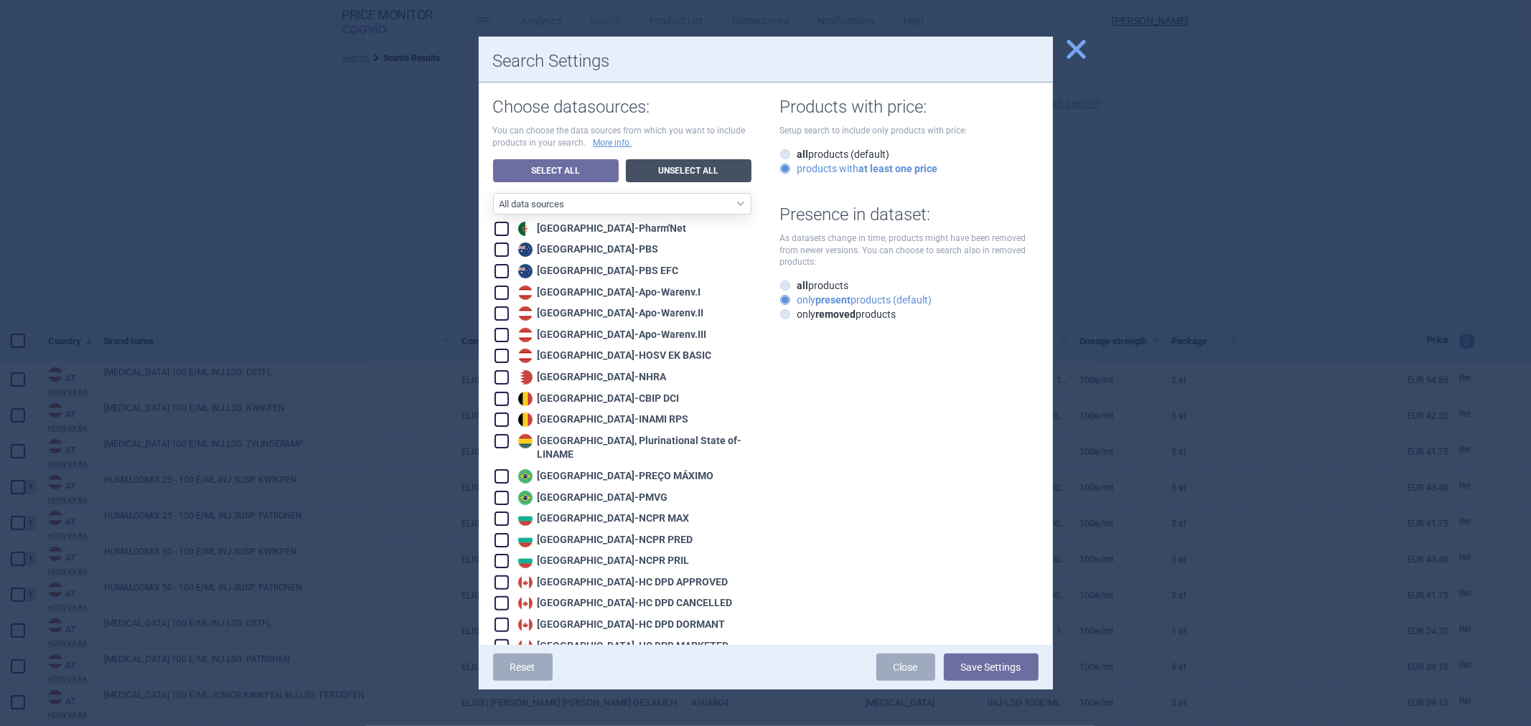
checkbox input "false"
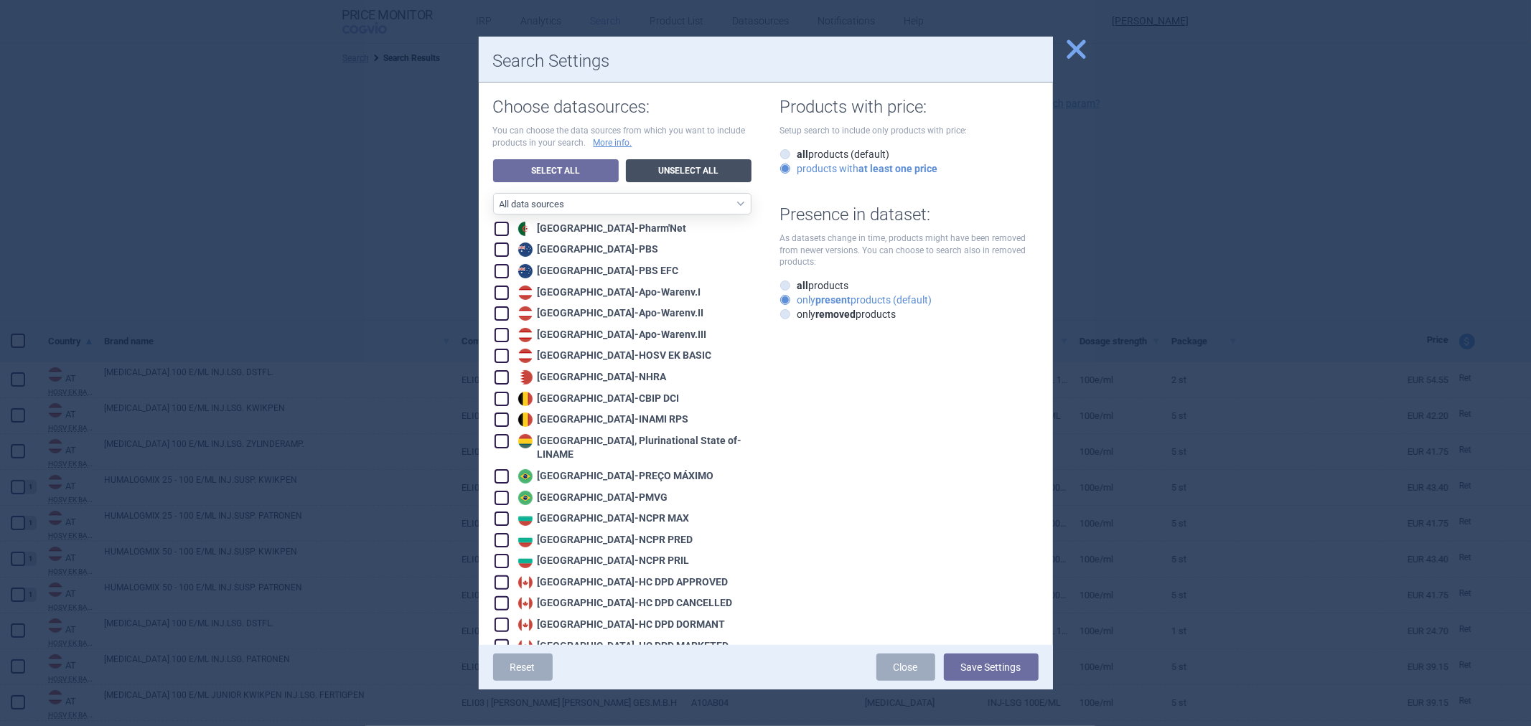
checkbox input "false"
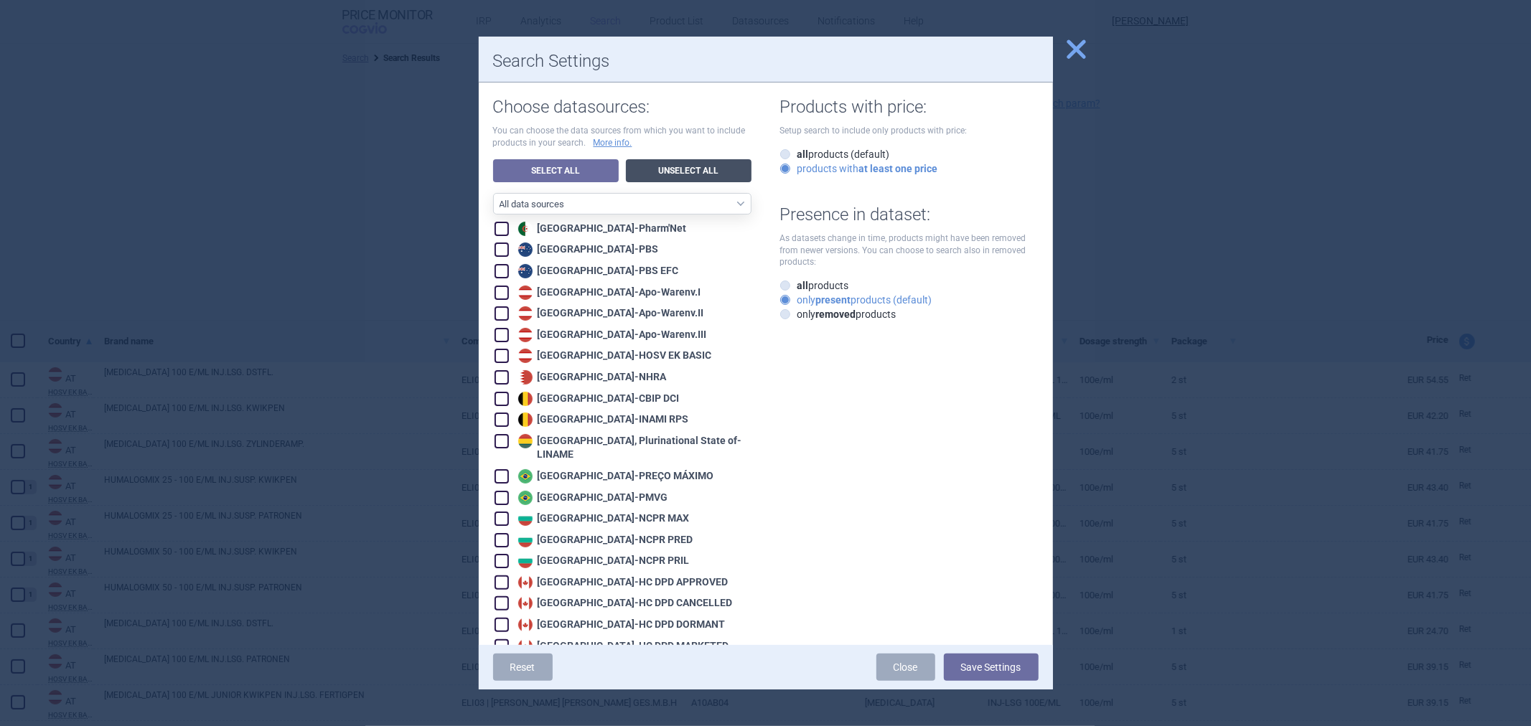
checkbox input "false"
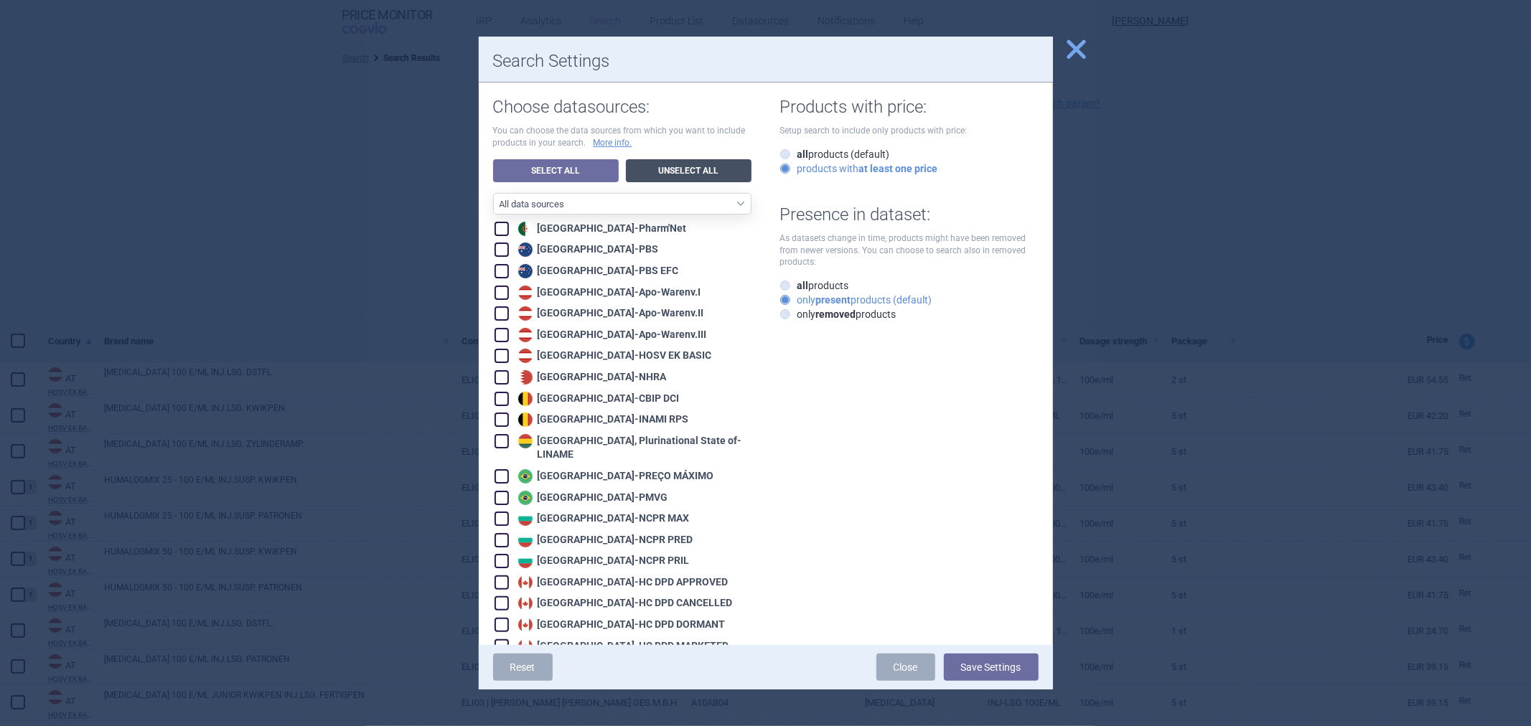
checkbox input "false"
click at [561, 404] on div "Belgium - CBIP DCI" at bounding box center [597, 399] width 165 height 14
checkbox input "true"
click at [561, 414] on div "Belgium - INAMI RPS" at bounding box center [602, 420] width 174 height 14
checkbox input "true"
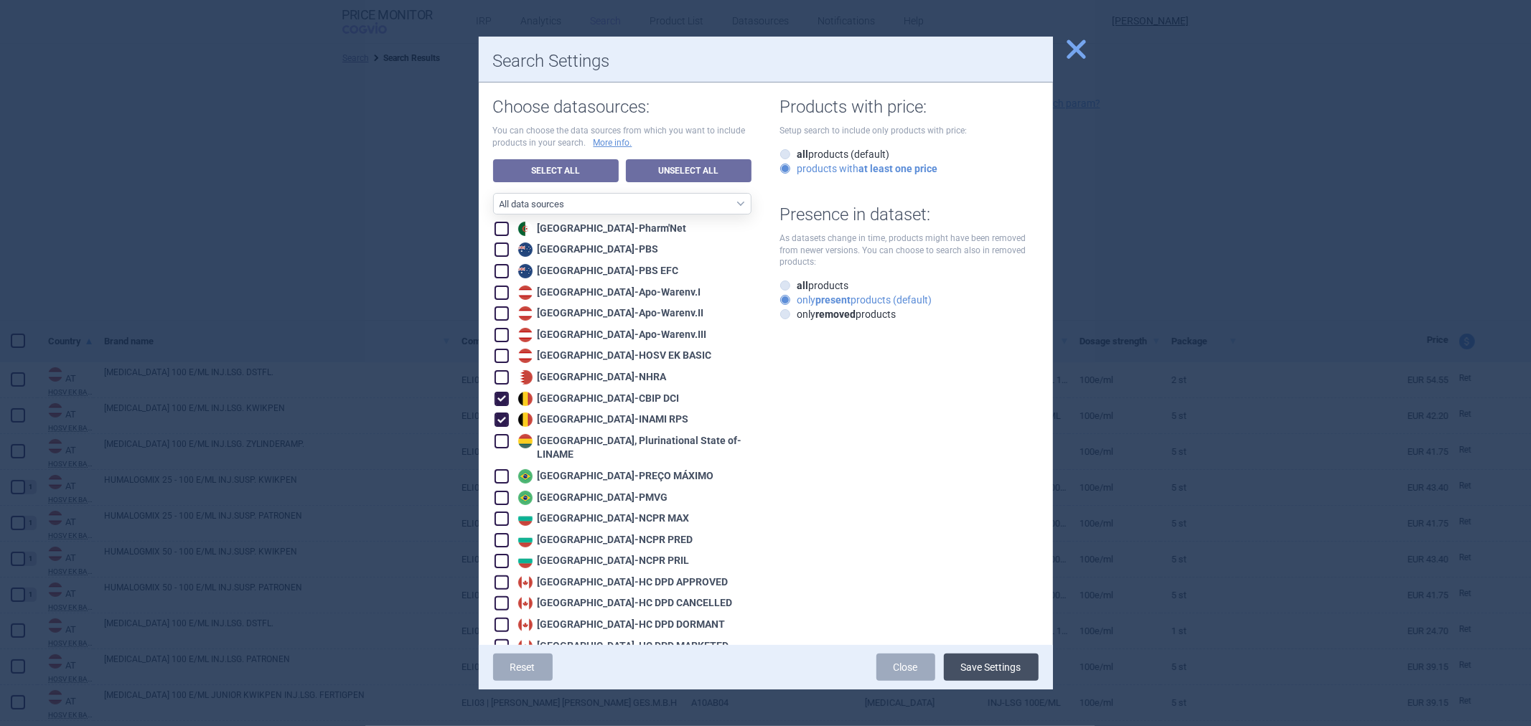
click at [1005, 679] on button "Save Settings" at bounding box center [991, 667] width 95 height 27
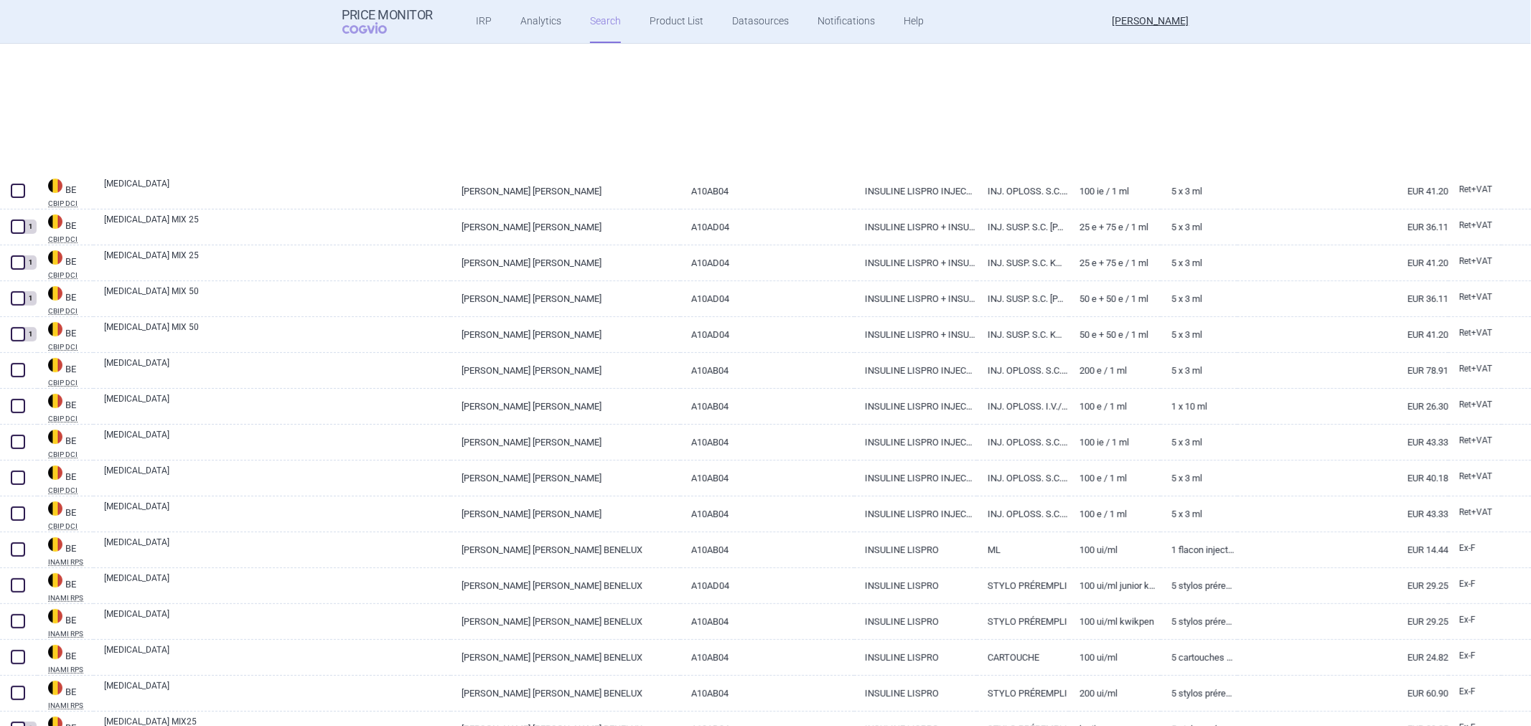
scroll to position [1, 0]
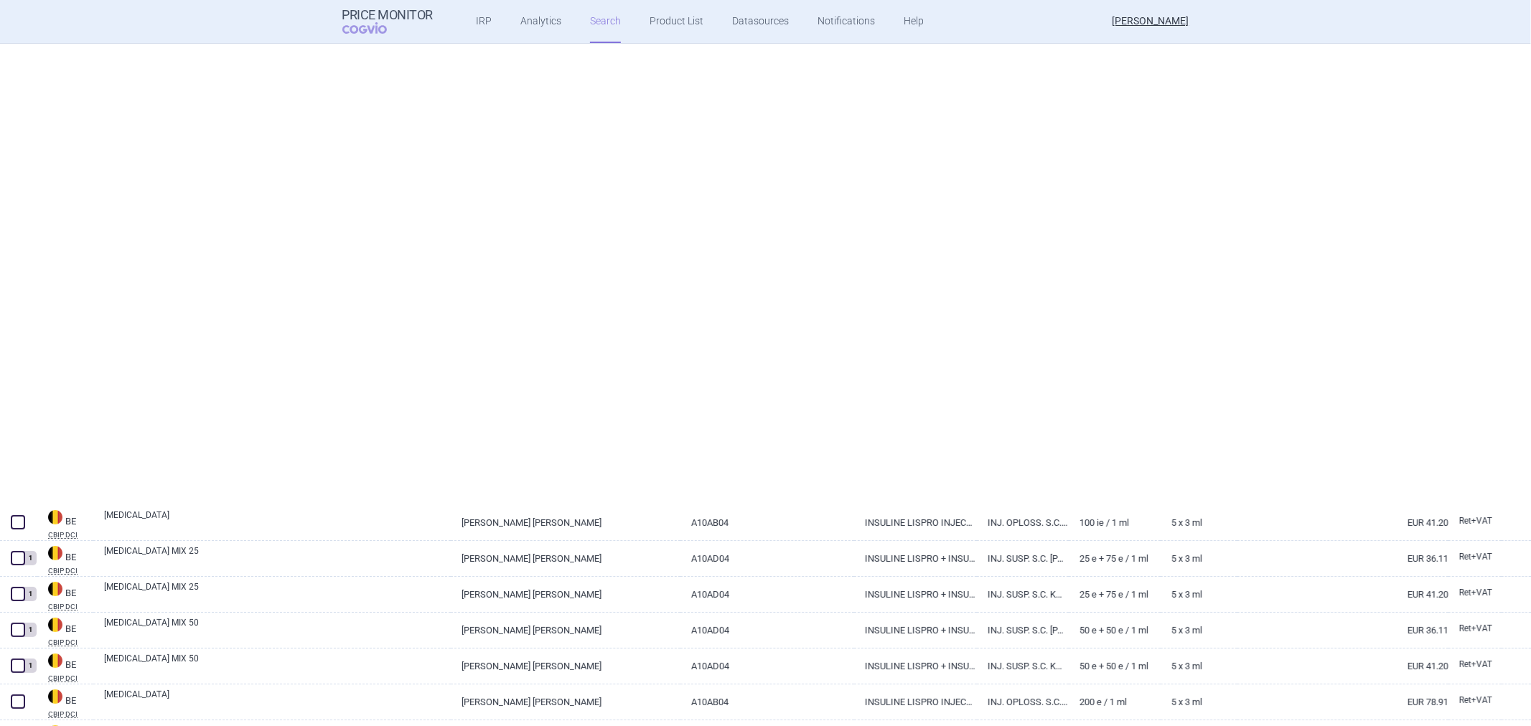
select select "activeSubstance"
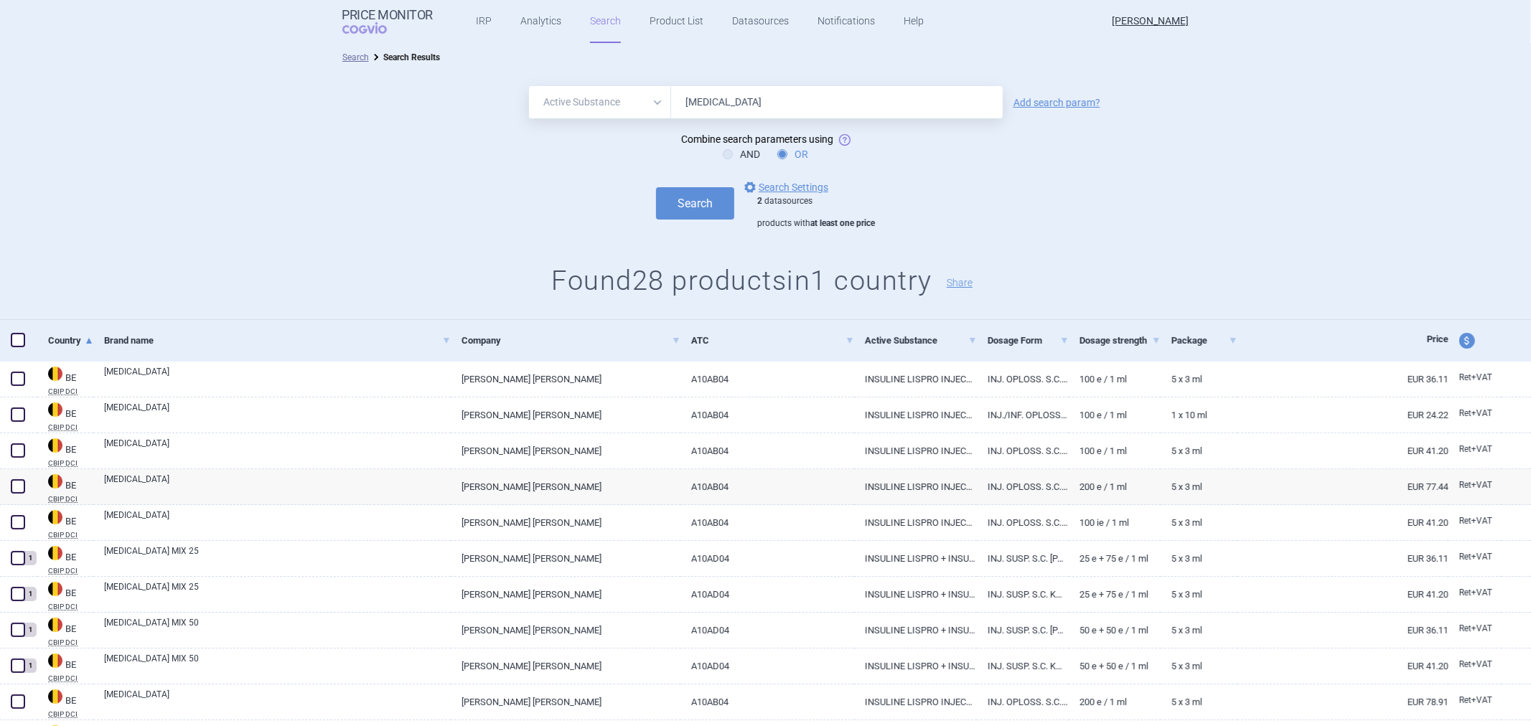
scroll to position [0, 0]
click at [632, 111] on select "All Brand Name ATC Company Active Substance Country Newer than" at bounding box center [600, 103] width 142 height 32
select select "atc"
click at [529, 87] on select "All Brand Name ATC Company Active Substance Country Newer than" at bounding box center [600, 103] width 142 height 32
click at [722, 126] on form "All Brand Name ATC Company Active Substance Country Newer than Insulin lispro A…" at bounding box center [765, 158] width 1531 height 143
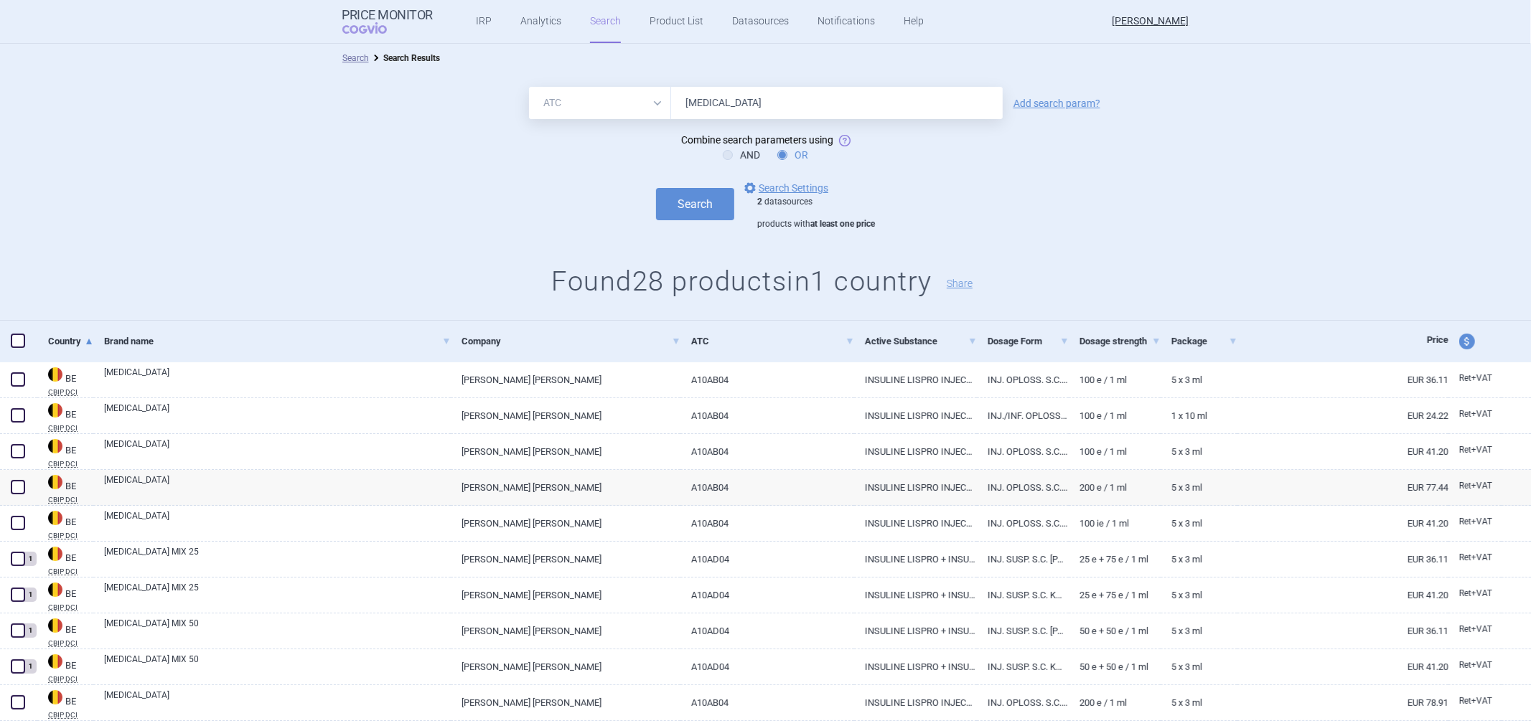
click at [733, 112] on input "Insulin lispro" at bounding box center [837, 103] width 332 height 32
click at [733, 112] on input "[MEDICAL_DATA]" at bounding box center [837, 103] width 332 height 32
paste input "A10AB04"
type input "A10AB04"
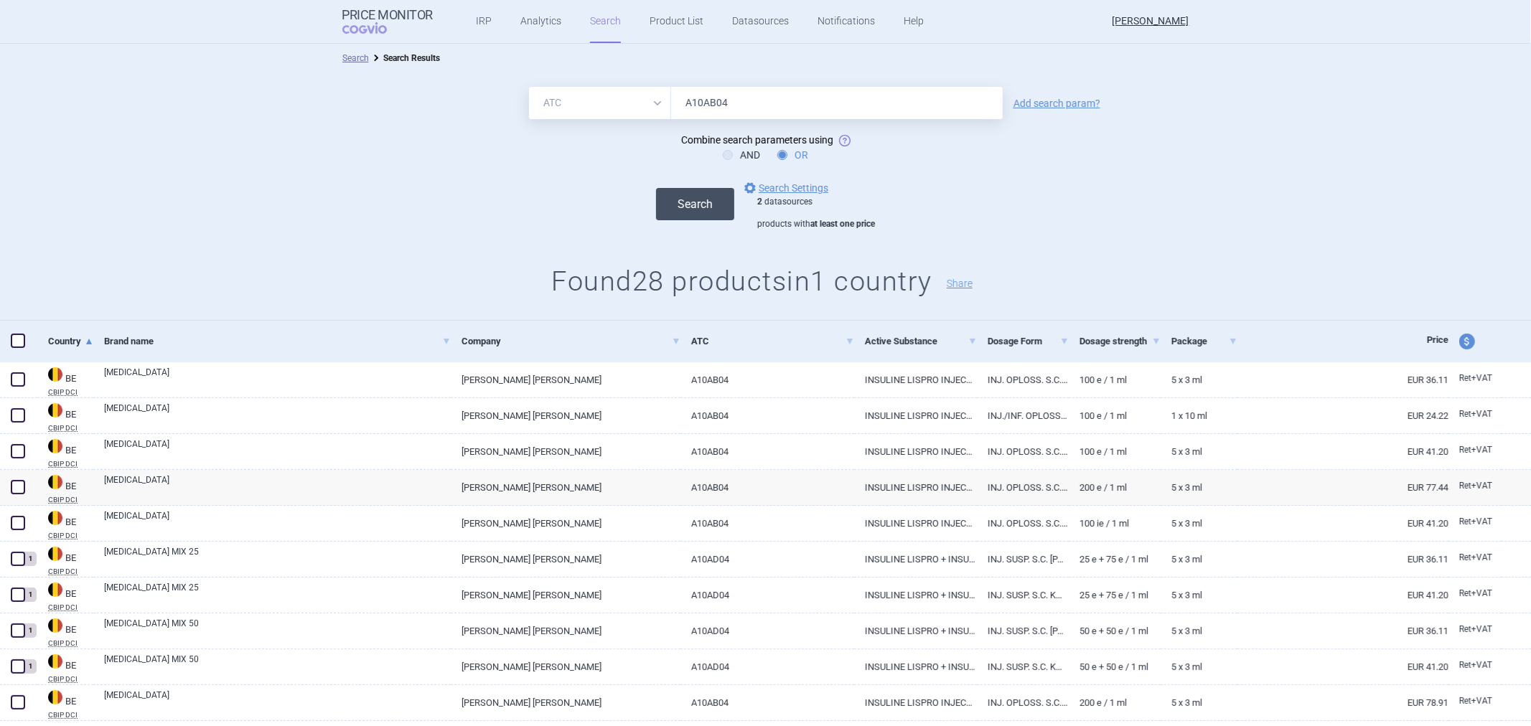
click at [672, 197] on button "Search" at bounding box center [695, 204] width 78 height 32
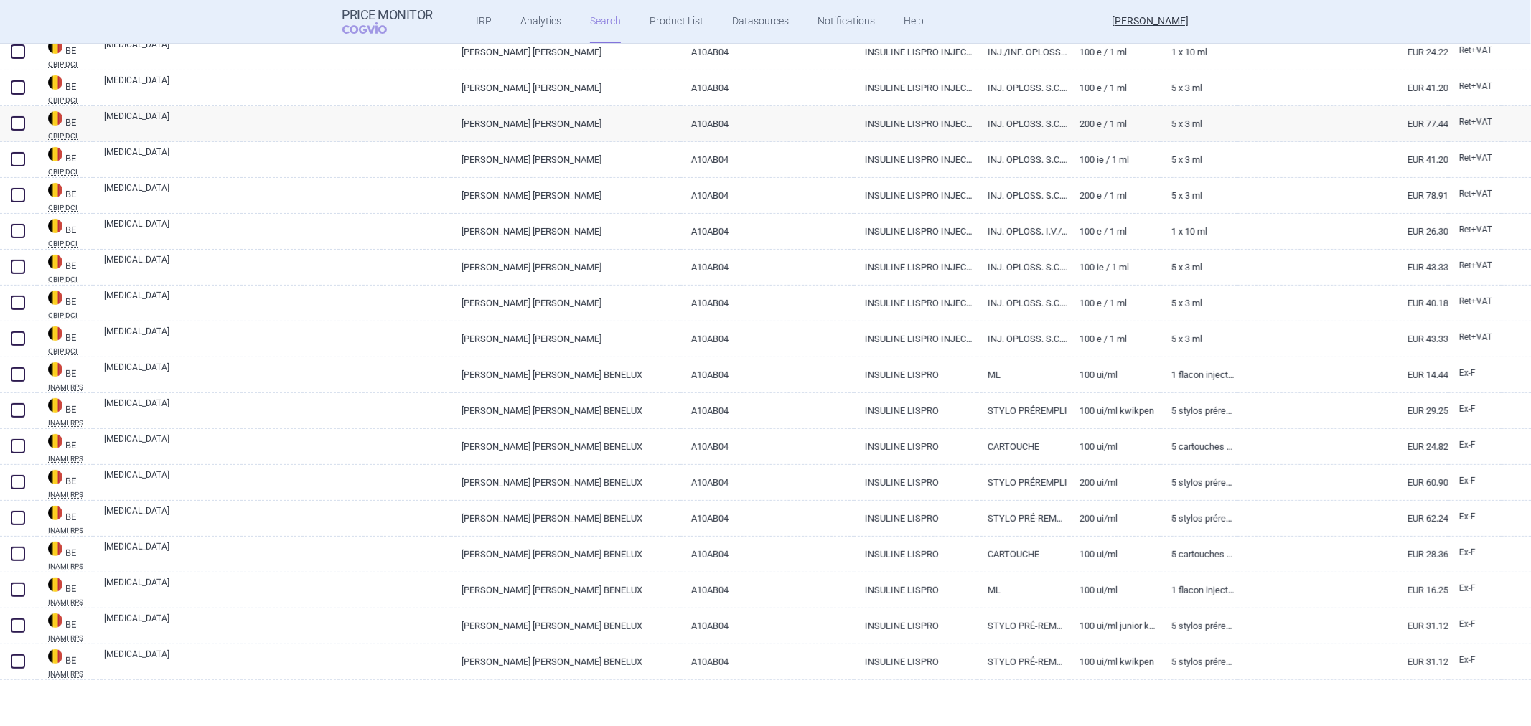
scroll to position [105, 0]
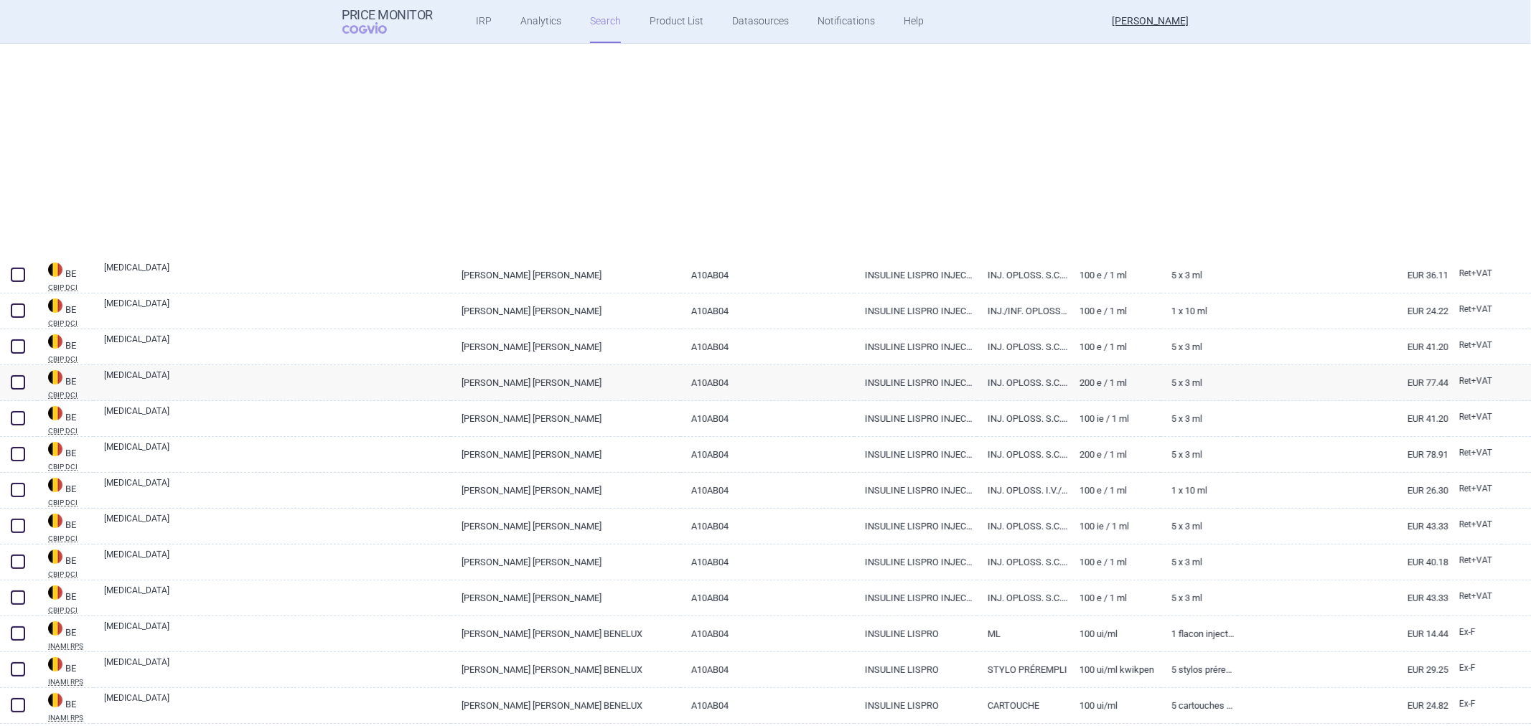
select select "atc"
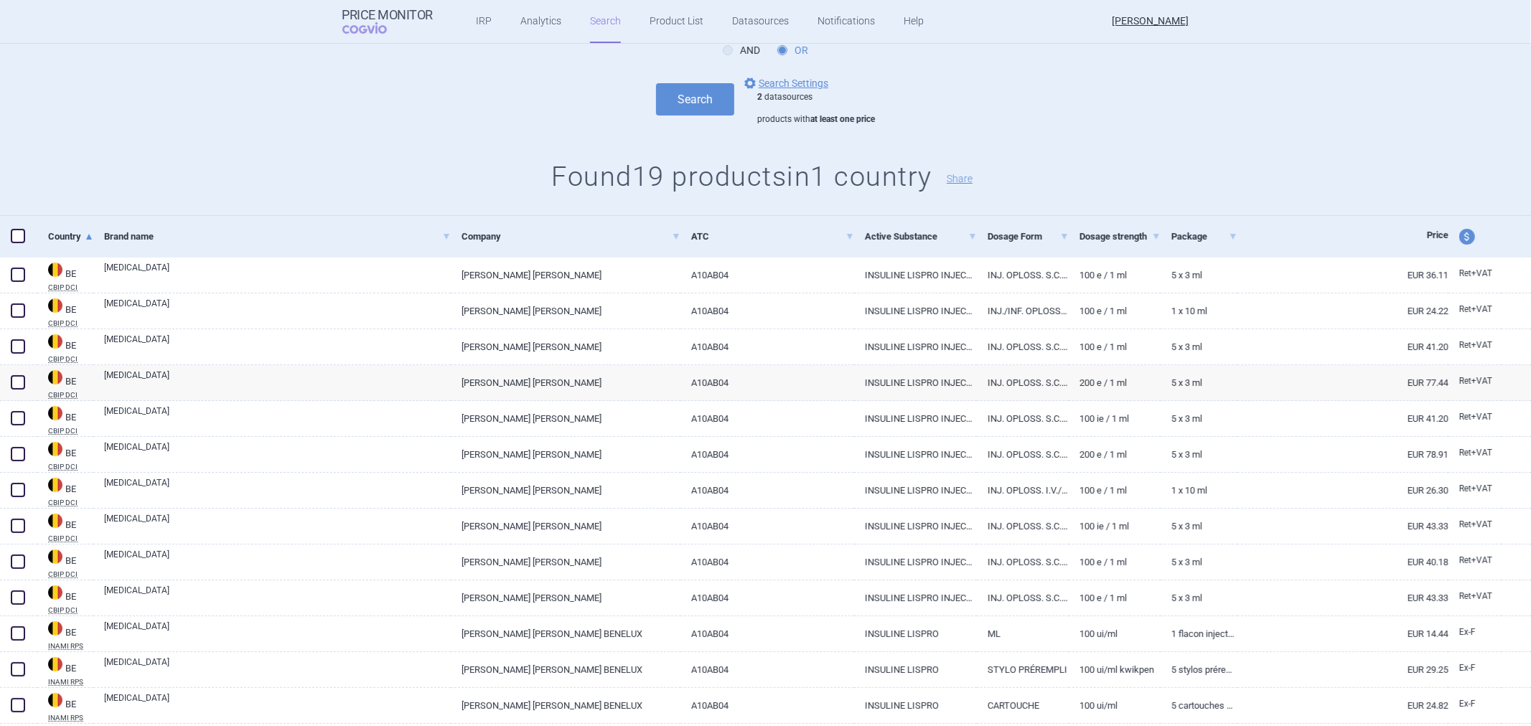
scroll to position [0, 0]
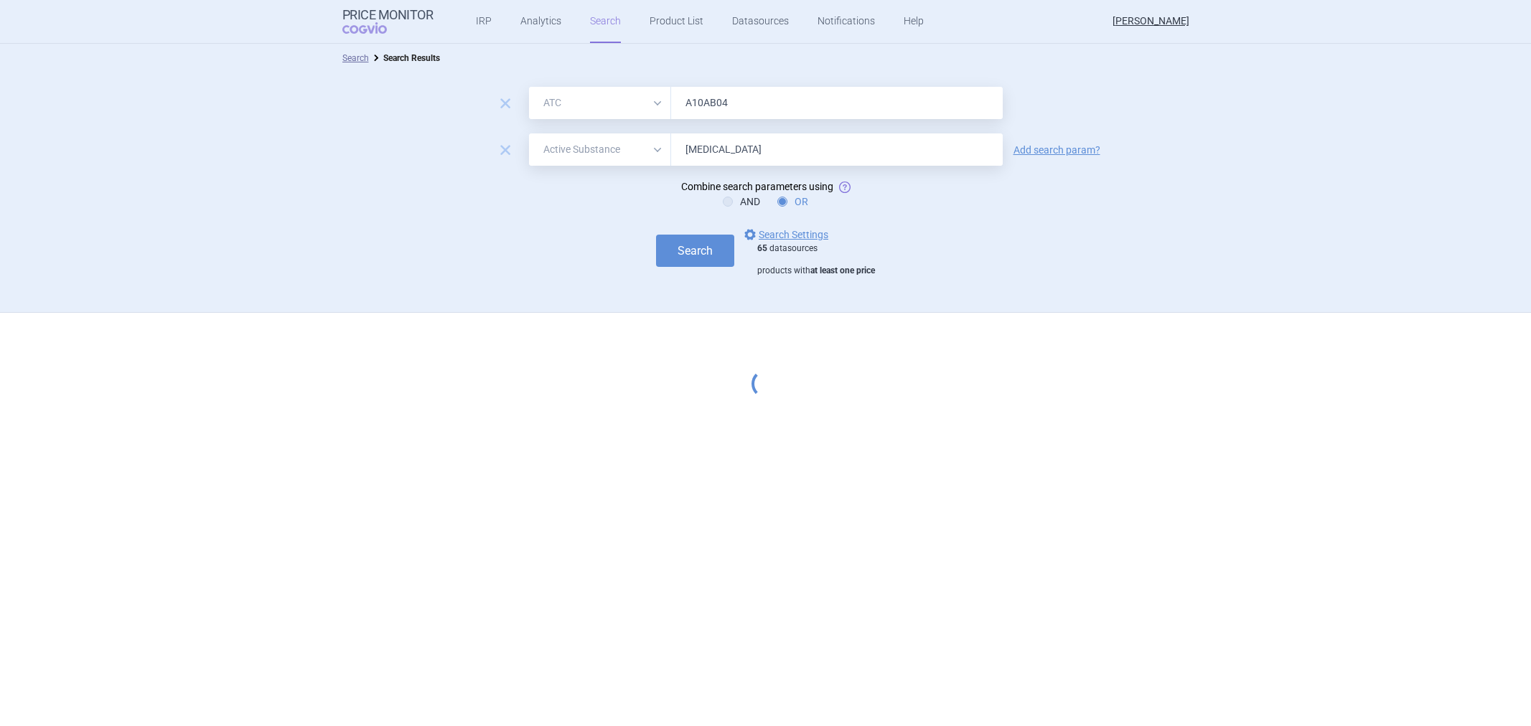
select select "atc"
select select "activeSubstance"
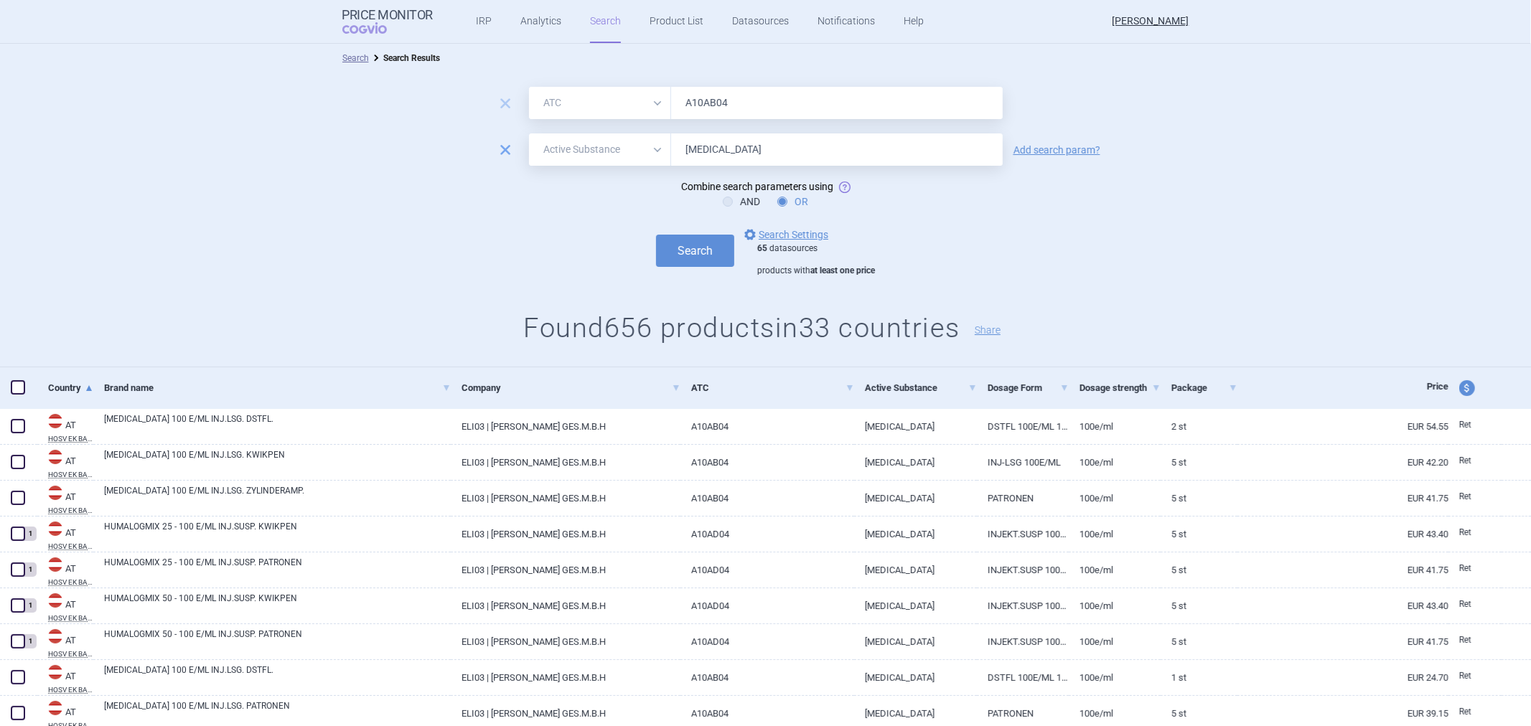
click at [501, 148] on span "remove" at bounding box center [505, 150] width 20 height 20
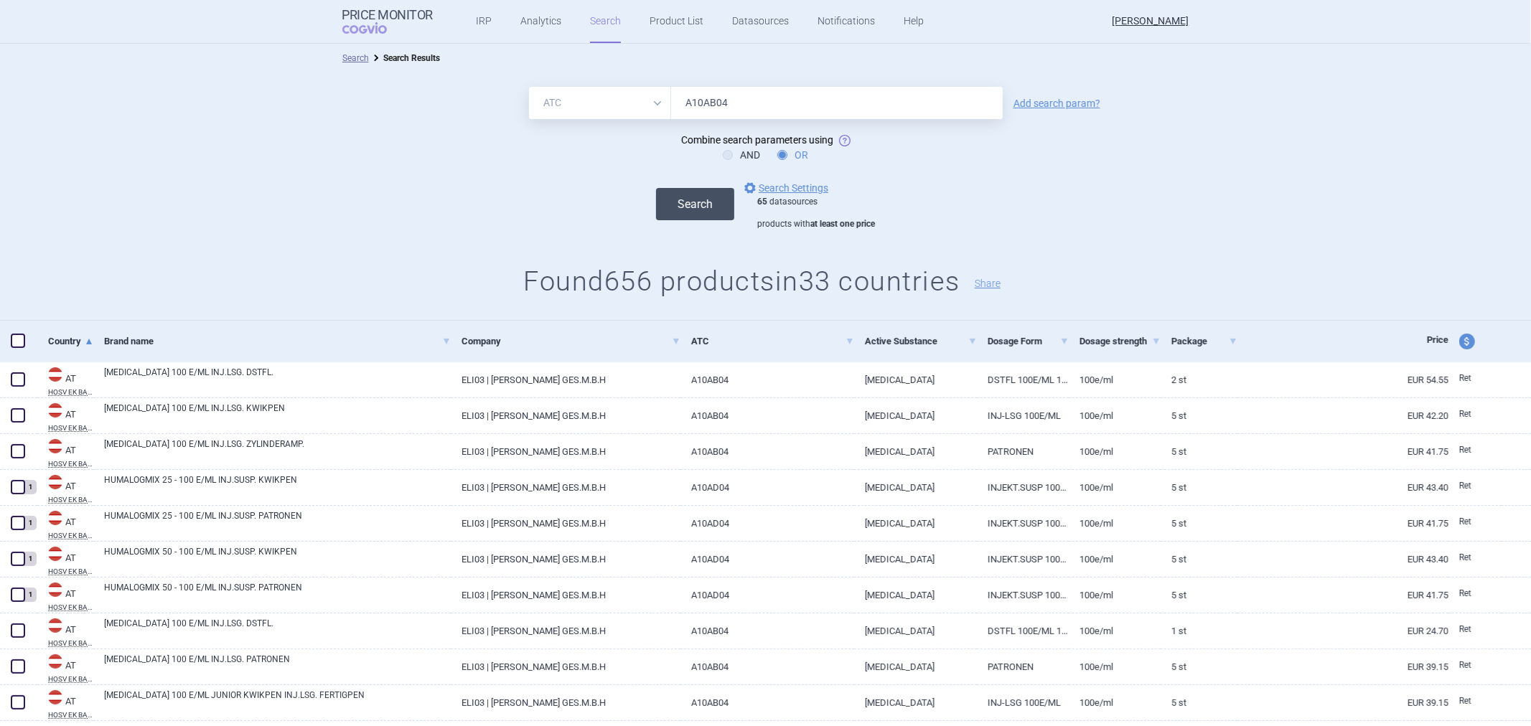
click at [686, 209] on button "Search" at bounding box center [695, 204] width 78 height 32
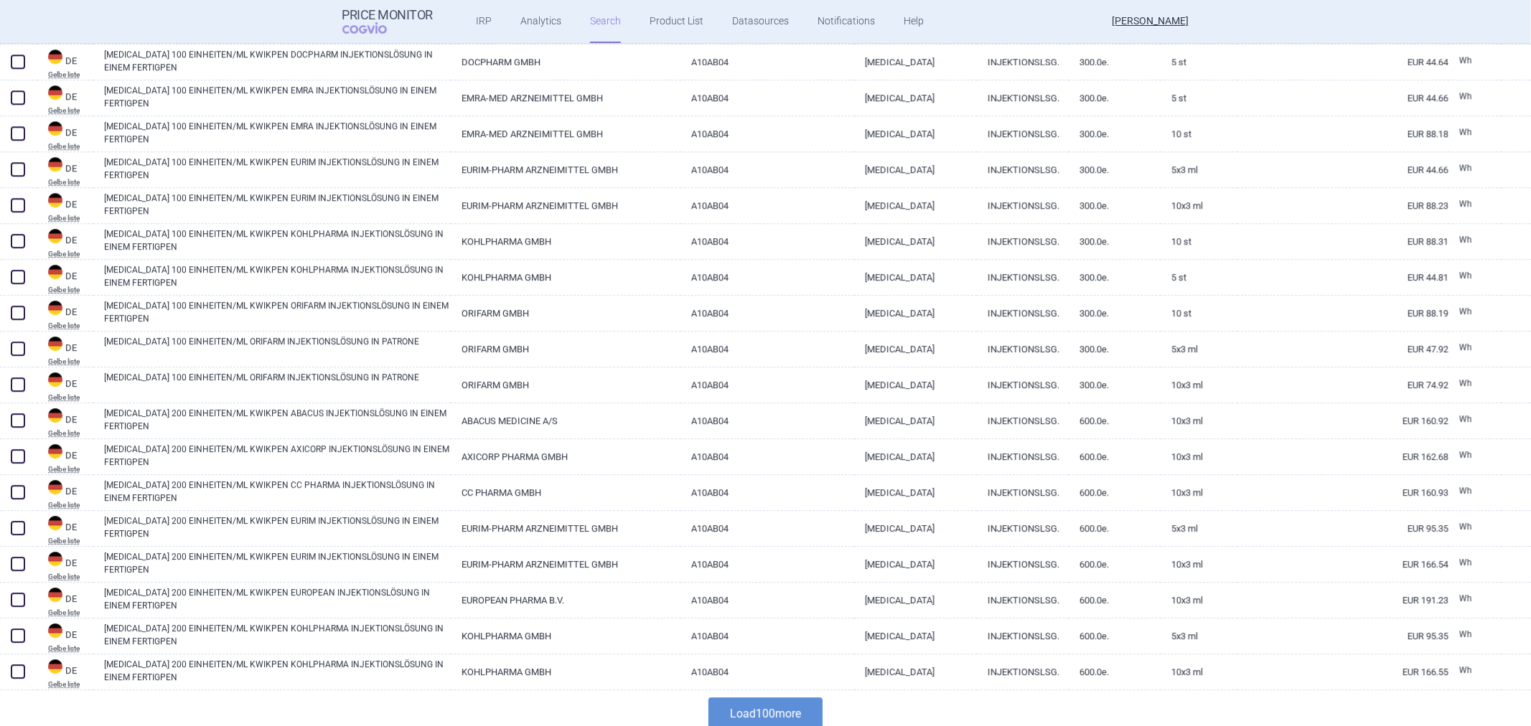
scroll to position [3271, 0]
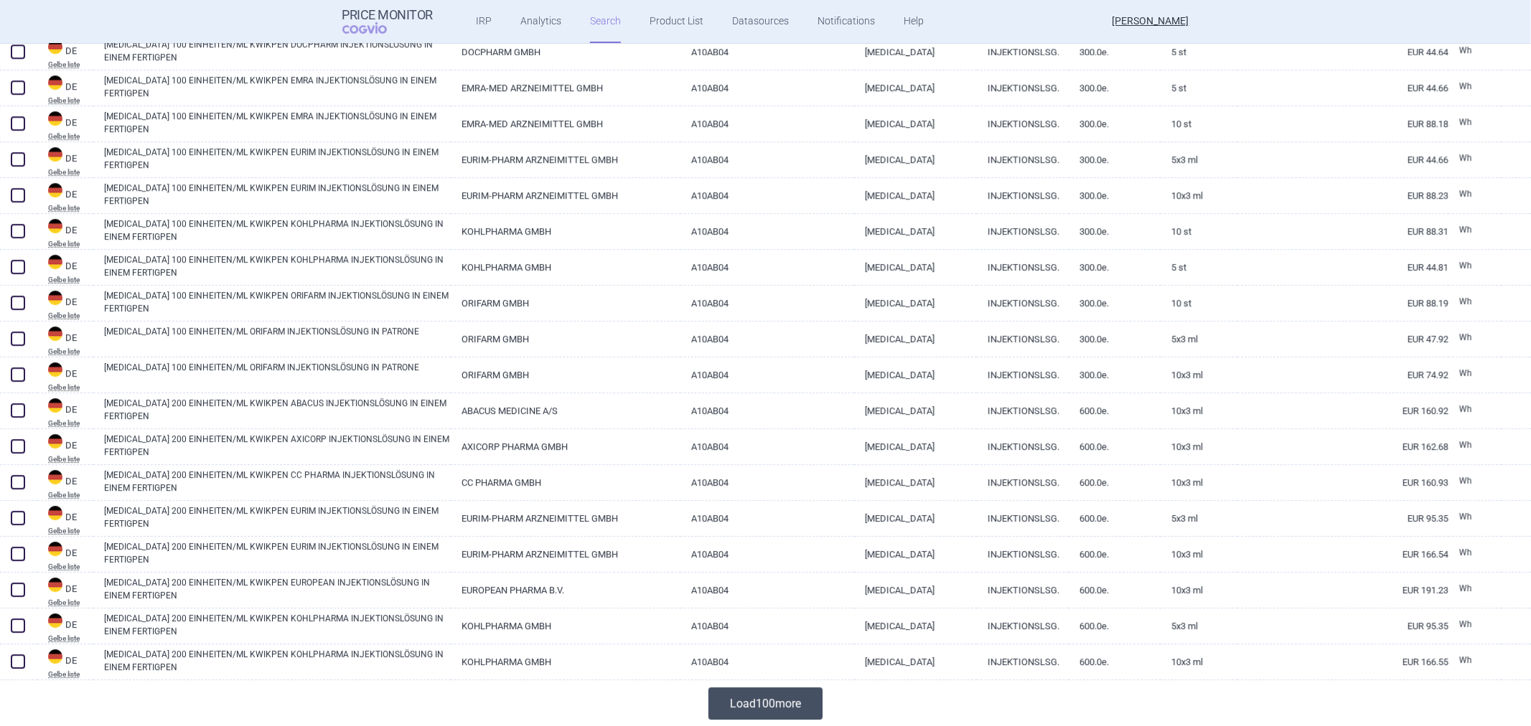
click at [787, 693] on button "Load 100 more" at bounding box center [766, 704] width 114 height 32
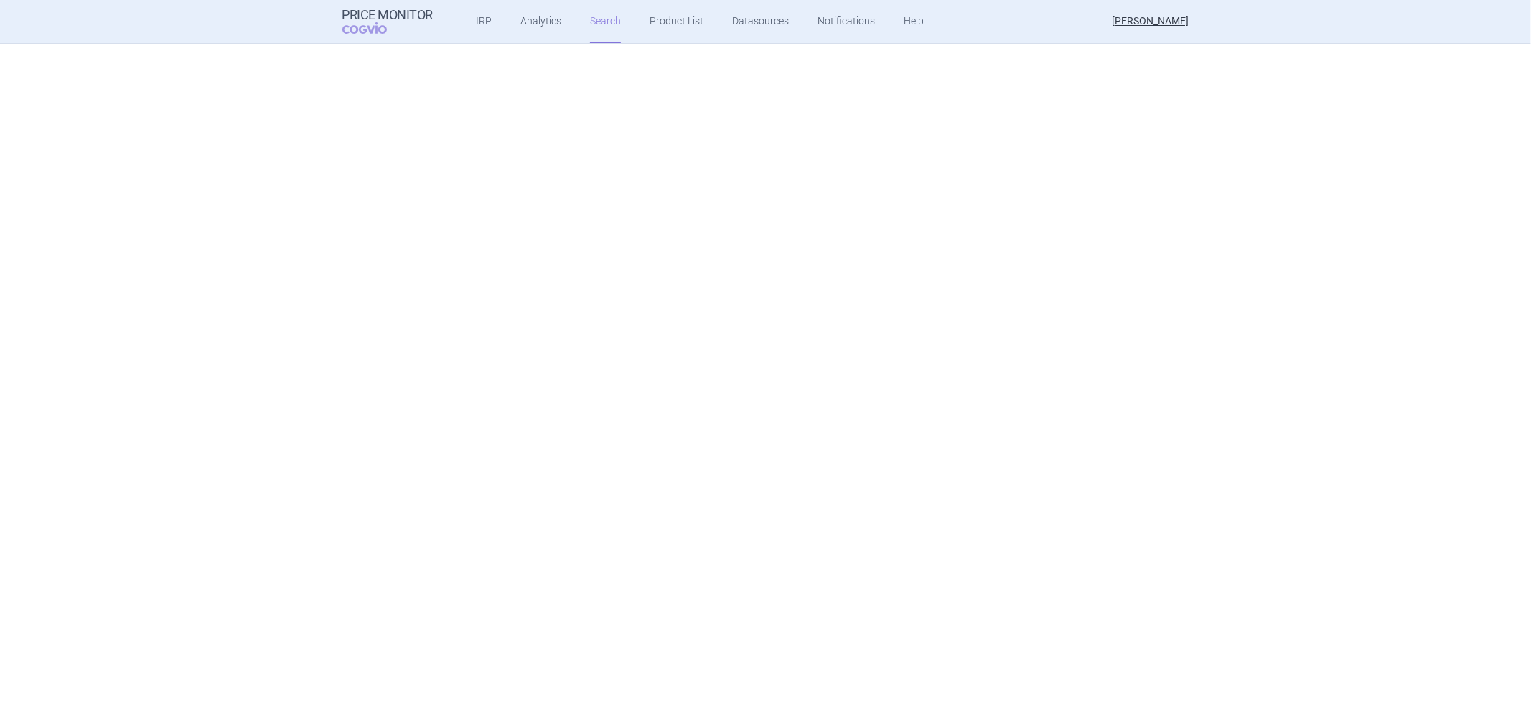
scroll to position [0, 0]
select select "atc"
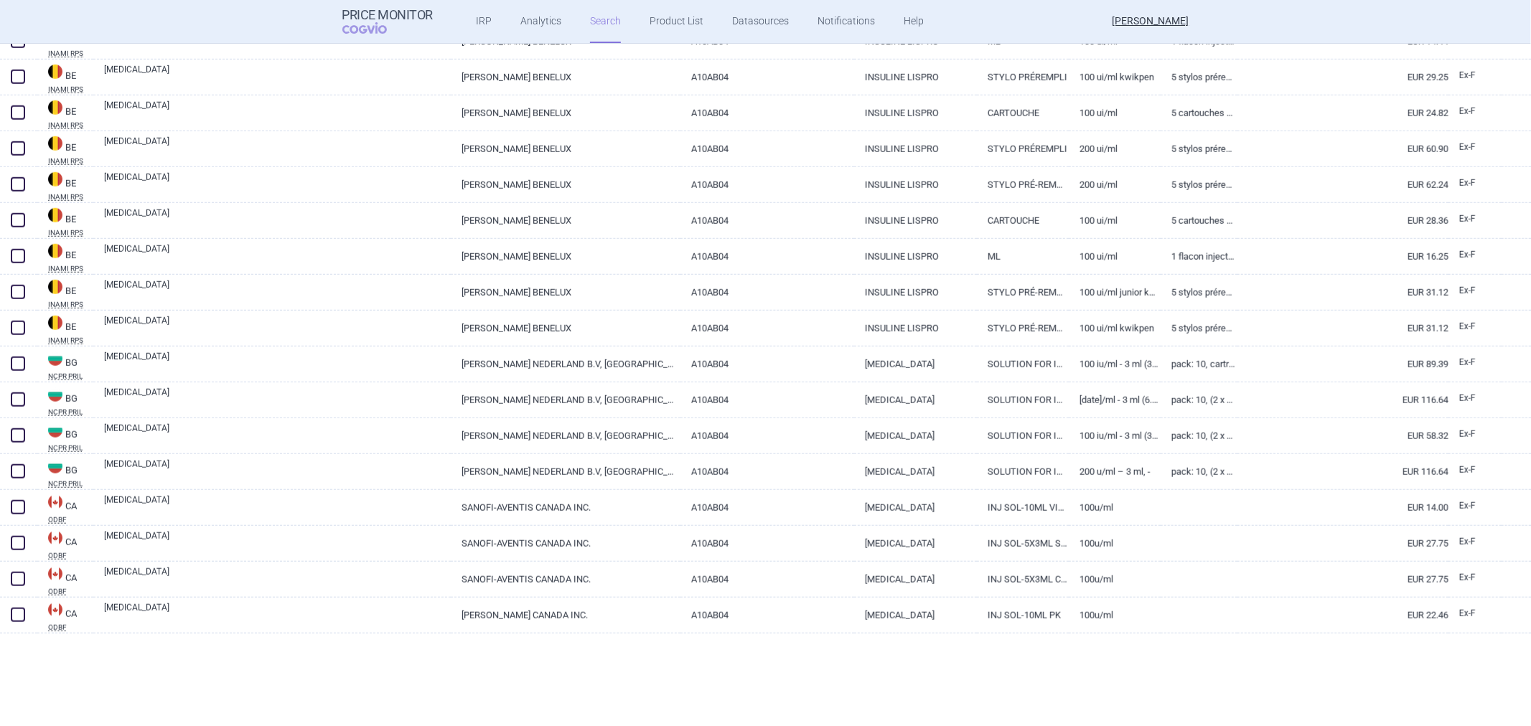
scroll to position [1355, 0]
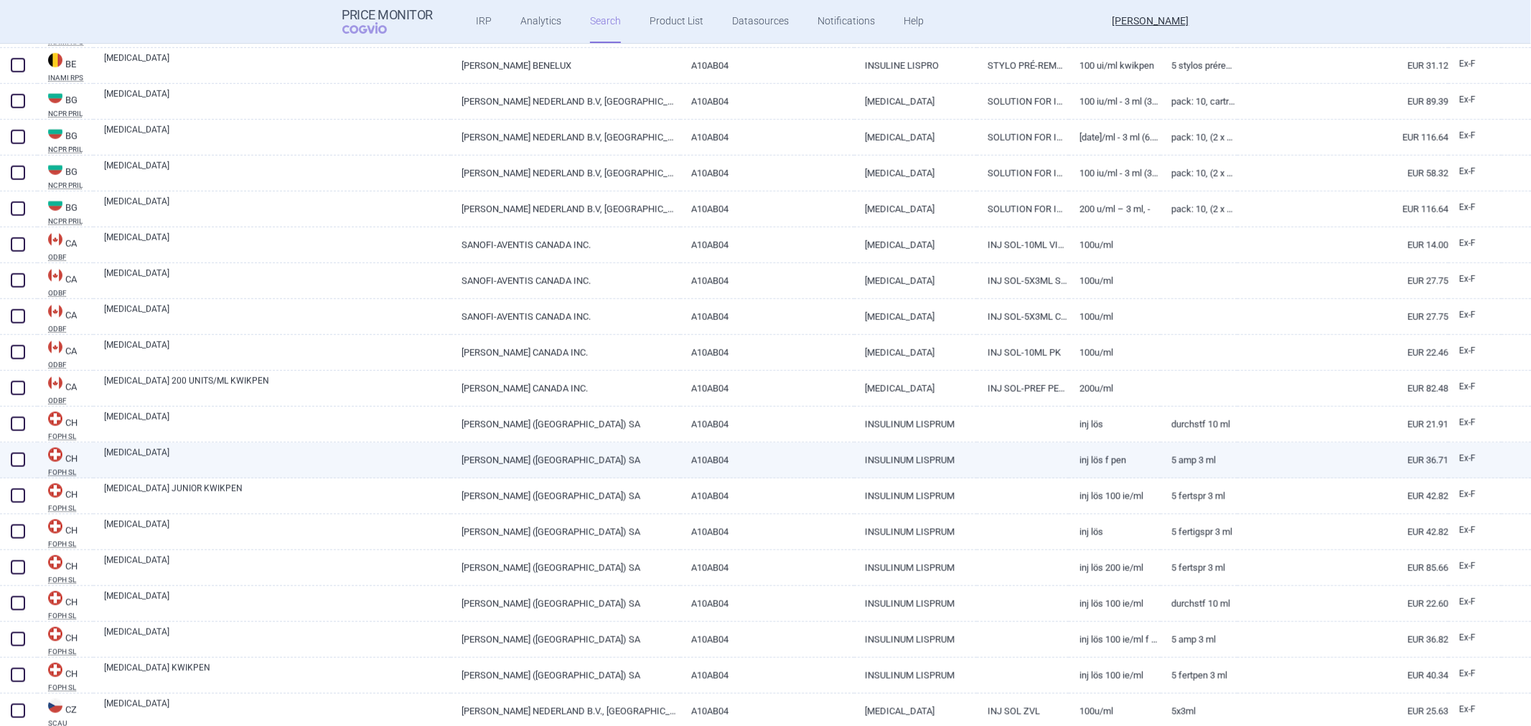
click at [920, 443] on link "INSULINUM LISPRUM" at bounding box center [915, 460] width 123 height 35
select select "EUR"
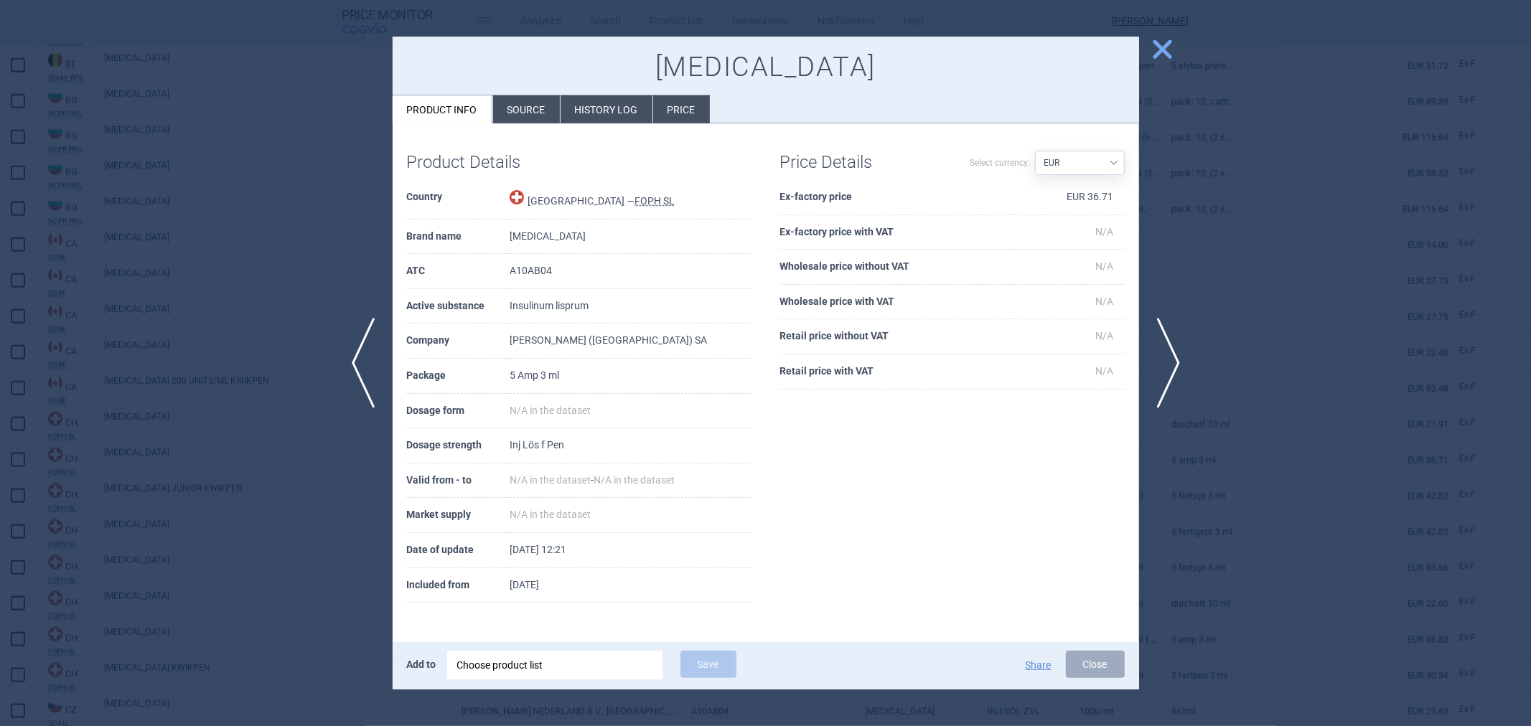
click at [561, 305] on td "Insulinum lisprum" at bounding box center [630, 306] width 241 height 35
copy td "Insulinum lisprum"
click at [1251, 467] on div at bounding box center [765, 363] width 1531 height 726
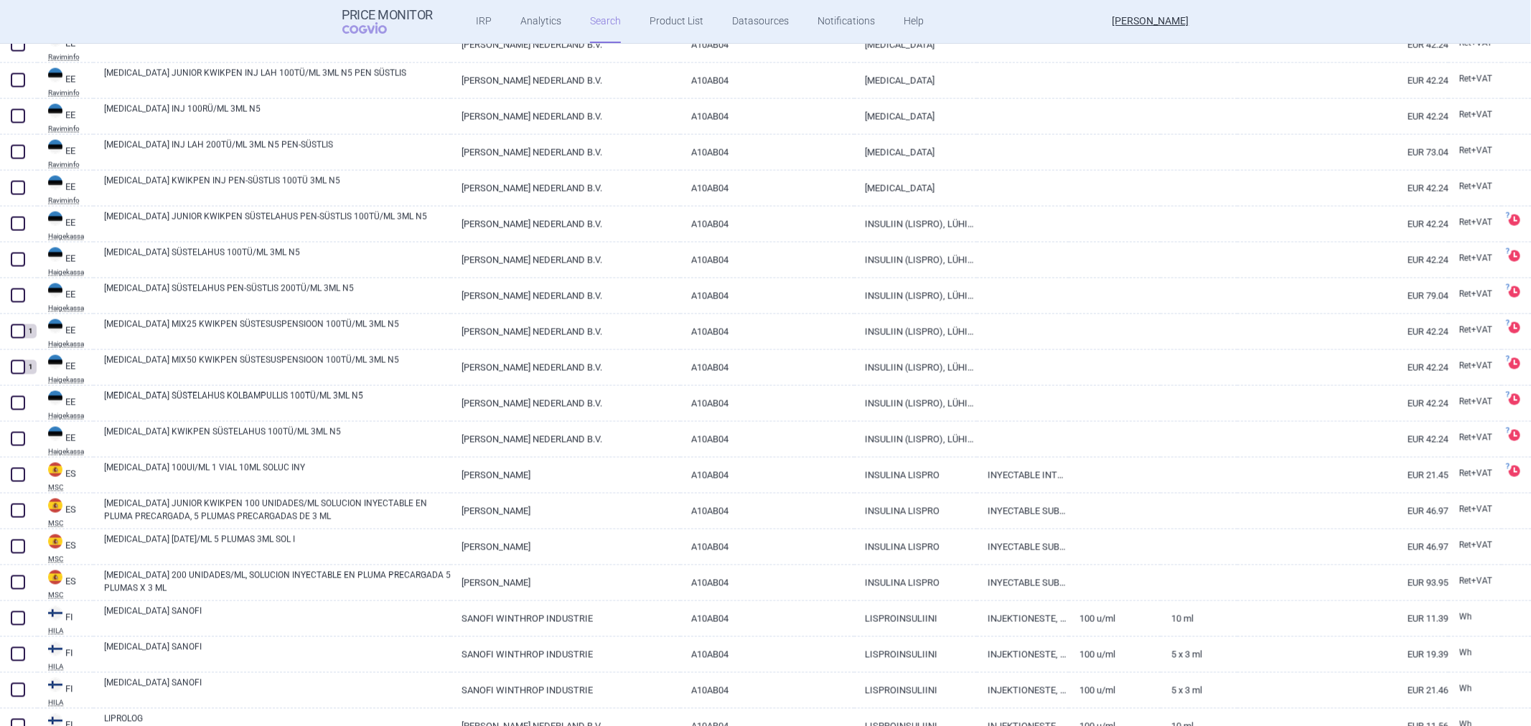
scroll to position [6620, 0]
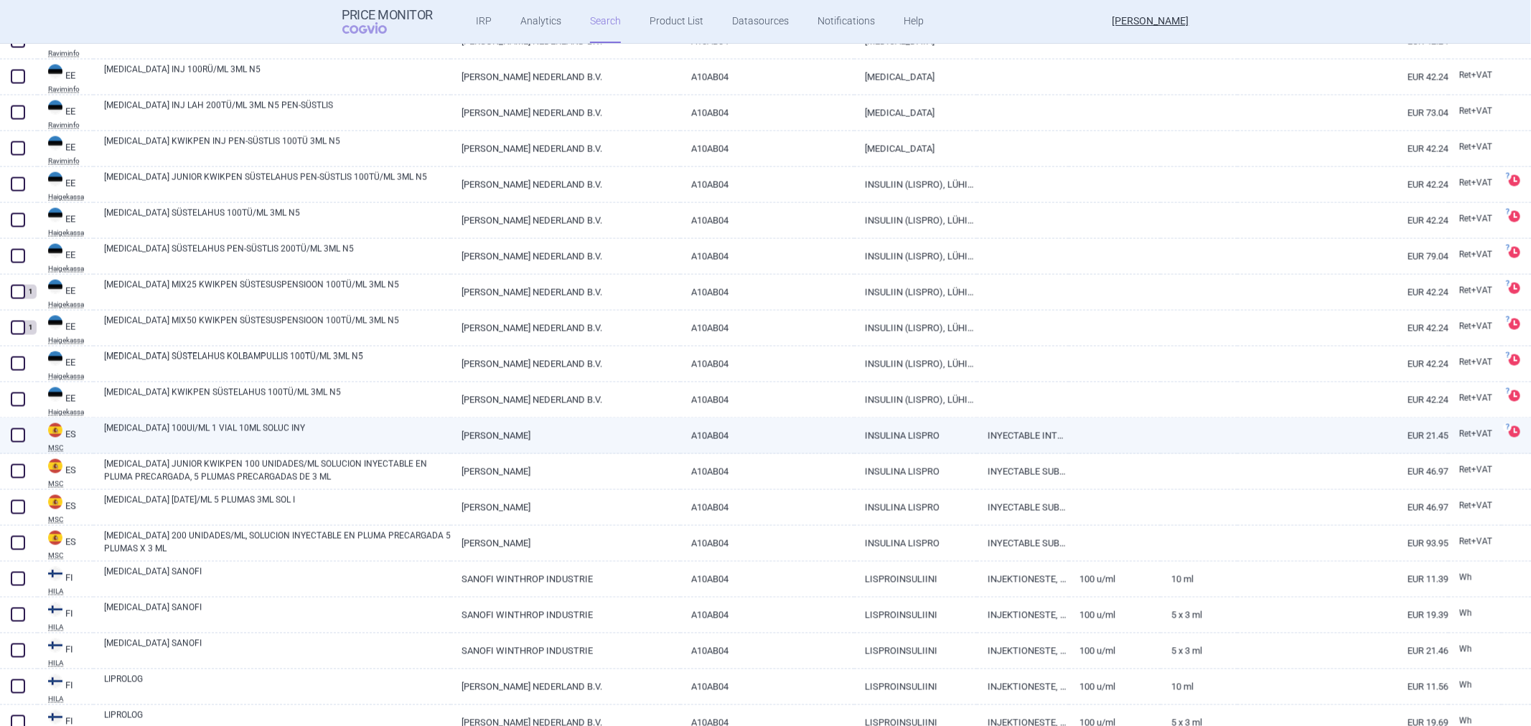
click at [941, 433] on link "INSULINA LISPRO" at bounding box center [915, 436] width 123 height 35
select select "EUR"
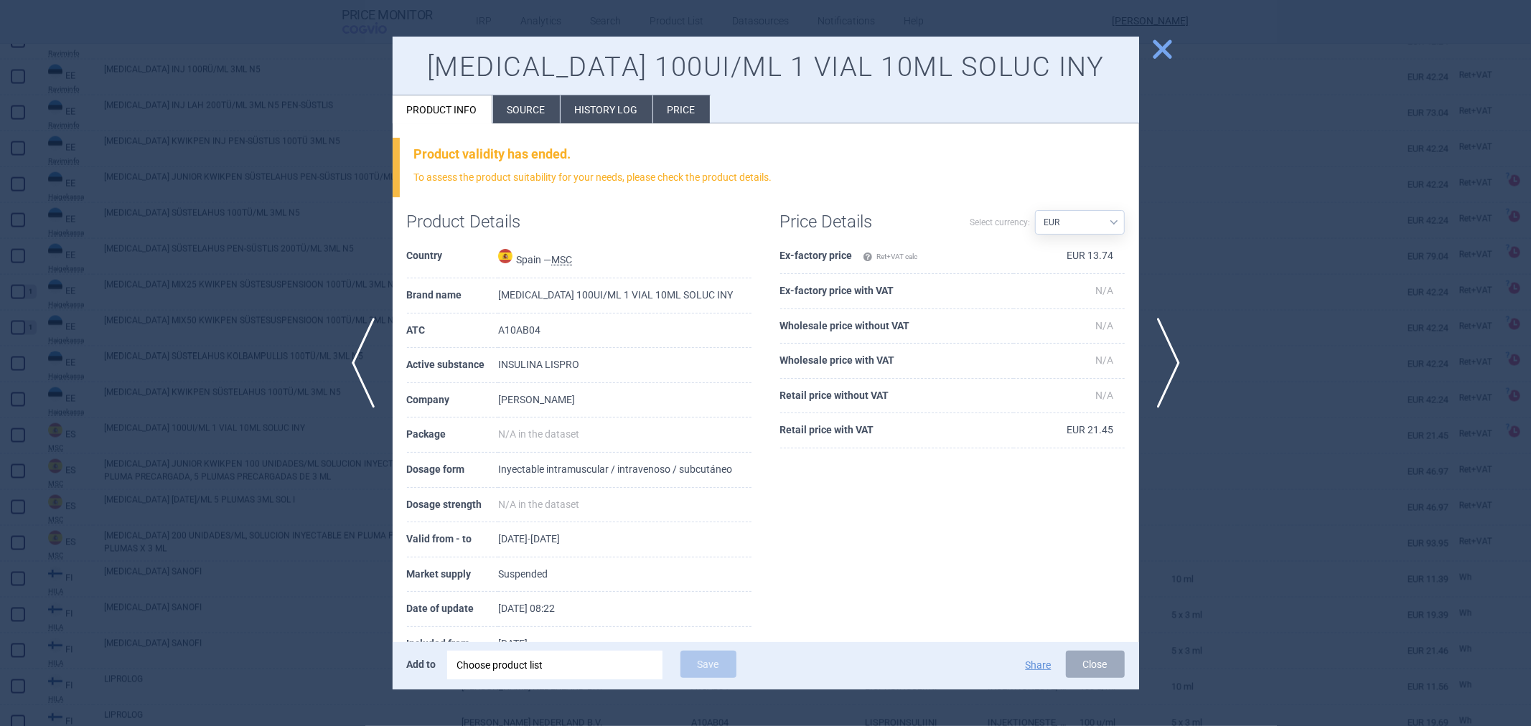
click at [539, 356] on td "INSULINA LISPRO" at bounding box center [624, 365] width 253 height 35
copy td "INSULINA LISPRO"
click at [1158, 47] on span "close" at bounding box center [1162, 49] width 25 height 25
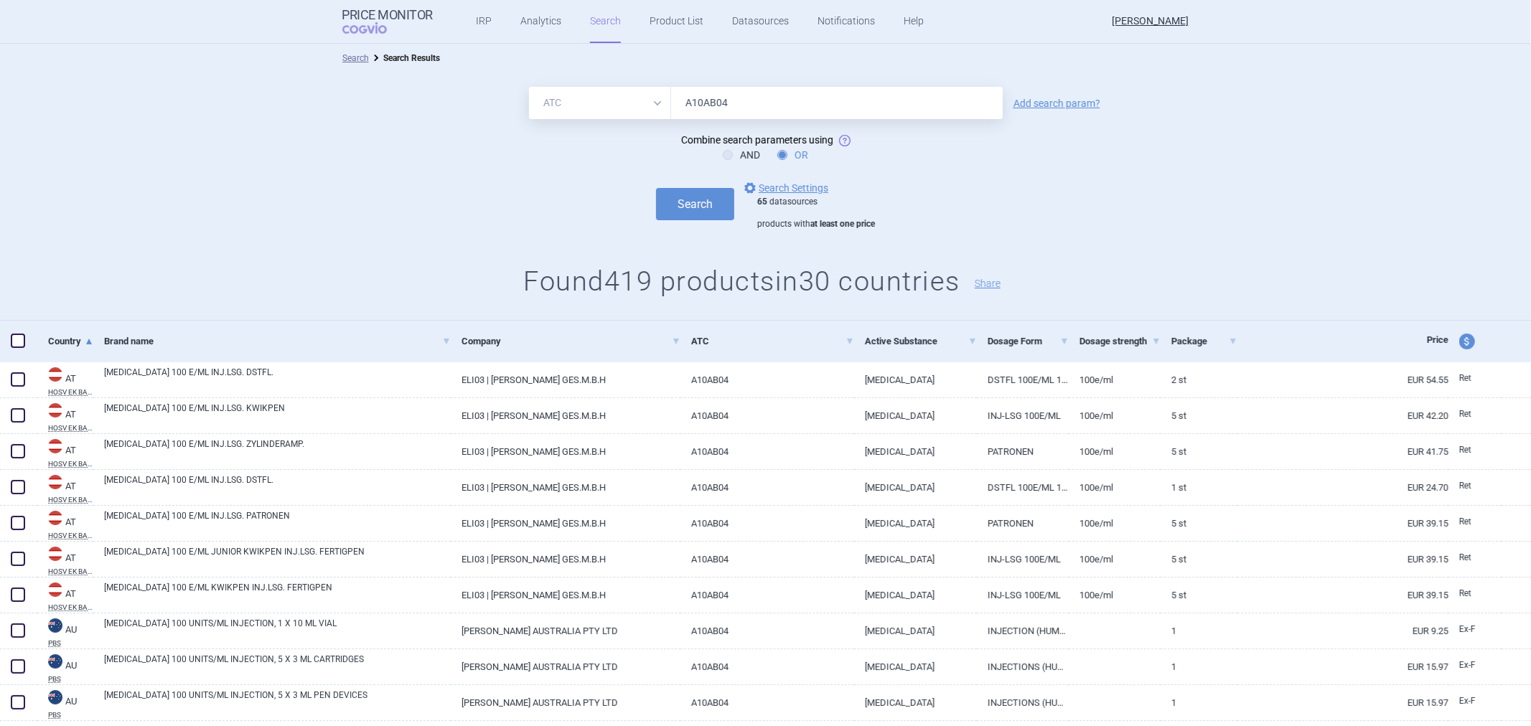
click at [776, 104] on input "A10AB04" at bounding box center [837, 103] width 332 height 32
click at [632, 106] on select "All Brand Name ATC Company Active Substance Country Newer than" at bounding box center [600, 103] width 142 height 32
select select "activeSubstance"
click at [529, 87] on select "All Brand Name ATC Company Active Substance Country Newer than" at bounding box center [600, 103] width 142 height 32
click at [740, 103] on input "A10AB04" at bounding box center [837, 103] width 332 height 32
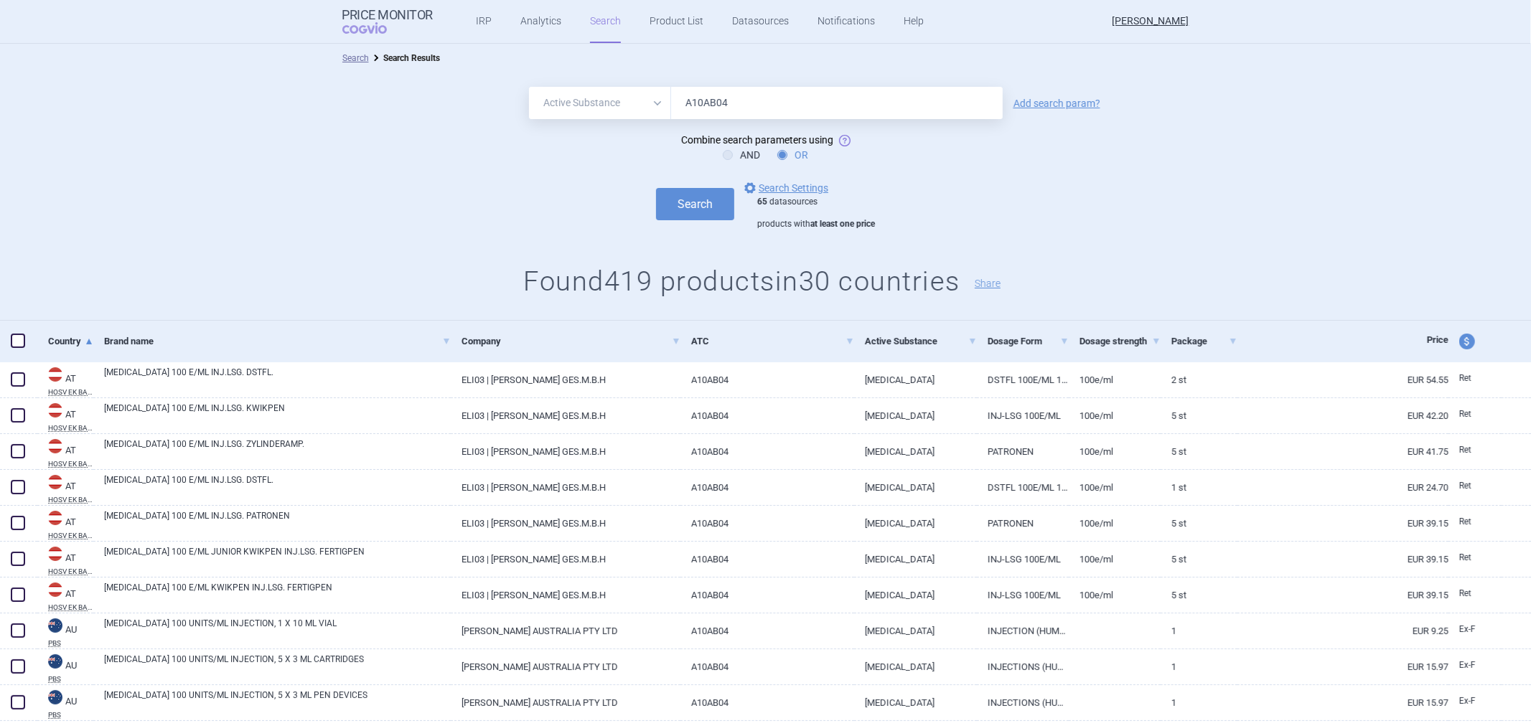
click at [740, 103] on input "A10AB04" at bounding box center [837, 103] width 332 height 32
paste input "INSULINA LISPRO"
type input "INSULINA LISPRO"
click at [687, 195] on button "Search" at bounding box center [695, 204] width 78 height 32
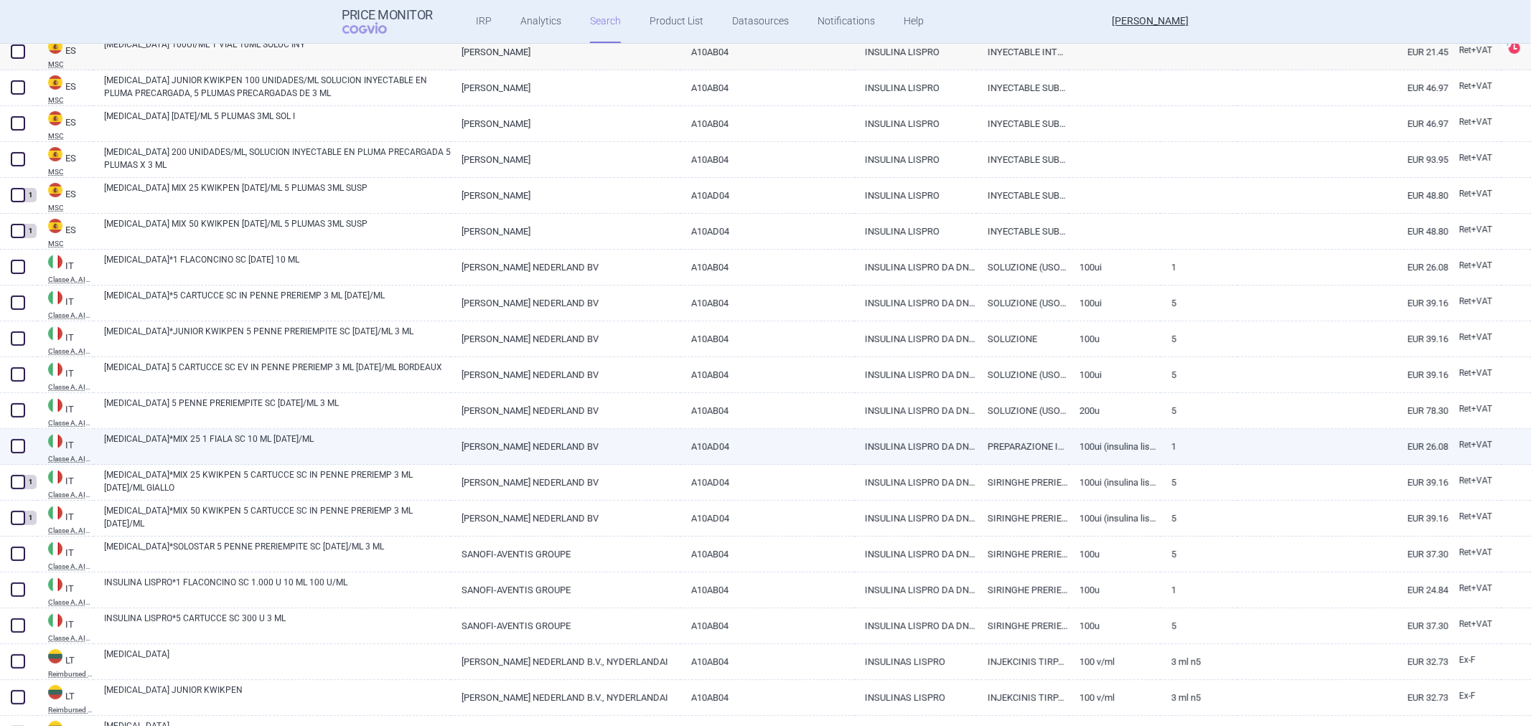
scroll to position [169, 0]
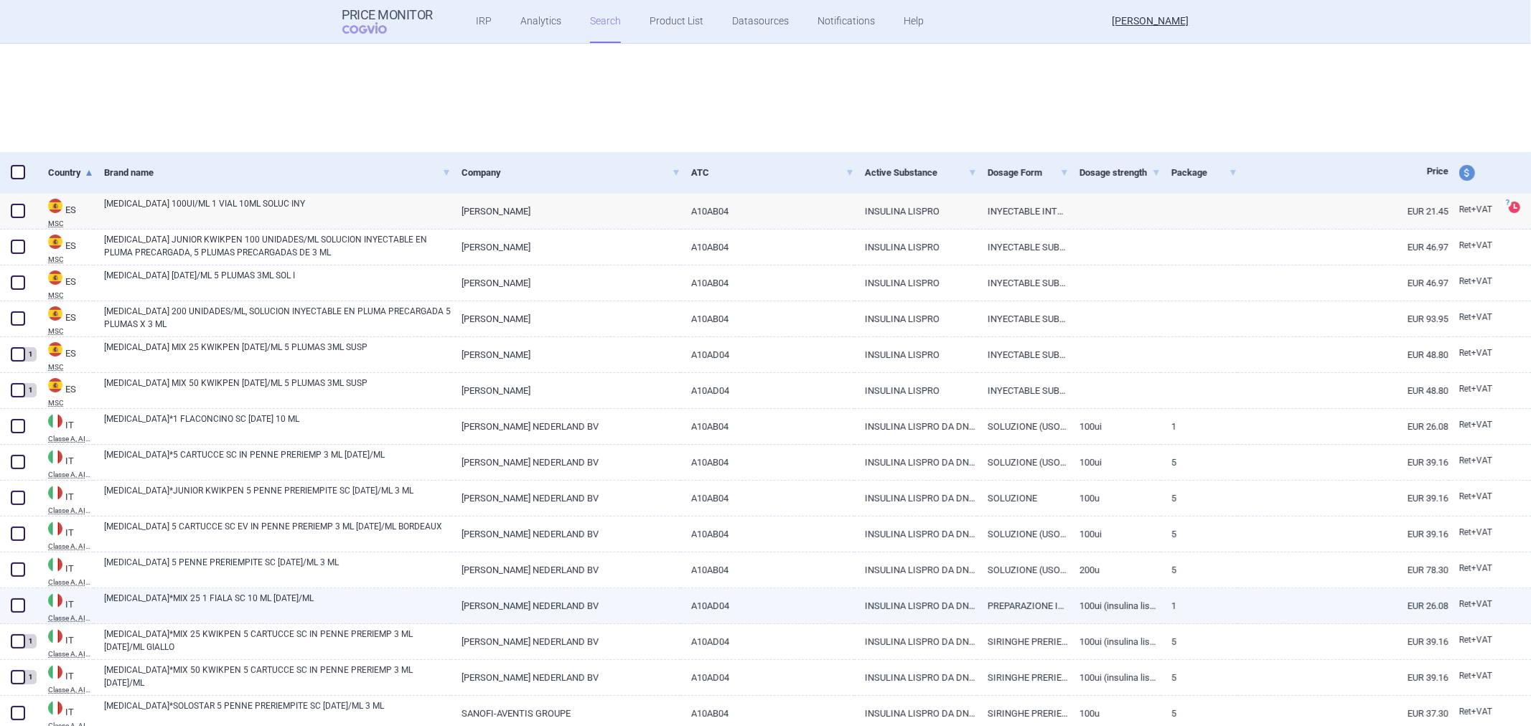
select select "activeSubstance"
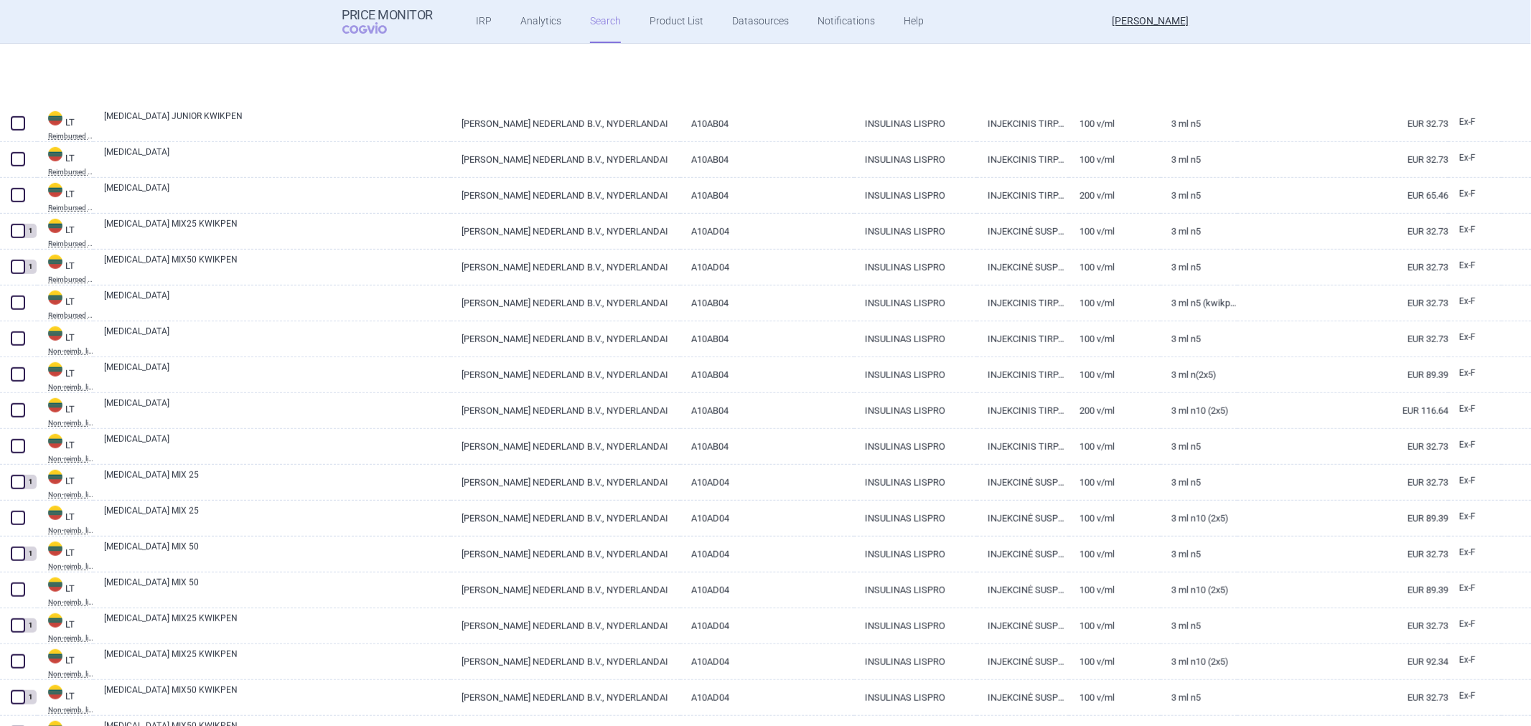
scroll to position [1046, 0]
